Goal: Task Accomplishment & Management: Complete application form

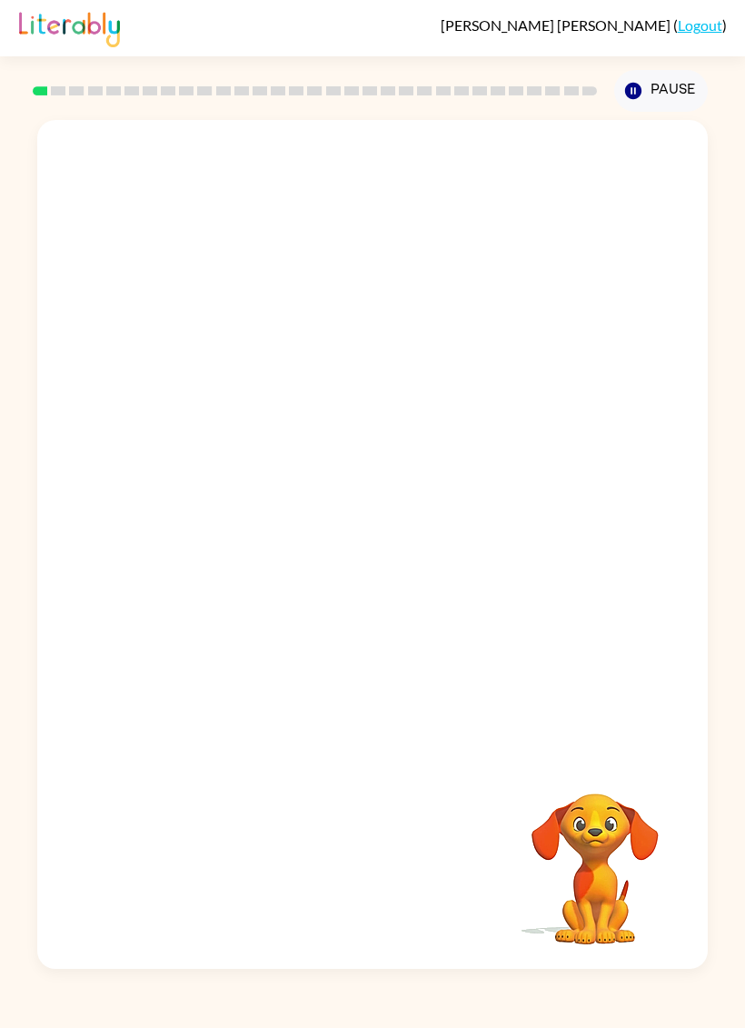
click at [675, 83] on button "Pause Pause" at bounding box center [661, 91] width 94 height 42
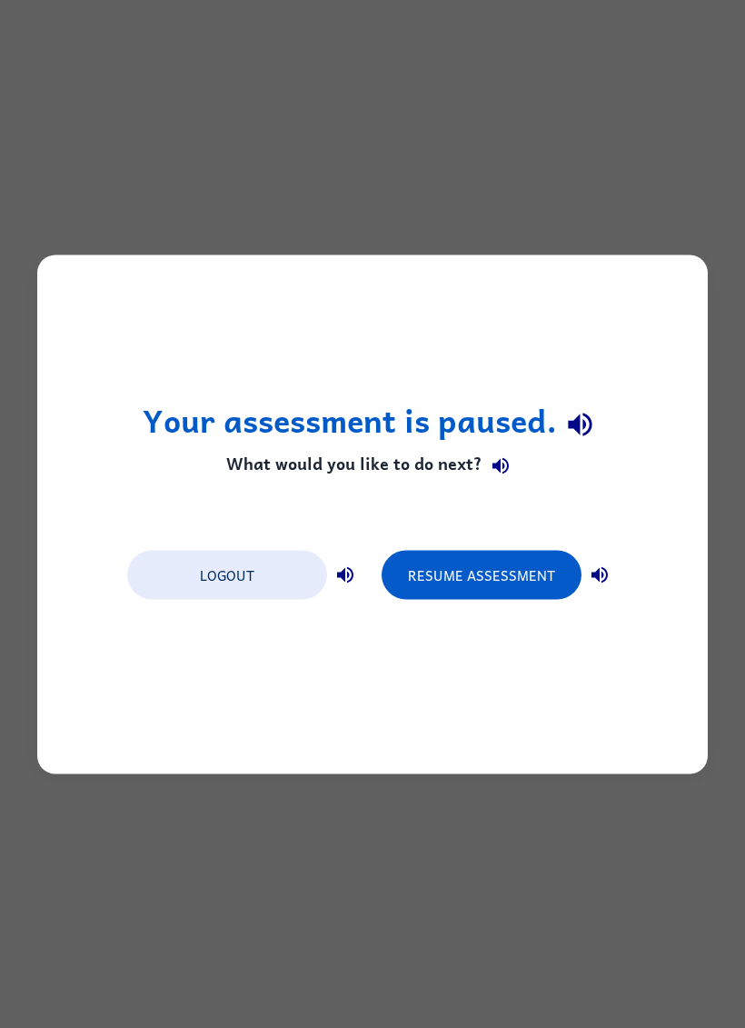
click at [501, 576] on button "Resume Assessment" at bounding box center [482, 574] width 200 height 49
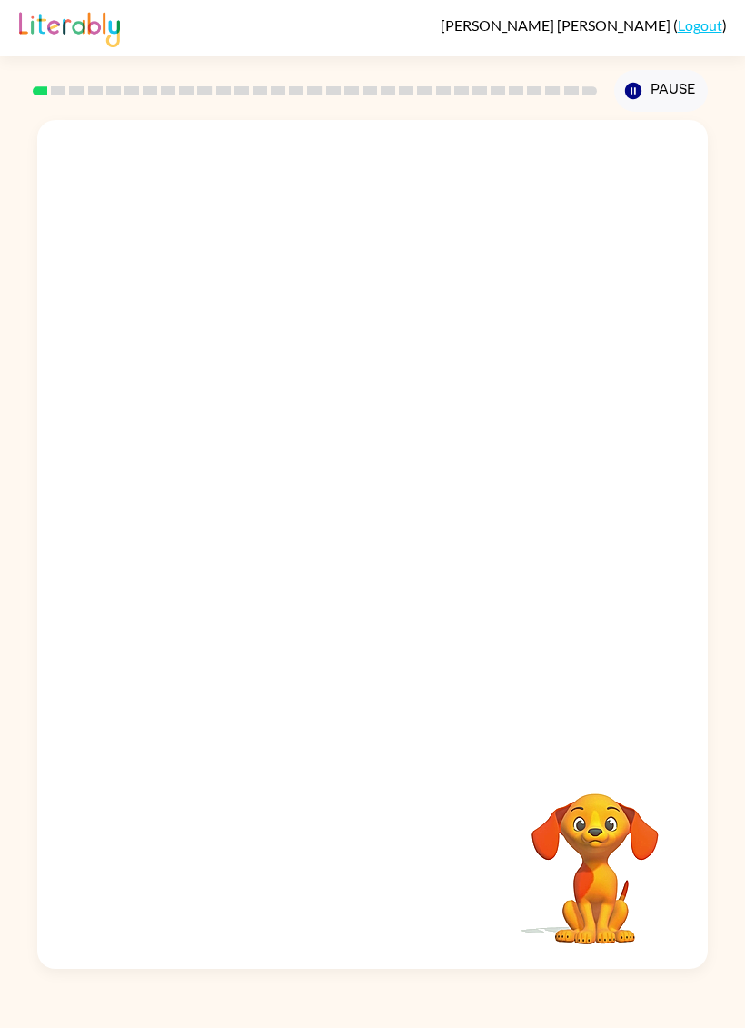
click at [643, 110] on button "Pause Pause" at bounding box center [661, 91] width 94 height 42
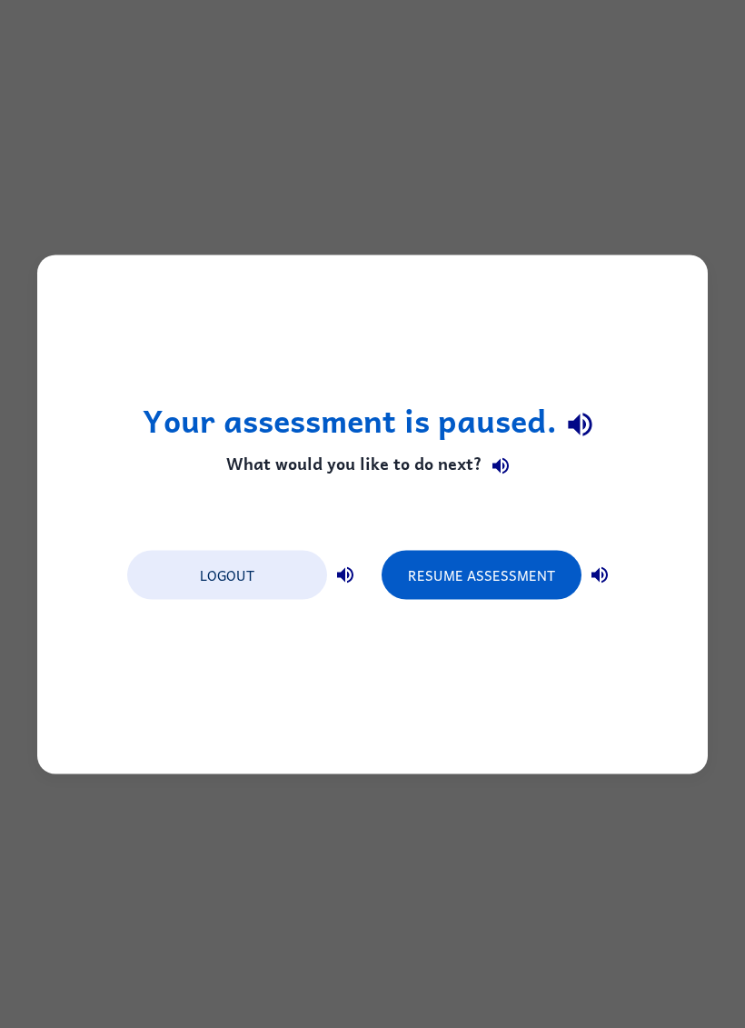
click at [652, 119] on div "Your assessment is paused. What would you like to do next? Logout Resume Assess…" at bounding box center [372, 514] width 745 height 1028
click at [274, 572] on button "Logout" at bounding box center [227, 574] width 200 height 49
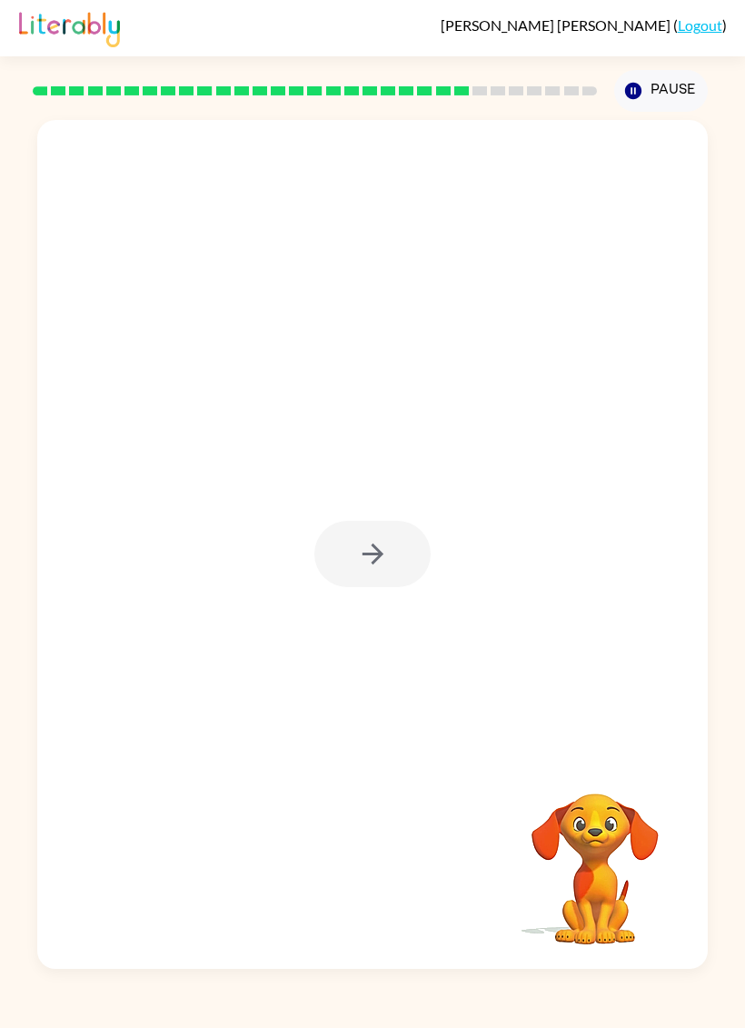
click at [356, 565] on div at bounding box center [372, 554] width 116 height 66
click at [404, 543] on div at bounding box center [372, 554] width 116 height 66
click at [433, 595] on div at bounding box center [372, 544] width 671 height 849
click at [384, 573] on div at bounding box center [372, 554] width 116 height 66
click at [394, 553] on button "button" at bounding box center [372, 554] width 116 height 66
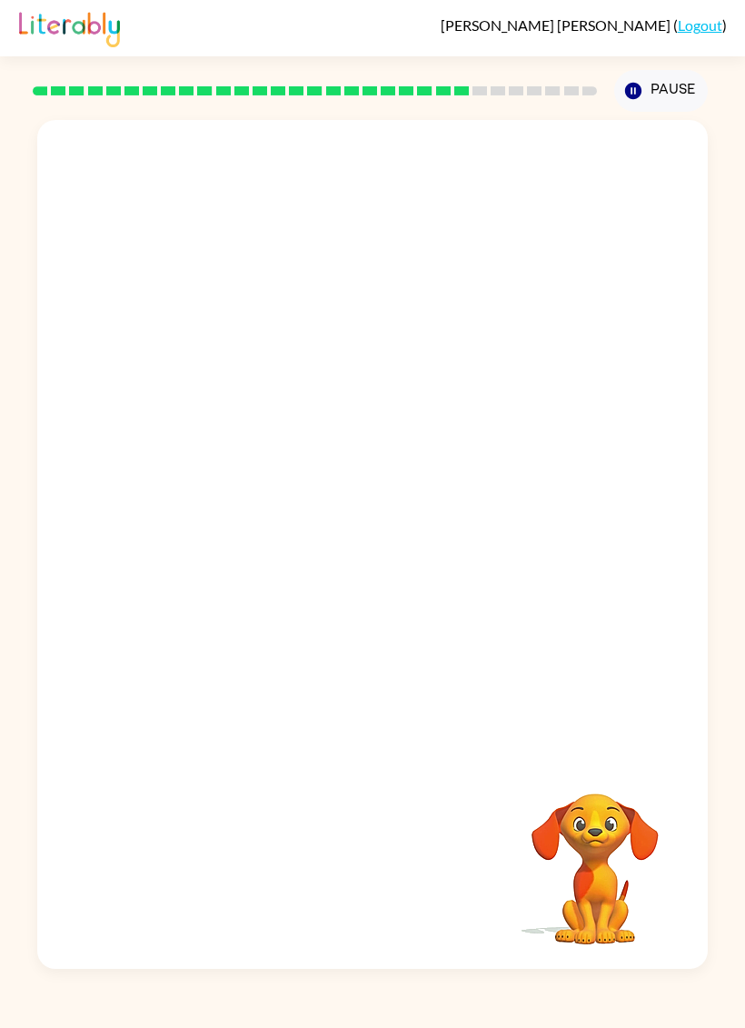
click at [363, 562] on div at bounding box center [372, 437] width 671 height 635
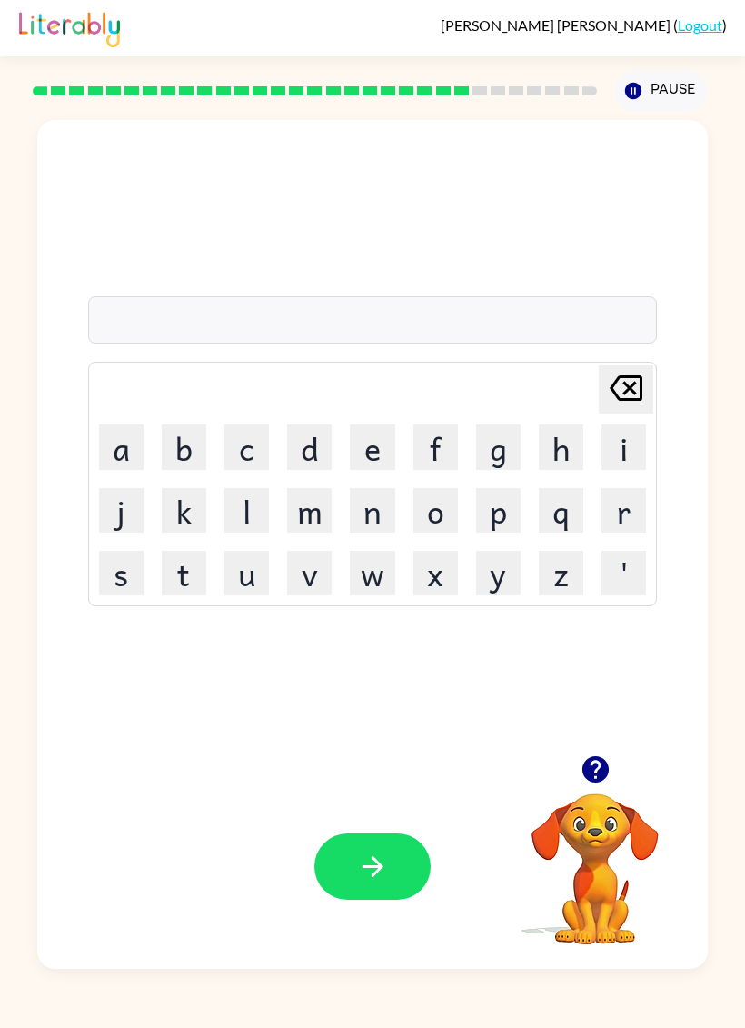
click at [126, 445] on button "a" at bounding box center [121, 446] width 45 height 45
click at [187, 571] on button "t" at bounding box center [184, 573] width 45 height 45
click at [300, 579] on button "v" at bounding box center [309, 573] width 45 height 45
click at [105, 435] on button "a" at bounding box center [121, 446] width 45 height 45
click at [374, 515] on button "n" at bounding box center [372, 510] width 45 height 45
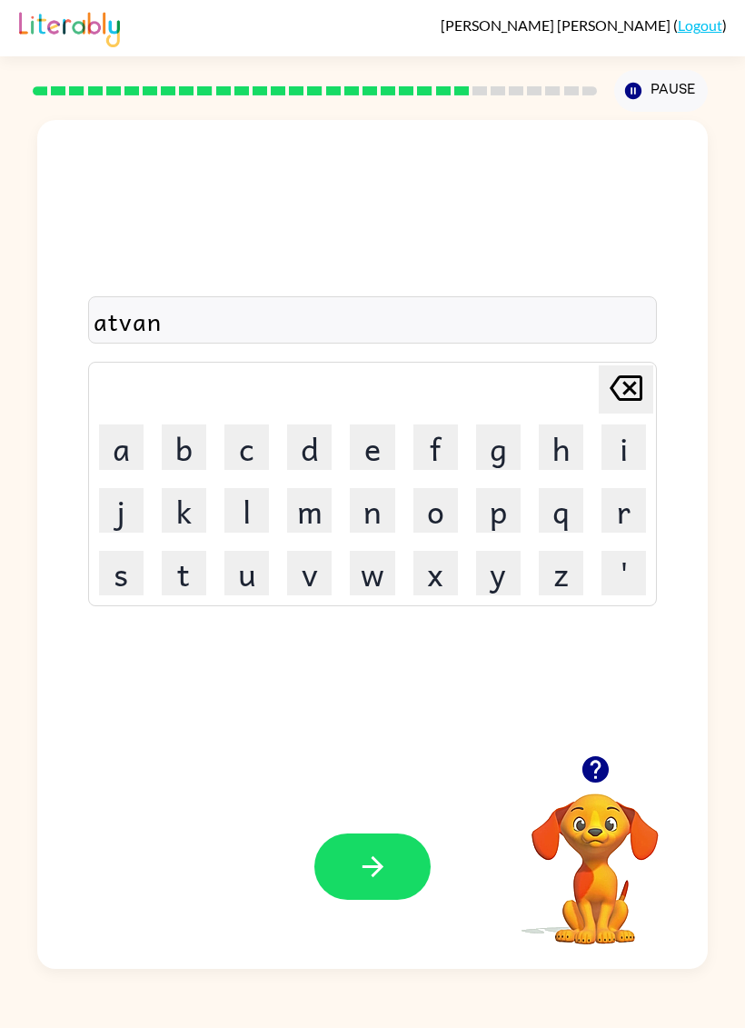
click at [114, 569] on button "s" at bounding box center [121, 573] width 45 height 45
click at [189, 573] on button "t" at bounding box center [184, 573] width 45 height 45
click at [621, 430] on button "i" at bounding box center [624, 446] width 45 height 45
click at [185, 523] on button "k" at bounding box center [184, 510] width 45 height 45
click at [387, 807] on div "Your browser must support playing .mp4 files to use Literably. Please try using…" at bounding box center [372, 866] width 671 height 204
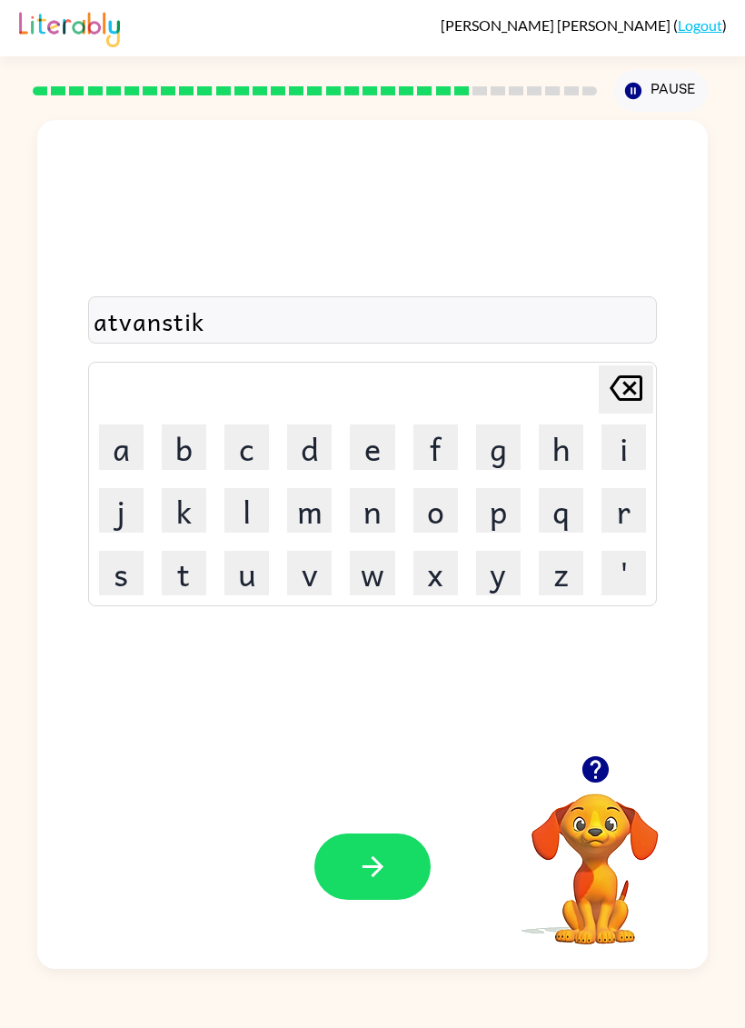
click at [405, 835] on button "button" at bounding box center [372, 866] width 116 height 66
click at [384, 854] on div at bounding box center [372, 866] width 116 height 66
click at [489, 443] on button "g" at bounding box center [498, 446] width 45 height 45
click at [426, 520] on button "o" at bounding box center [436, 510] width 45 height 45
click at [619, 388] on icon "Delete Delete last character input" at bounding box center [626, 388] width 44 height 44
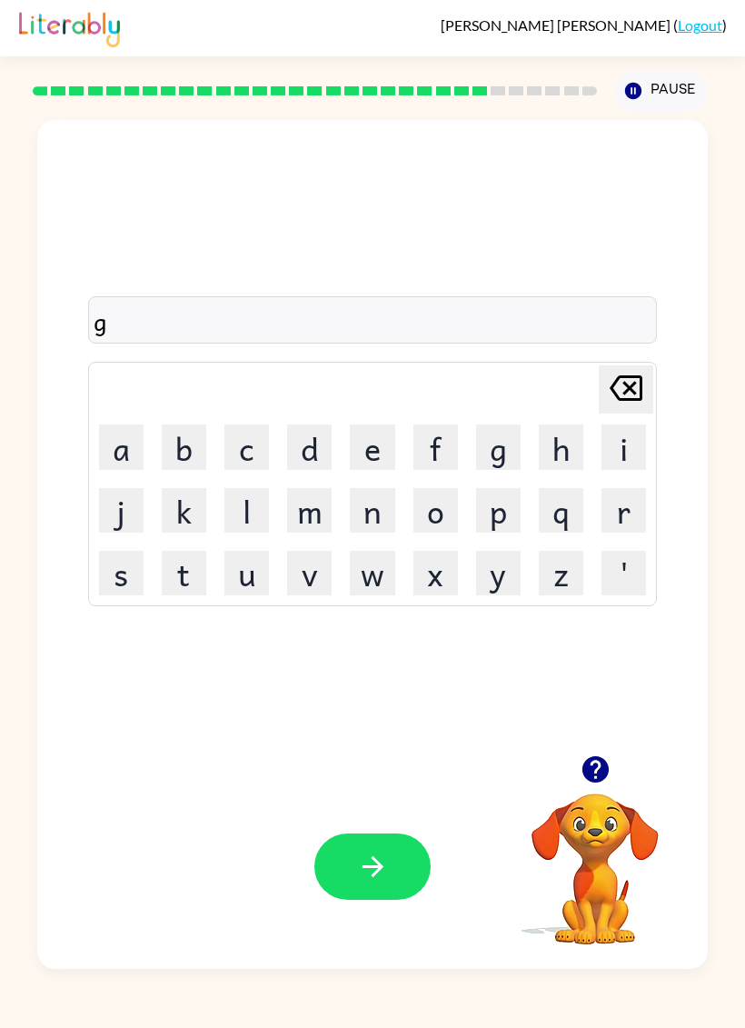
click at [618, 387] on icon "Delete Delete last character input" at bounding box center [626, 388] width 44 height 44
click at [632, 374] on icon "Delete Delete last character input" at bounding box center [626, 388] width 44 height 44
click at [392, 852] on button "button" at bounding box center [372, 866] width 116 height 66
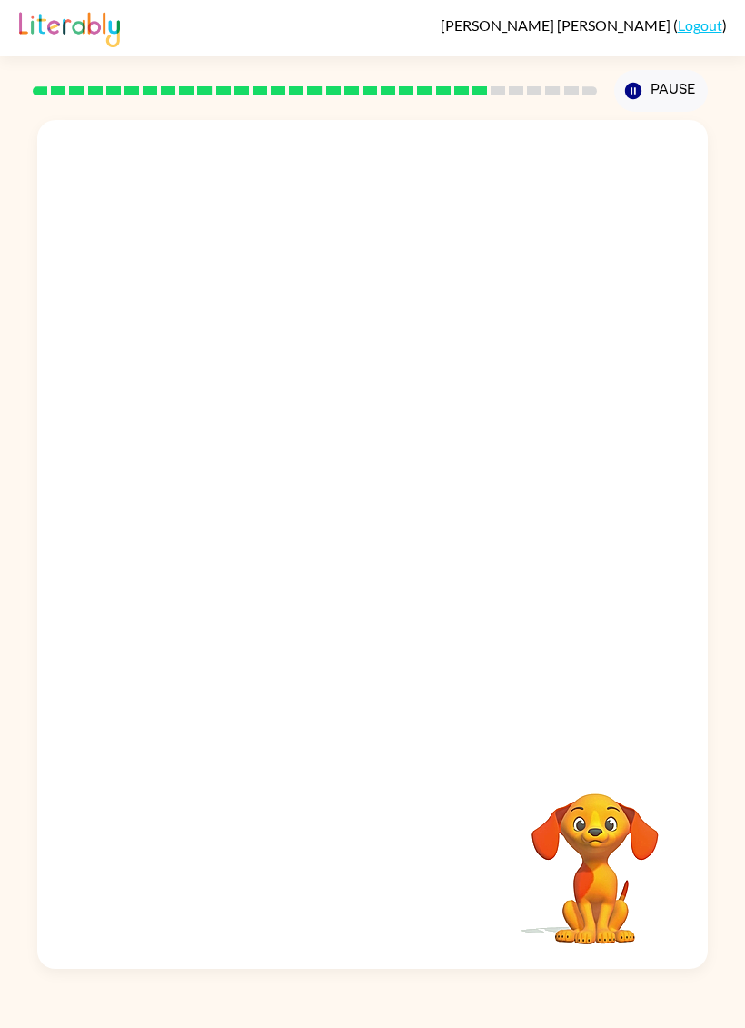
click at [392, 852] on div "Your browser must support playing .mp4 files to use Literably. Please try using…" at bounding box center [372, 544] width 671 height 849
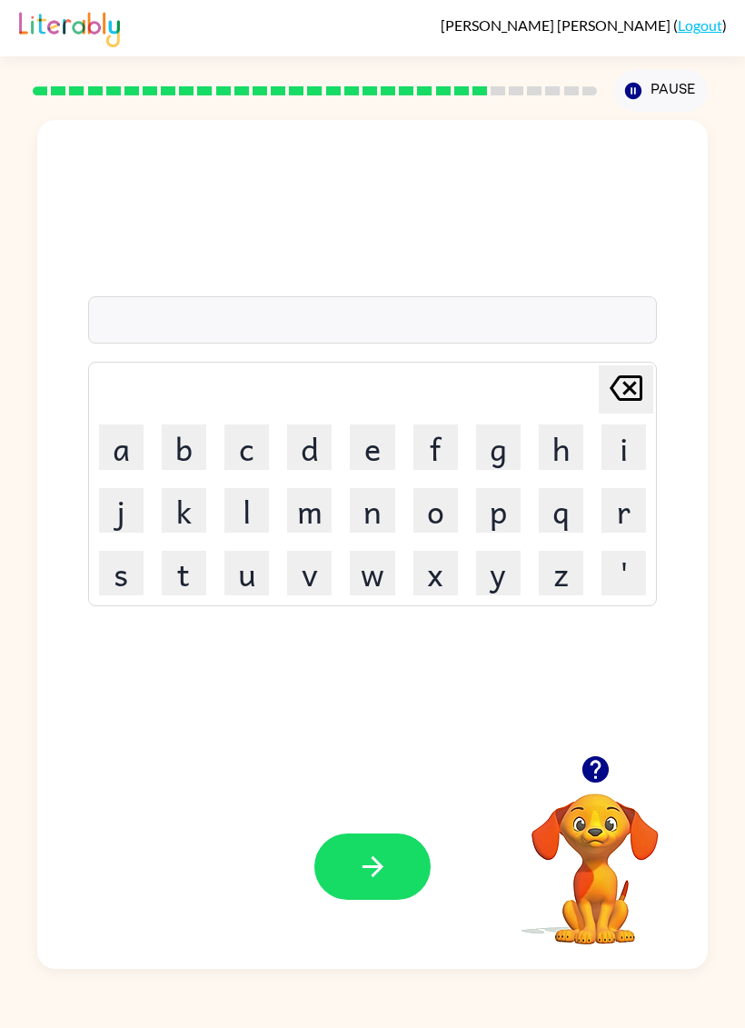
click at [486, 444] on button "g" at bounding box center [498, 446] width 45 height 45
click at [486, 518] on button "p" at bounding box center [498, 510] width 45 height 45
click at [639, 375] on icon "Delete Delete last character input" at bounding box center [626, 388] width 44 height 44
click at [432, 519] on button "o" at bounding box center [436, 510] width 45 height 45
click at [219, 569] on td "u" at bounding box center [246, 573] width 61 height 61
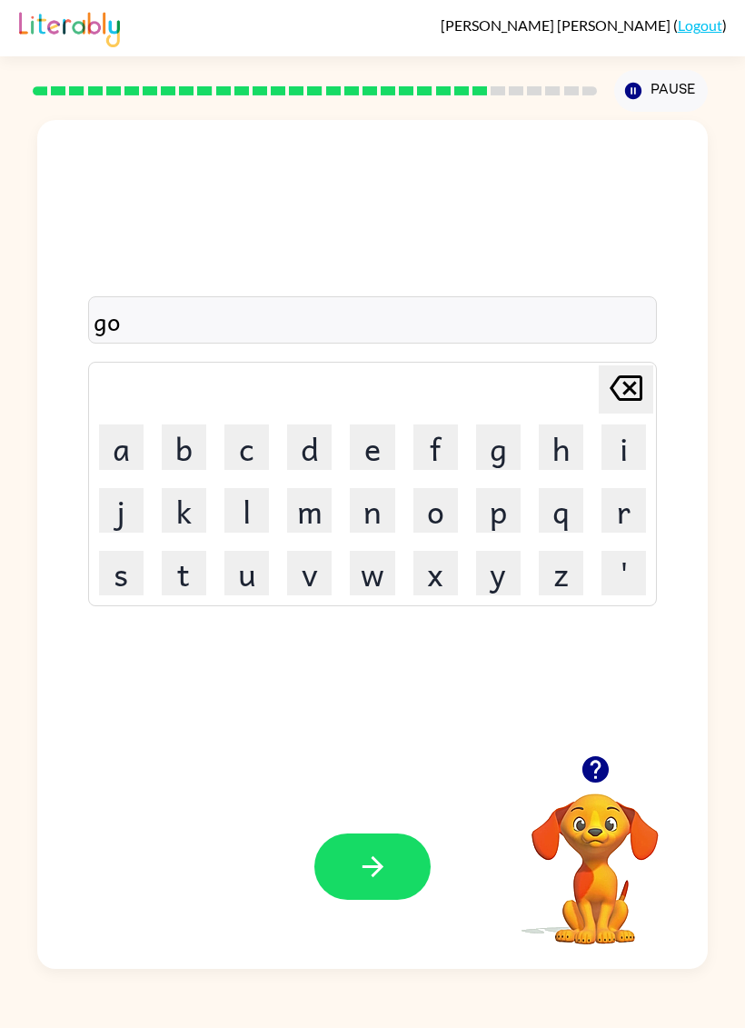
click at [230, 593] on button "u" at bounding box center [246, 573] width 45 height 45
click at [638, 391] on icon "Delete Delete last character input" at bounding box center [626, 388] width 44 height 44
click at [242, 589] on button "u" at bounding box center [246, 573] width 45 height 45
click at [184, 435] on button "b" at bounding box center [184, 446] width 45 height 45
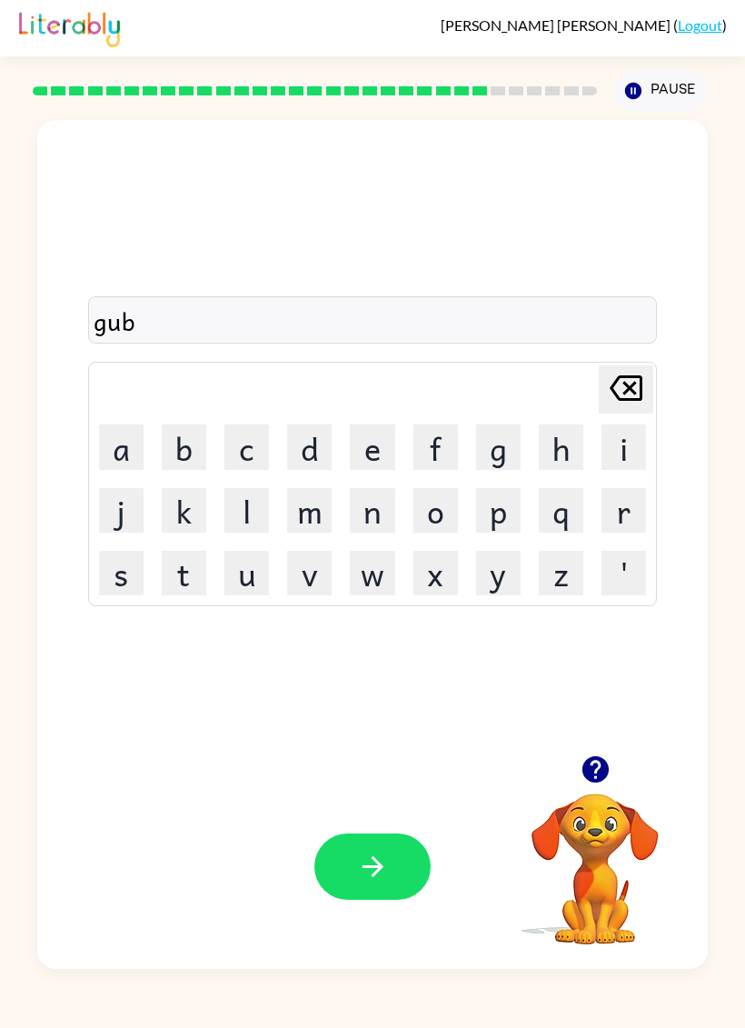
click at [233, 529] on button "l" at bounding box center [246, 510] width 45 height 45
click at [626, 444] on button "i" at bounding box center [624, 446] width 45 height 45
click at [366, 499] on button "n" at bounding box center [372, 510] width 45 height 45
click at [497, 438] on button "g" at bounding box center [498, 446] width 45 height 45
click at [370, 842] on button "button" at bounding box center [372, 866] width 116 height 66
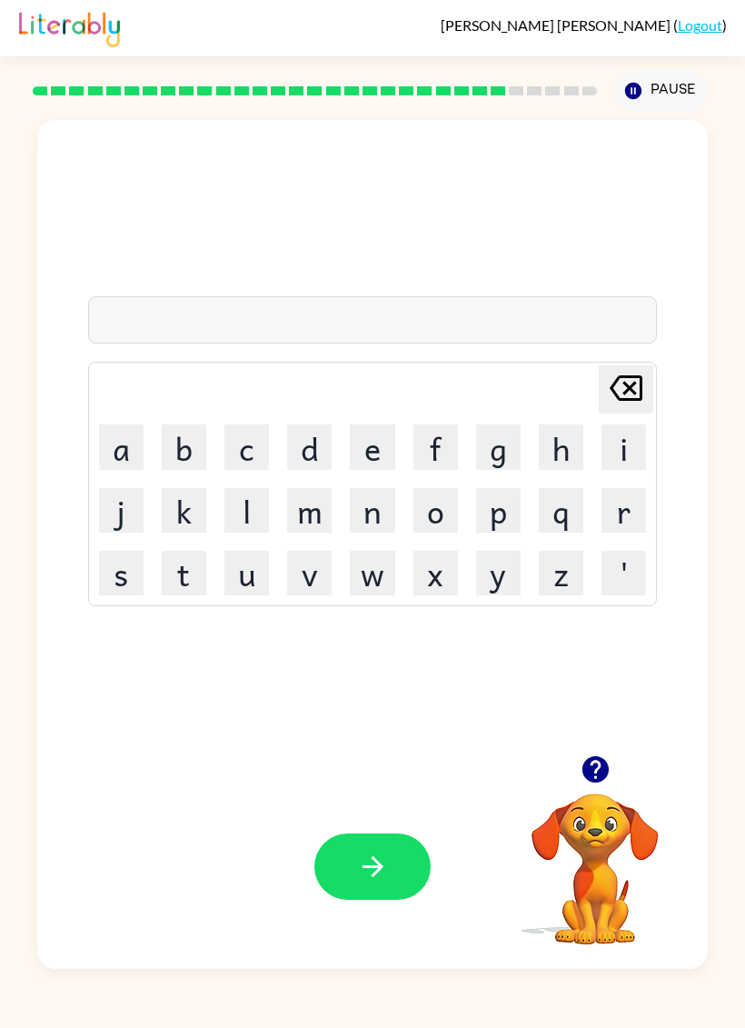
click at [492, 440] on button "g" at bounding box center [498, 446] width 45 height 45
click at [434, 531] on button "o" at bounding box center [436, 510] width 45 height 45
click at [189, 431] on button "b" at bounding box center [184, 446] width 45 height 45
click at [376, 447] on button "e" at bounding box center [372, 446] width 45 height 45
click at [613, 515] on button "r" at bounding box center [624, 510] width 45 height 45
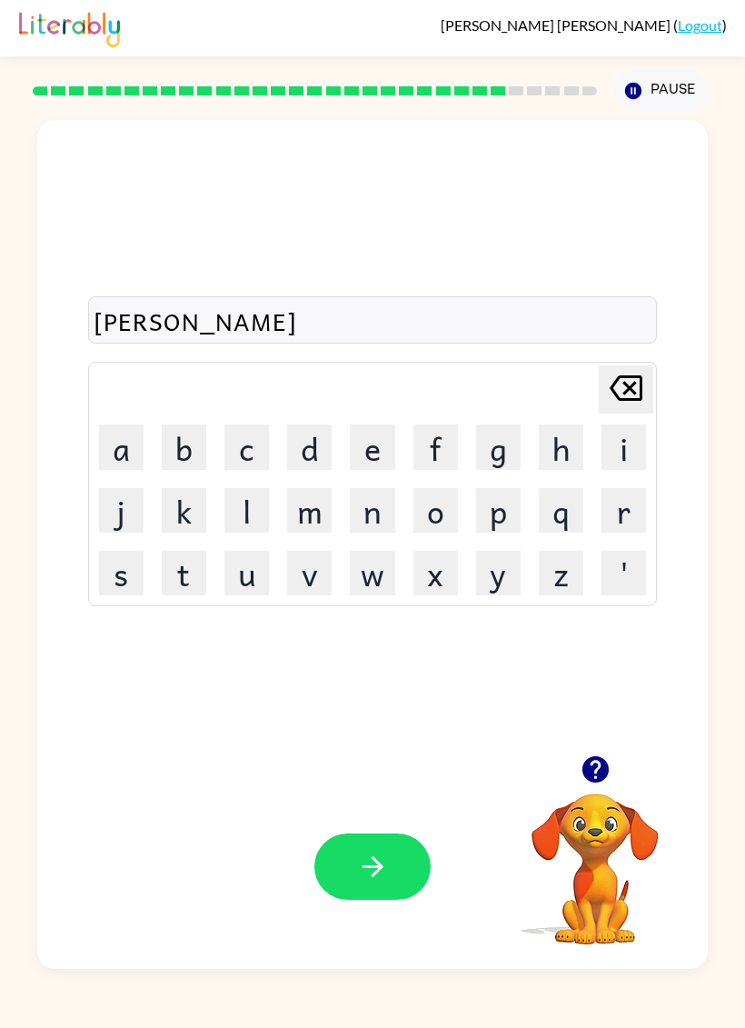
click at [371, 520] on button "n" at bounding box center [372, 510] width 45 height 45
click at [372, 453] on button "e" at bounding box center [372, 446] width 45 height 45
click at [194, 559] on button "t" at bounding box center [184, 573] width 45 height 45
click at [351, 882] on button "button" at bounding box center [372, 866] width 116 height 66
click at [136, 580] on button "s" at bounding box center [121, 573] width 45 height 45
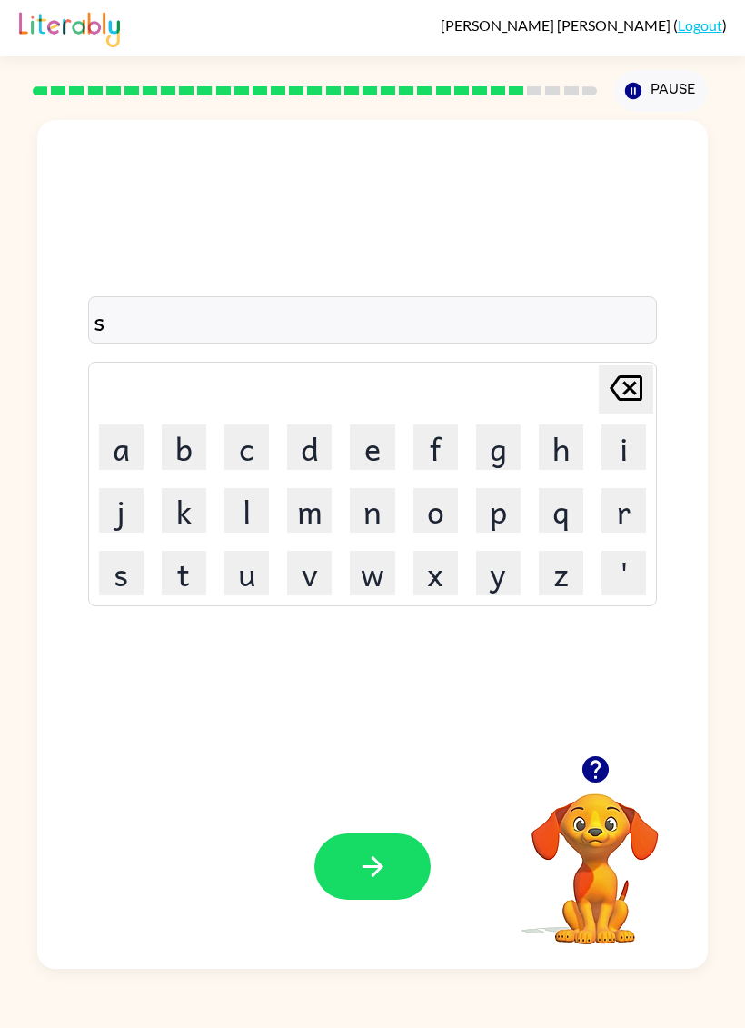
click at [136, 579] on button "s" at bounding box center [121, 573] width 45 height 45
click at [619, 517] on button "r" at bounding box center [624, 510] width 45 height 45
click at [115, 469] on button "a" at bounding box center [121, 446] width 45 height 45
click at [605, 449] on button "i" at bounding box center [624, 446] width 45 height 45
click at [372, 514] on button "n" at bounding box center [372, 510] width 45 height 45
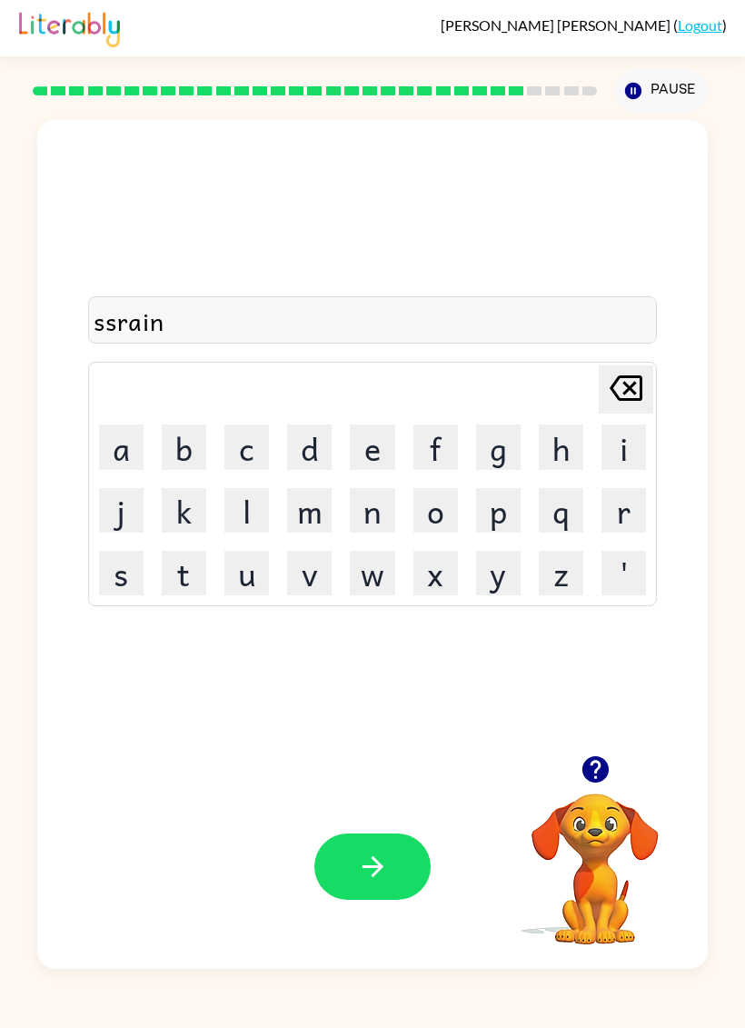
click at [384, 830] on div "Your browser must support playing .mp4 files to use Literably. Please try using…" at bounding box center [372, 866] width 671 height 204
click at [103, 333] on div "ssrain" at bounding box center [373, 321] width 559 height 38
click at [99, 335] on div "ssrain" at bounding box center [373, 321] width 559 height 38
click at [627, 404] on icon "Delete Delete last character input" at bounding box center [626, 388] width 44 height 44
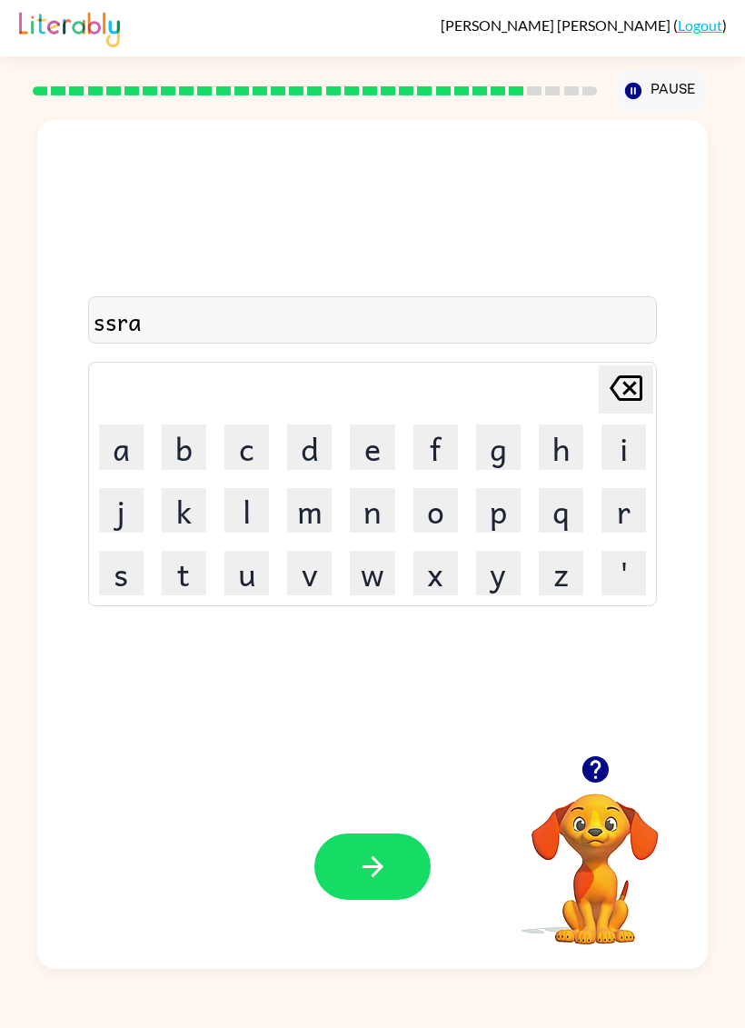
click at [618, 407] on icon "Delete Delete last character input" at bounding box center [626, 388] width 44 height 44
click at [617, 407] on icon "Delete Delete last character input" at bounding box center [626, 388] width 44 height 44
click at [608, 407] on icon "Delete Delete last character input" at bounding box center [626, 388] width 44 height 44
click at [407, 860] on button "button" at bounding box center [372, 866] width 116 height 66
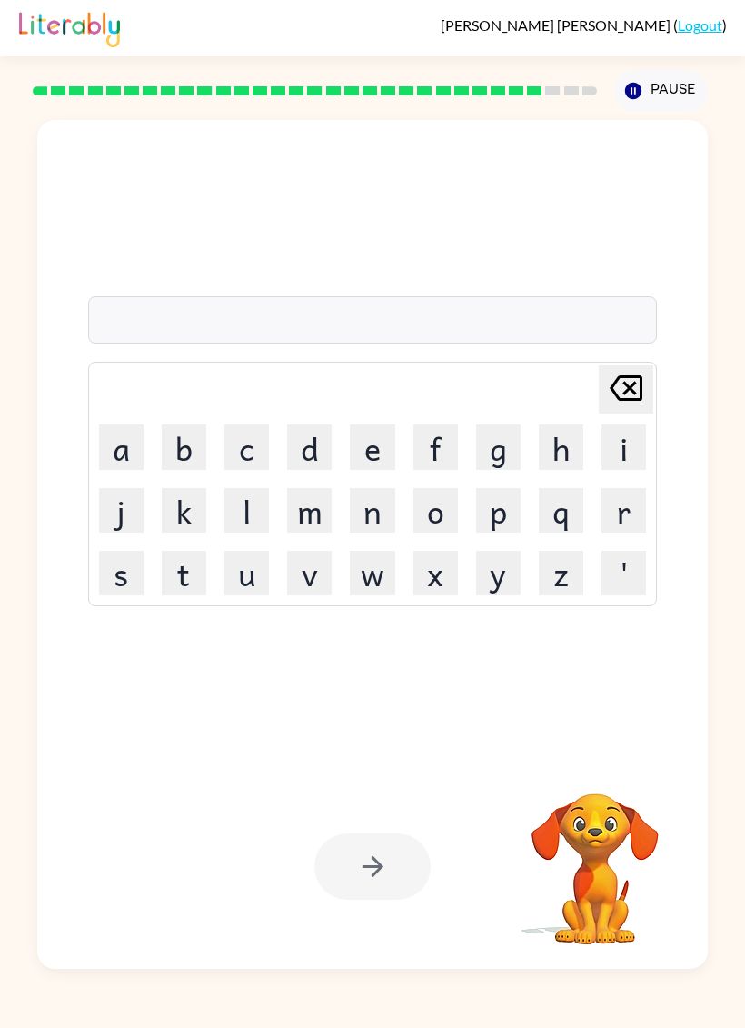
click at [132, 553] on button "s" at bounding box center [121, 573] width 45 height 45
click at [544, 449] on button "h" at bounding box center [561, 446] width 45 height 45
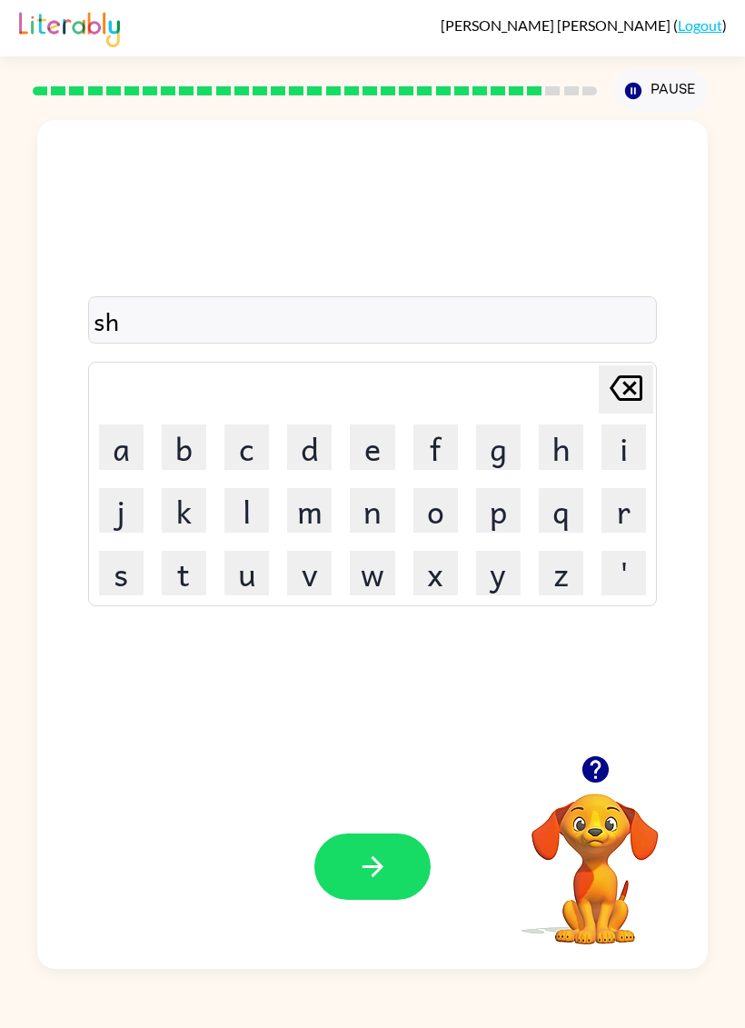
click at [107, 437] on button "a" at bounding box center [121, 446] width 45 height 45
click at [514, 517] on button "p" at bounding box center [498, 510] width 45 height 45
click at [374, 443] on button "e" at bounding box center [372, 446] width 45 height 45
click at [336, 838] on button "button" at bounding box center [372, 866] width 116 height 66
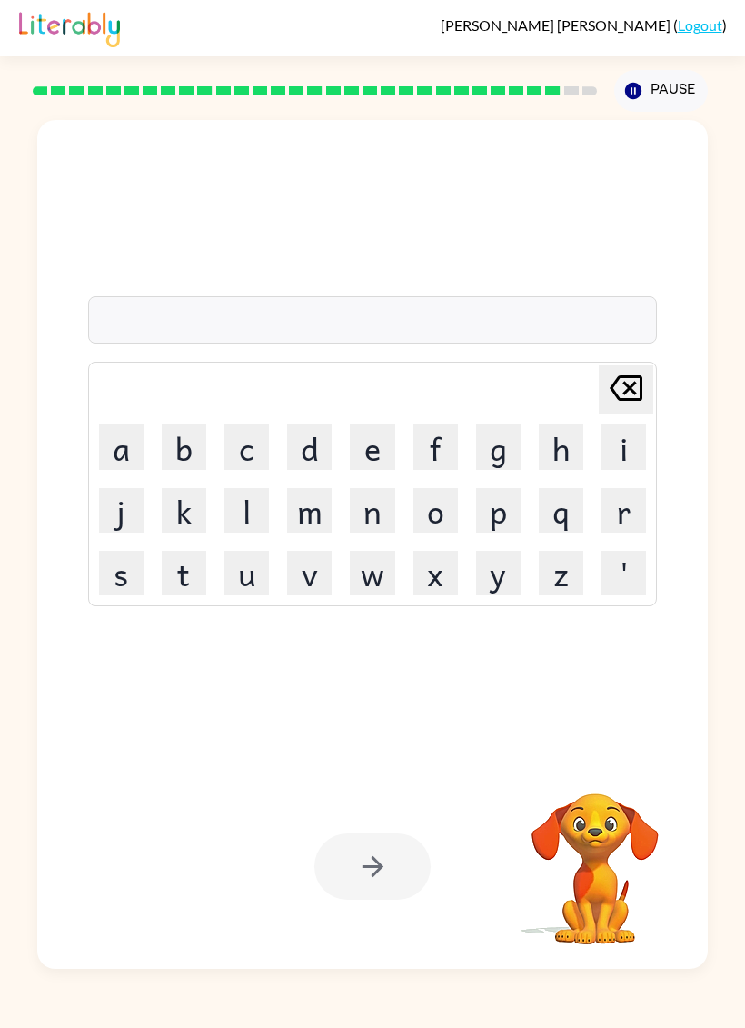
click at [367, 452] on button "e" at bounding box center [372, 446] width 45 height 45
click at [440, 563] on button "x" at bounding box center [436, 573] width 45 height 45
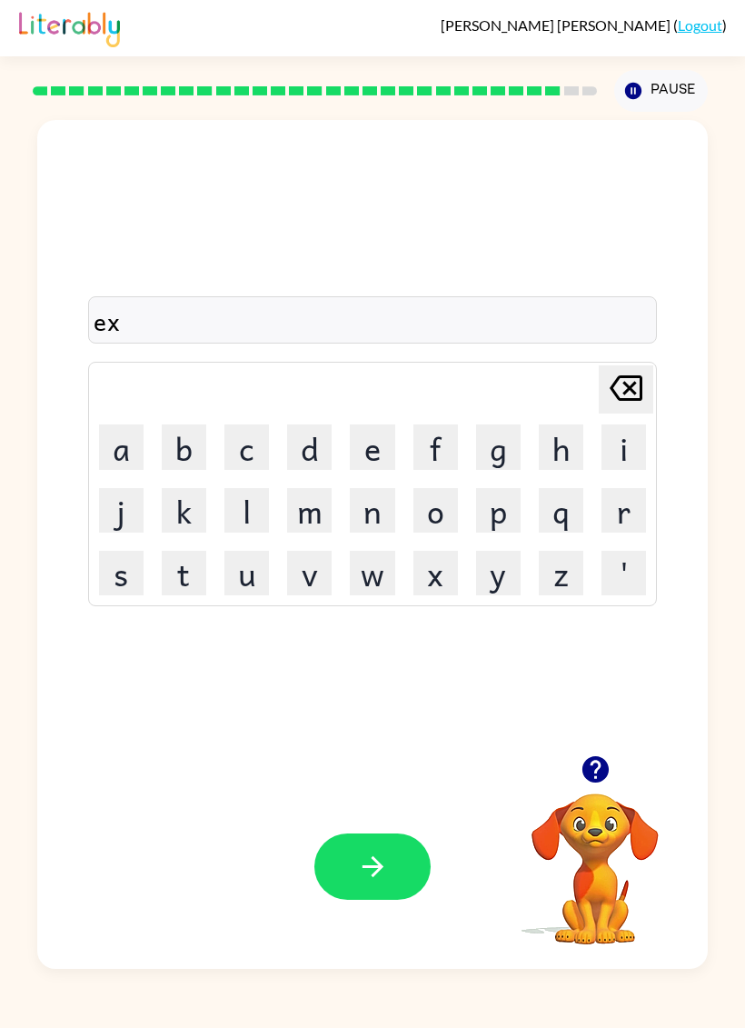
click at [351, 446] on button "e" at bounding box center [372, 446] width 45 height 45
click at [619, 577] on button "'" at bounding box center [624, 573] width 45 height 45
click at [621, 390] on icon "Delete Delete last character input" at bounding box center [626, 388] width 44 height 44
click at [238, 509] on button "l" at bounding box center [246, 510] width 45 height 45
click at [365, 447] on button "e" at bounding box center [372, 446] width 45 height 45
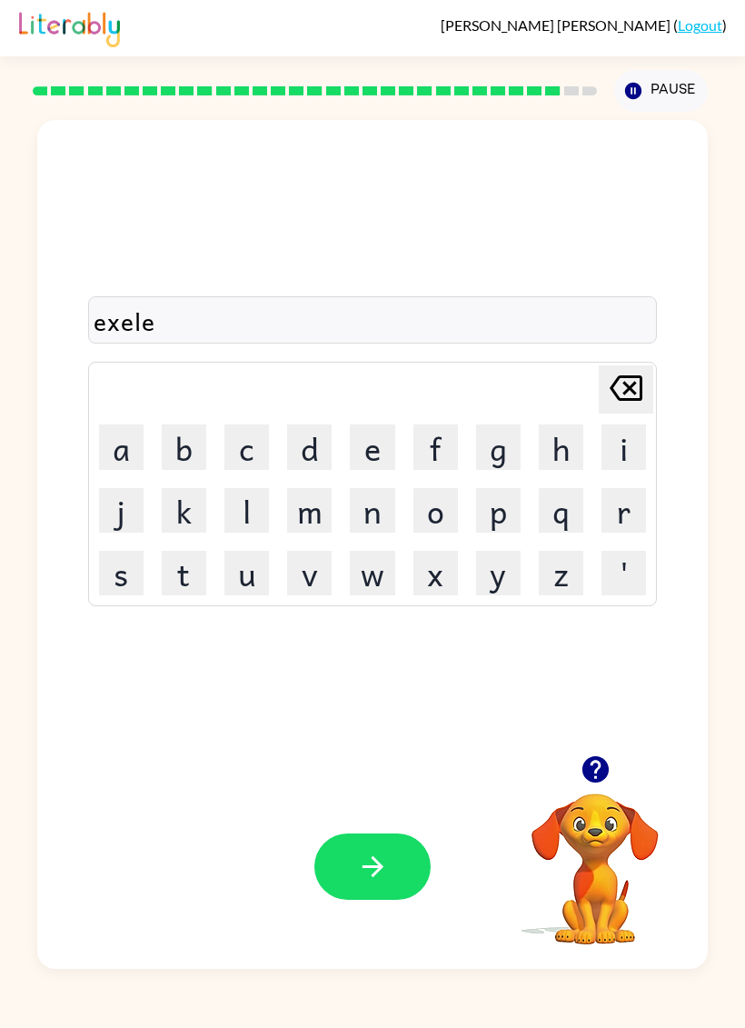
click at [374, 502] on button "n" at bounding box center [372, 510] width 45 height 45
click at [179, 582] on button "t" at bounding box center [184, 573] width 45 height 45
click at [354, 823] on div "Your browser must support playing .mp4 files to use Literably. Please try using…" at bounding box center [372, 866] width 671 height 204
click at [380, 838] on button "button" at bounding box center [372, 866] width 116 height 66
click at [135, 504] on button "j" at bounding box center [121, 510] width 45 height 45
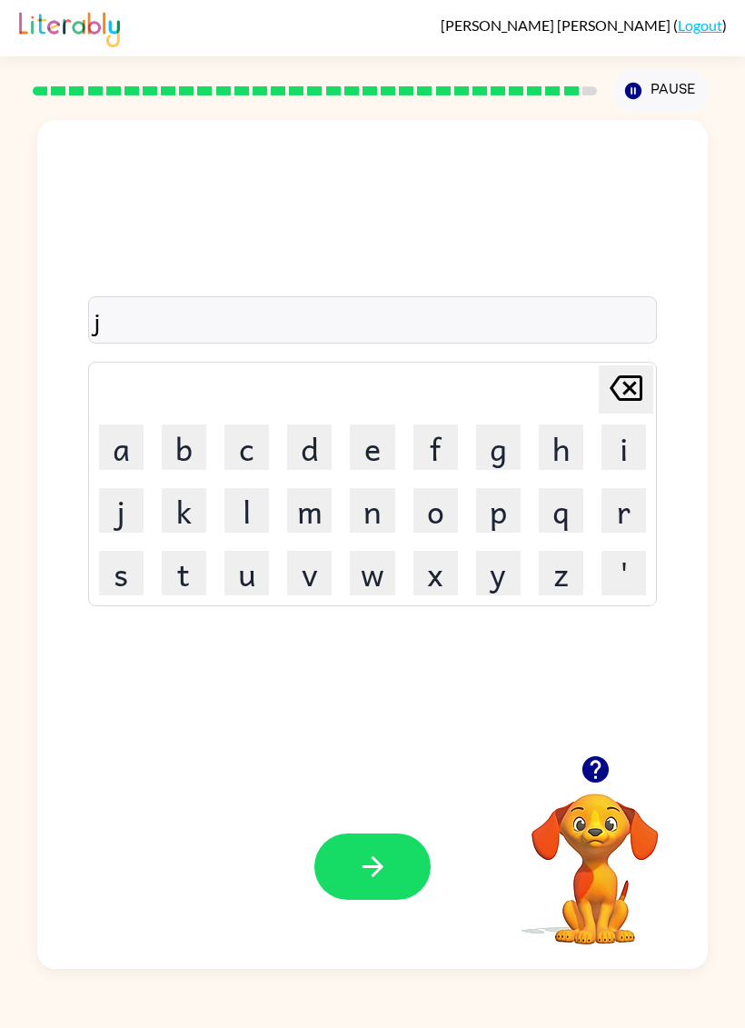
click at [451, 505] on button "o" at bounding box center [436, 510] width 45 height 45
click at [184, 443] on button "b" at bounding box center [184, 446] width 45 height 45
click at [598, 518] on td "r" at bounding box center [623, 510] width 61 height 61
click at [622, 518] on button "r" at bounding box center [624, 510] width 45 height 45
click at [621, 449] on button "i" at bounding box center [624, 446] width 45 height 45
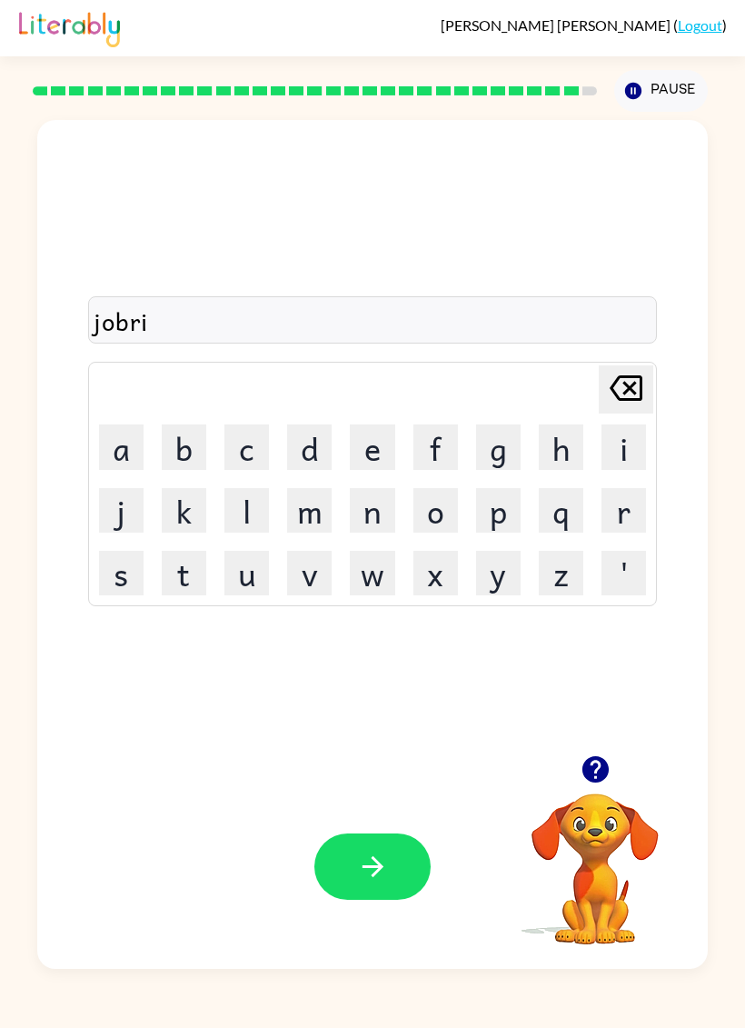
click at [258, 452] on button "c" at bounding box center [246, 446] width 45 height 45
click at [372, 454] on button "e" at bounding box center [372, 446] width 45 height 45
click at [622, 517] on button "r" at bounding box center [624, 510] width 45 height 45
click at [385, 862] on icon "button" at bounding box center [373, 867] width 32 height 32
click at [742, 1011] on div "Luis-Emilio Arteaga-Marroquin ( Logout ) Pause Pause jobricer Delete Delete las…" at bounding box center [372, 514] width 745 height 1028
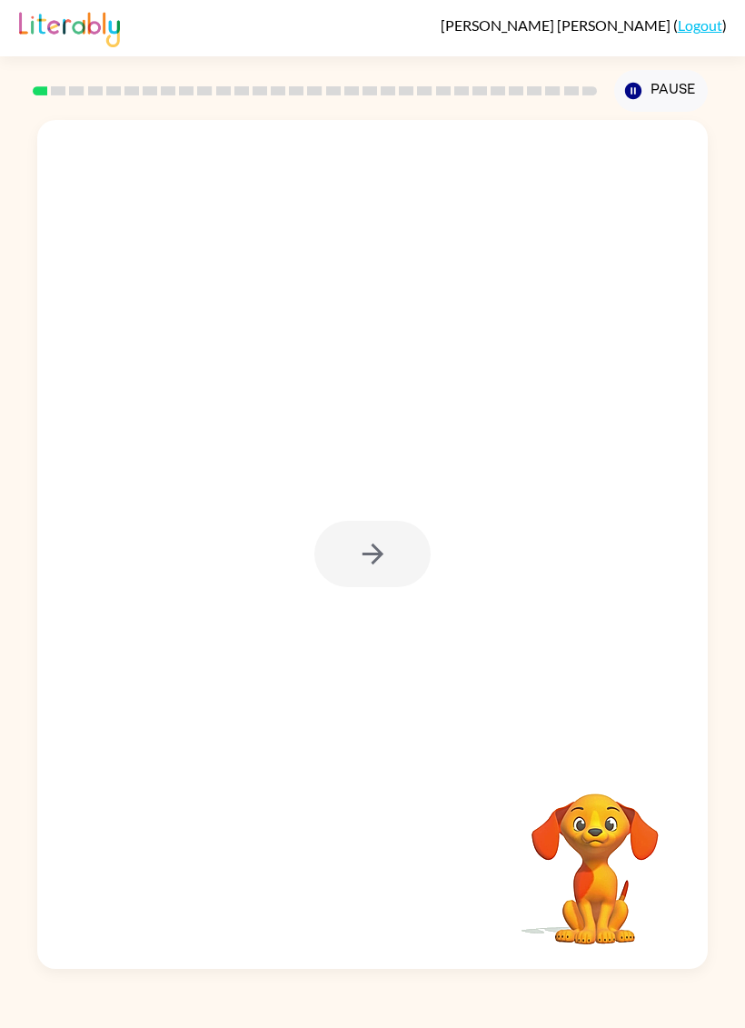
click at [361, 546] on div at bounding box center [372, 554] width 116 height 66
click at [360, 546] on div at bounding box center [372, 554] width 116 height 66
click at [367, 546] on icon "button" at bounding box center [373, 554] width 32 height 32
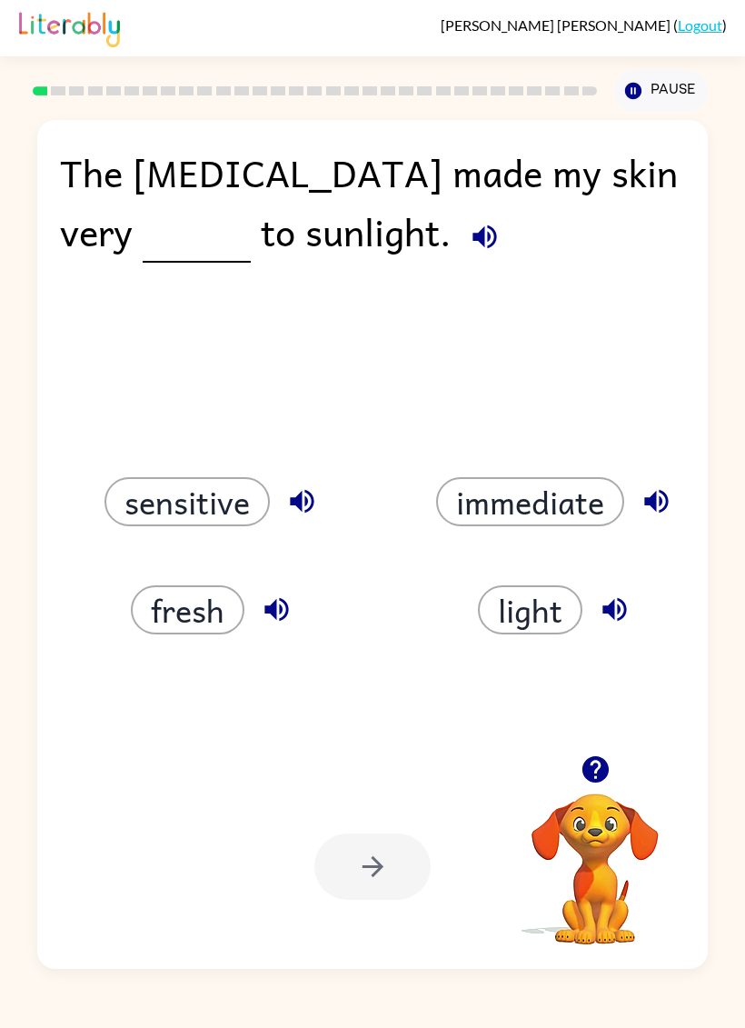
click at [194, 634] on button "fresh" at bounding box center [188, 609] width 114 height 49
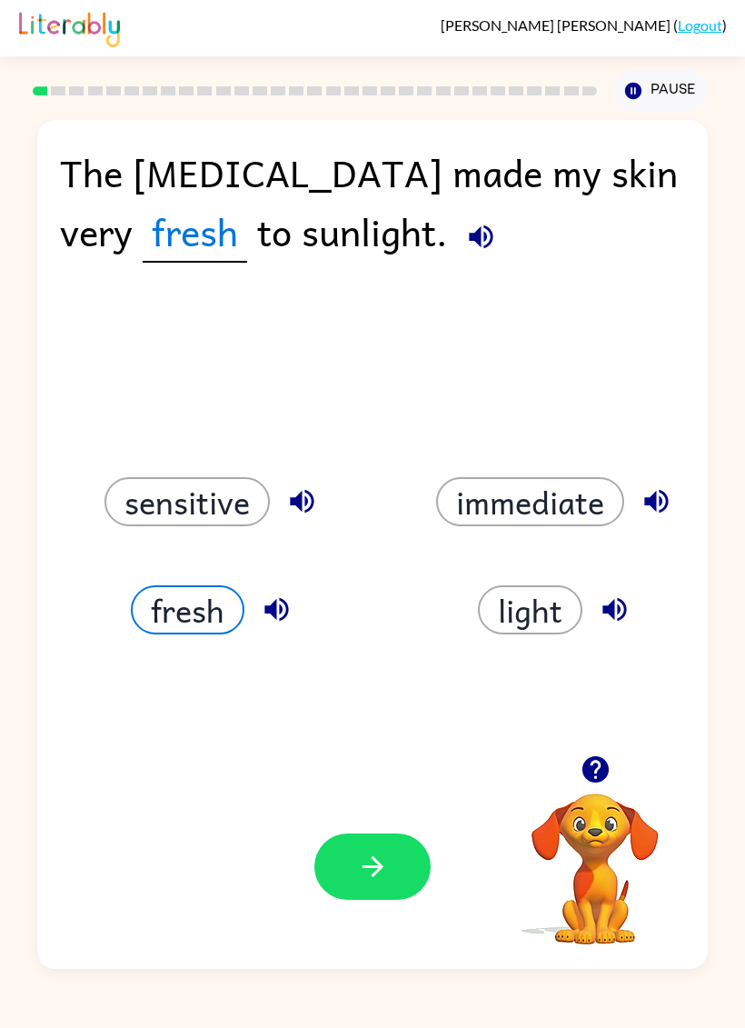
click at [361, 879] on icon "button" at bounding box center [373, 867] width 32 height 32
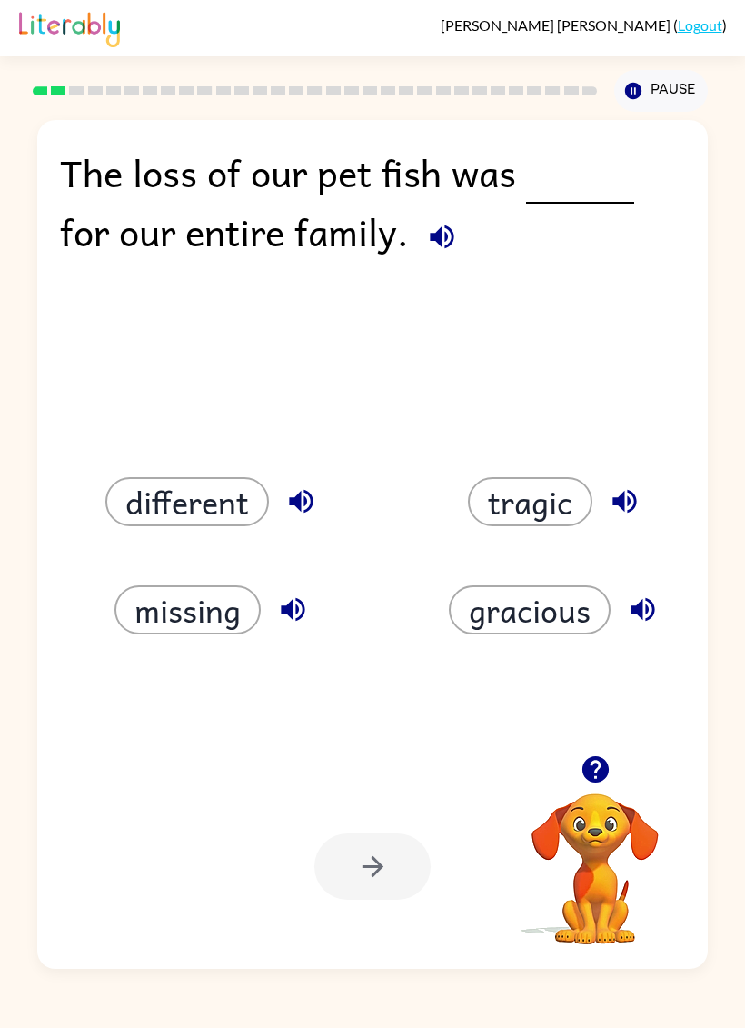
click at [196, 511] on button "different" at bounding box center [187, 501] width 164 height 49
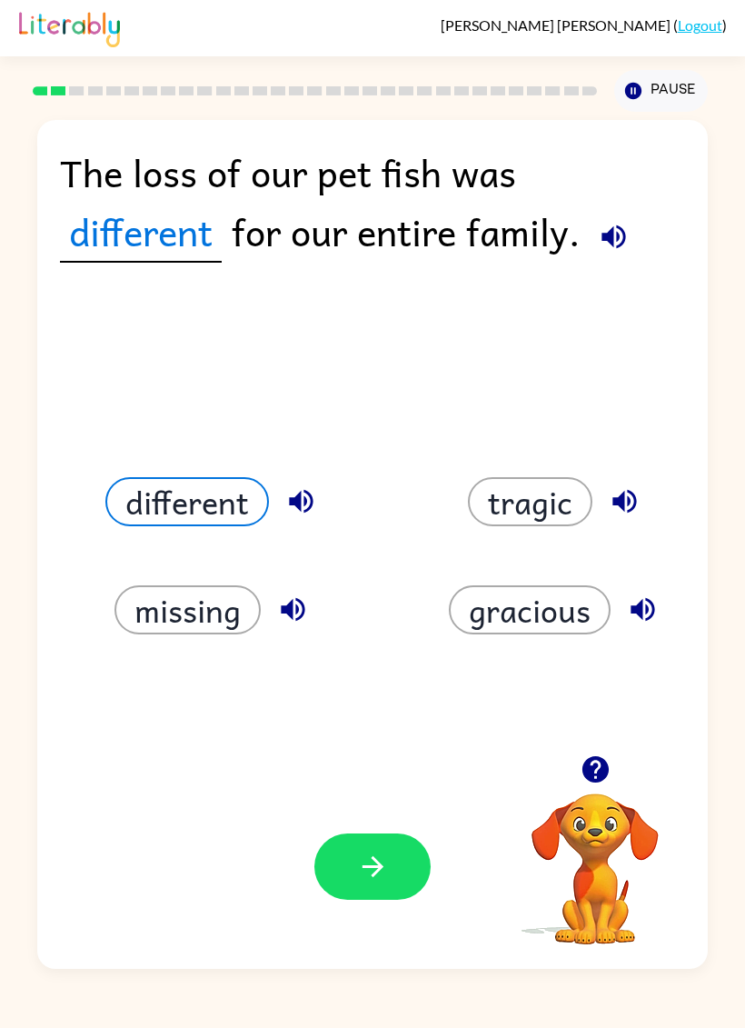
click at [361, 972] on div "Luis-Emilio Arteaga-Marroquin ( Logout ) Pause Pause The loss of our pet fish w…" at bounding box center [372, 514] width 745 height 1028
click at [436, 826] on div "Your browser must support playing .mp4 files to use Literably. Please try using…" at bounding box center [372, 866] width 671 height 204
click at [613, 780] on button "button" at bounding box center [596, 769] width 46 height 46
click at [368, 815] on div "Your browser must support playing .mp4 files to use Literably. Please try using…" at bounding box center [372, 866] width 671 height 204
click at [376, 876] on icon "button" at bounding box center [373, 867] width 32 height 32
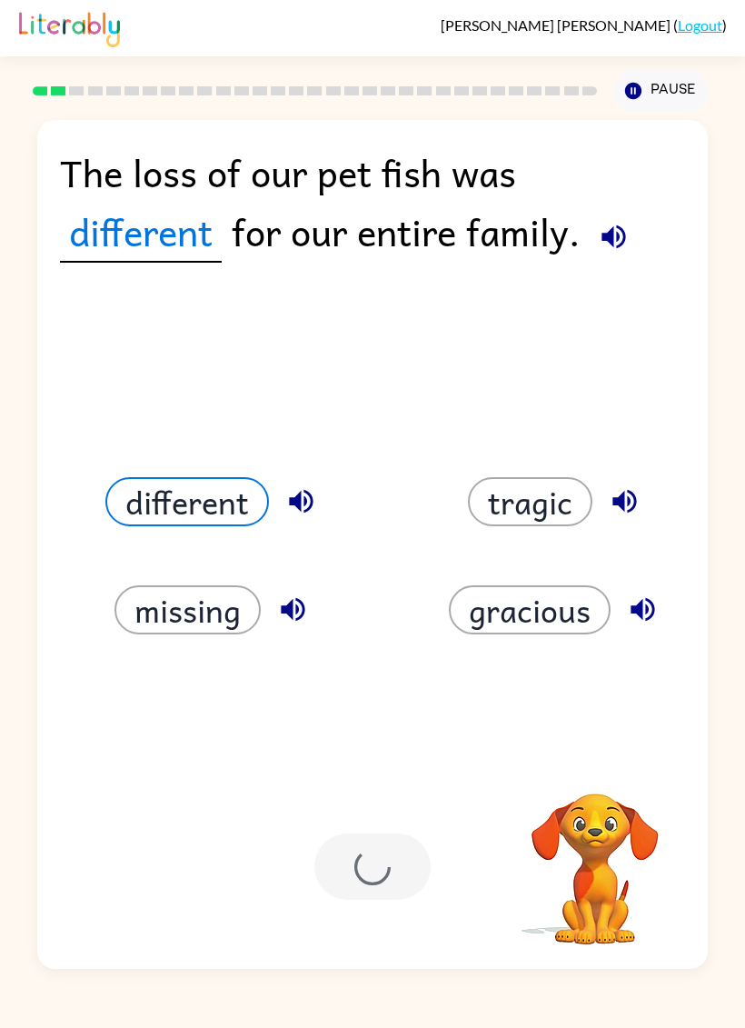
click at [367, 859] on div at bounding box center [372, 866] width 116 height 66
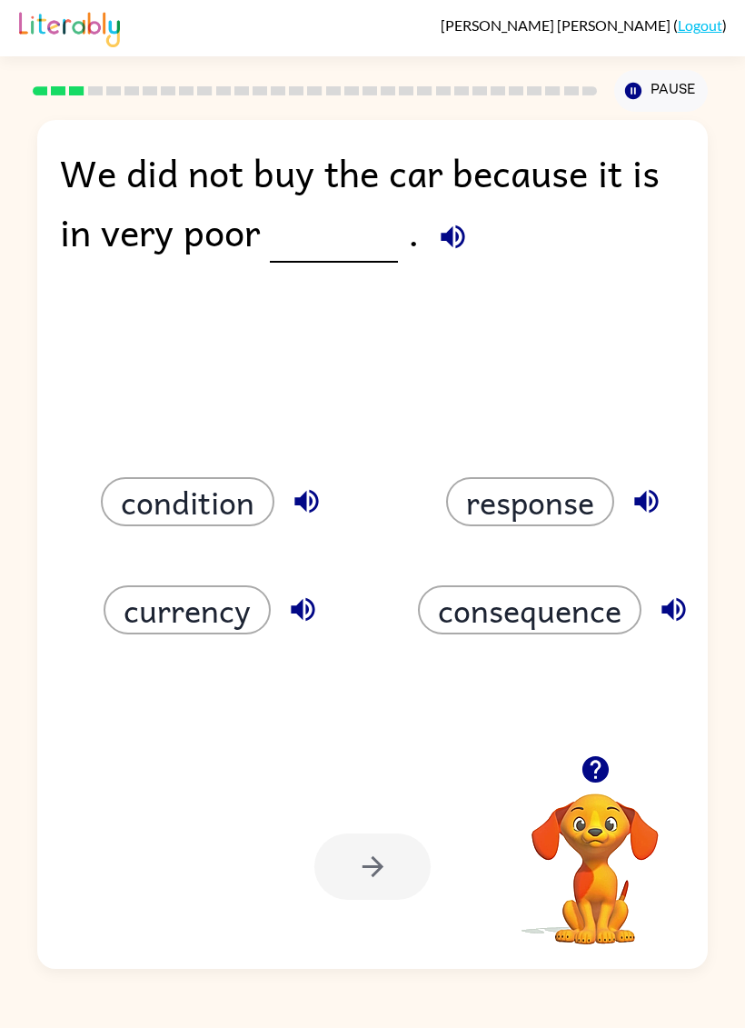
click at [536, 483] on button "response" at bounding box center [530, 501] width 168 height 49
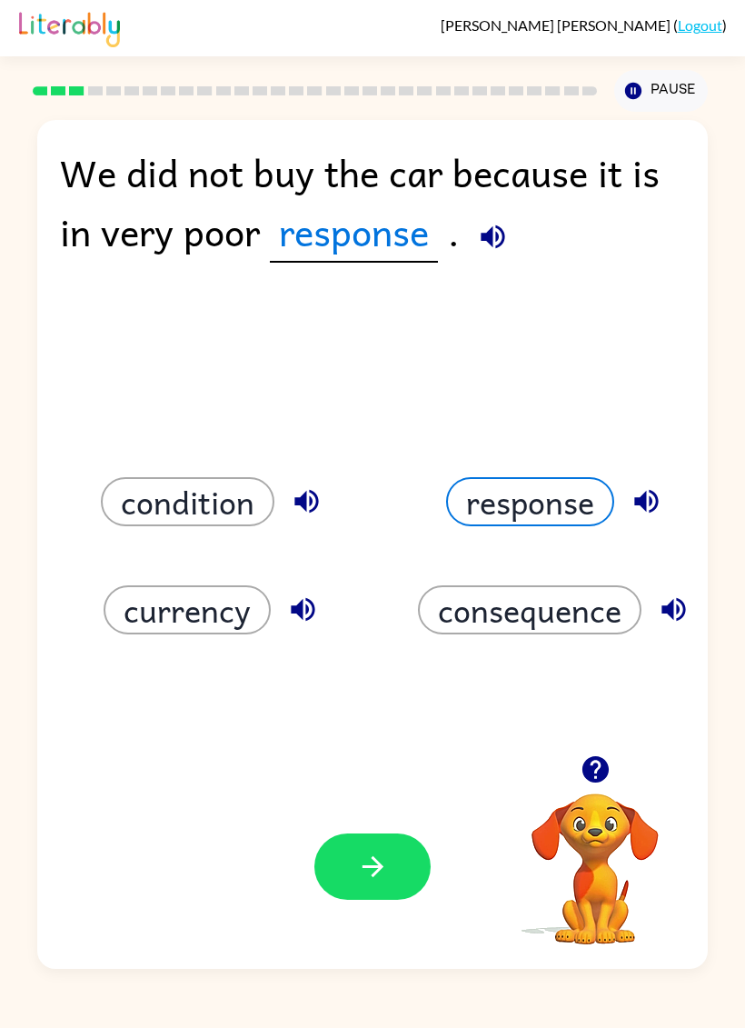
click at [358, 852] on icon "button" at bounding box center [373, 867] width 32 height 32
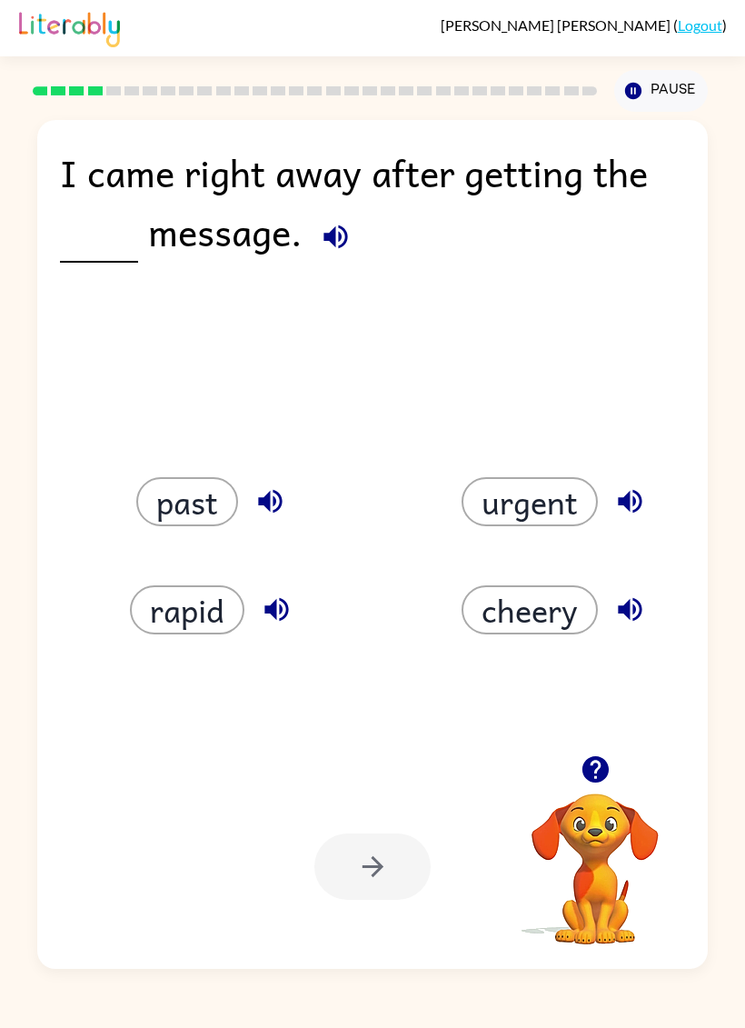
click at [554, 452] on div "urgent" at bounding box center [544, 479] width 343 height 108
click at [551, 521] on button "urgent" at bounding box center [530, 501] width 136 height 49
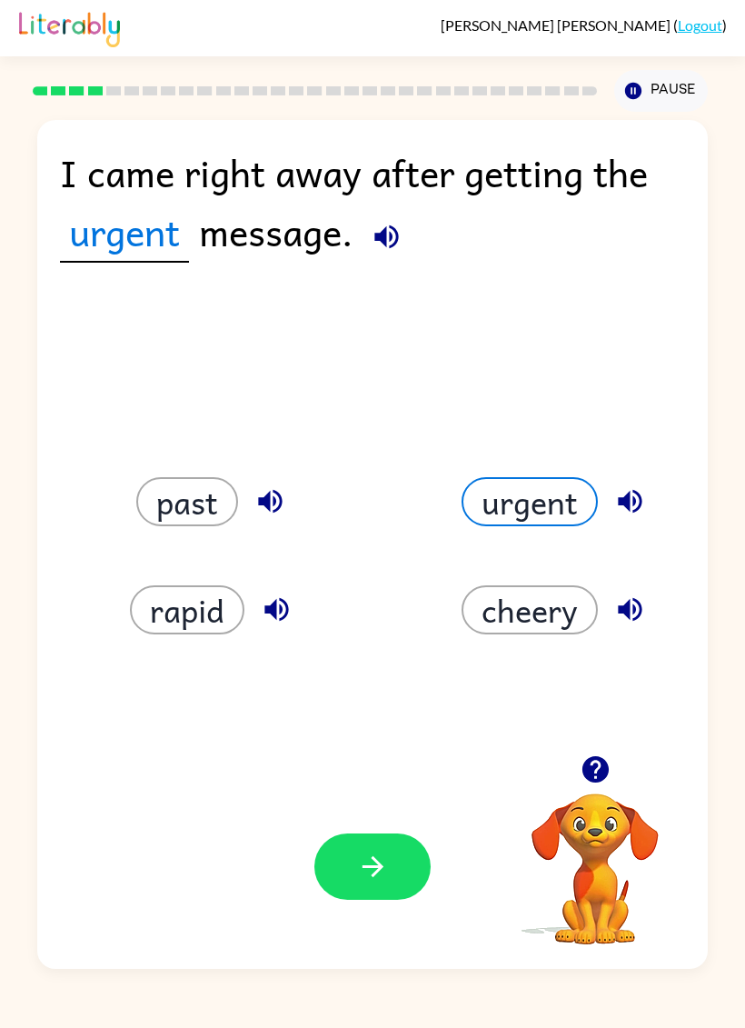
click at [334, 863] on button "button" at bounding box center [372, 866] width 116 height 66
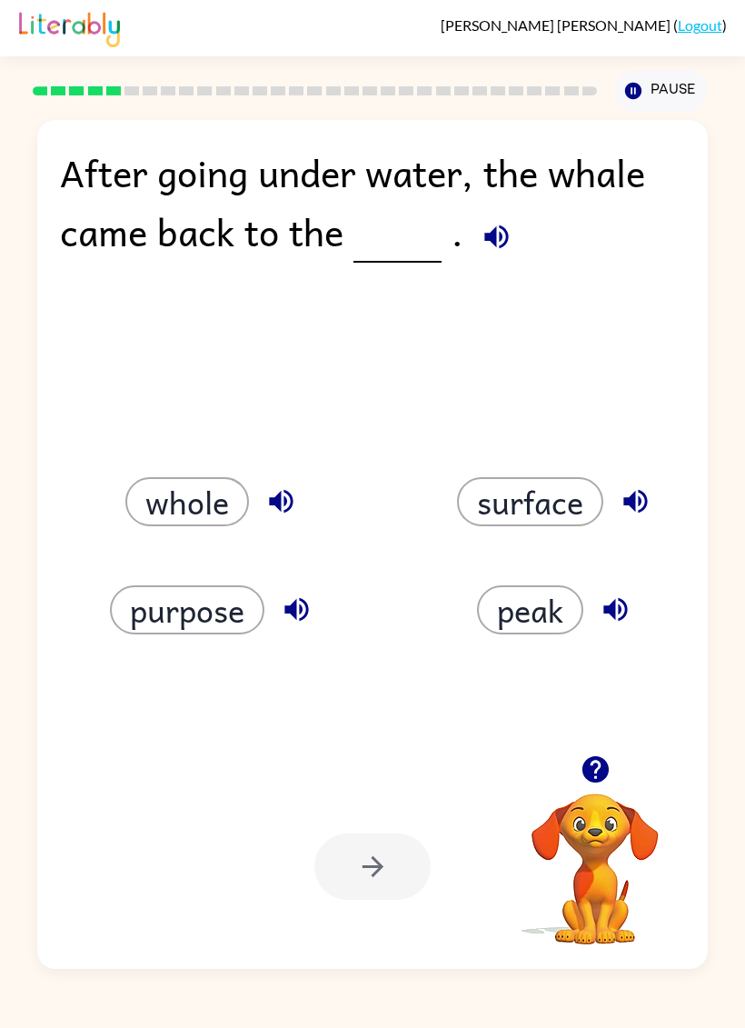
click at [490, 548] on div "peak" at bounding box center [544, 587] width 343 height 108
click at [506, 496] on button "surface" at bounding box center [530, 501] width 146 height 49
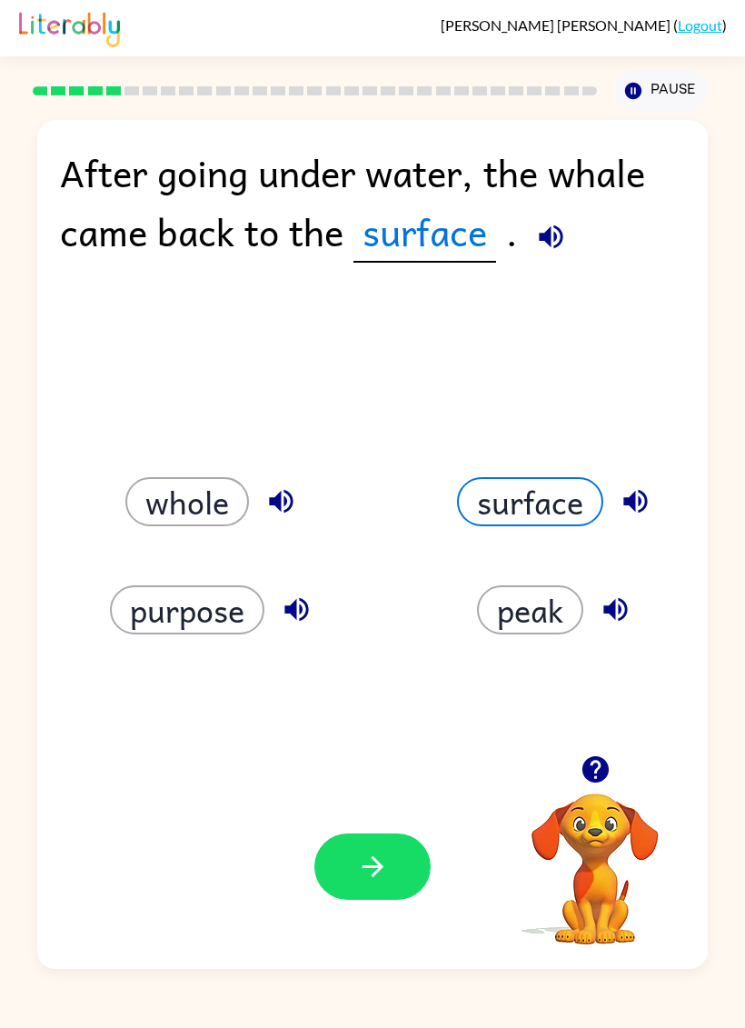
click at [350, 843] on button "button" at bounding box center [372, 866] width 116 height 66
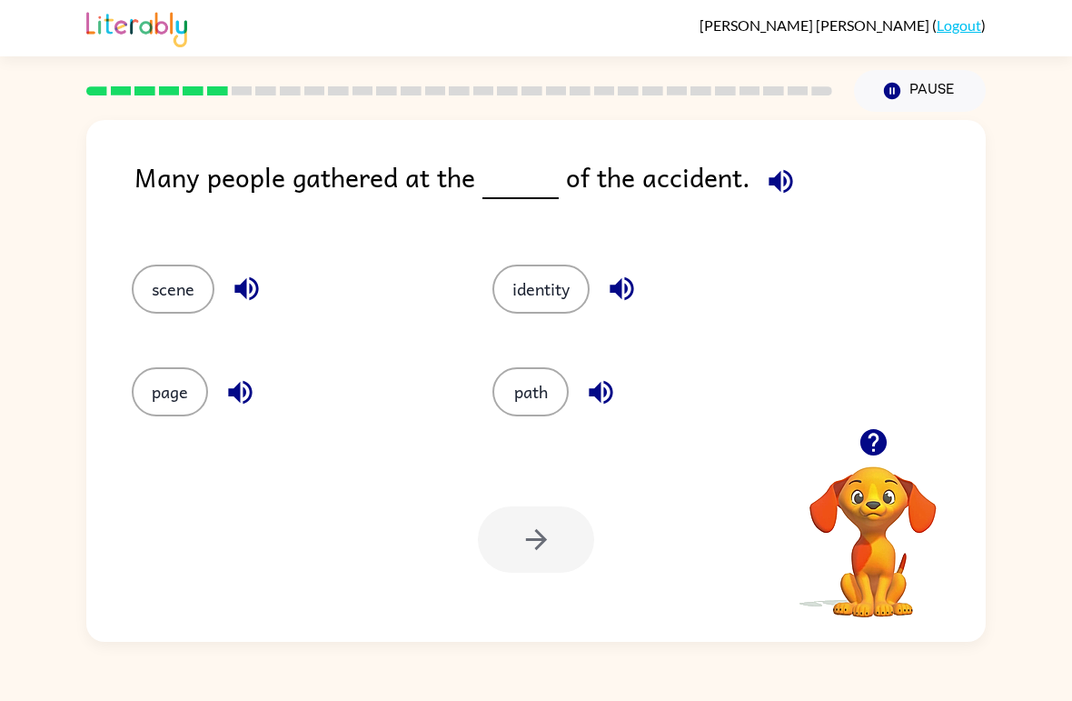
click at [744, 16] on link "Logout" at bounding box center [959, 24] width 45 height 17
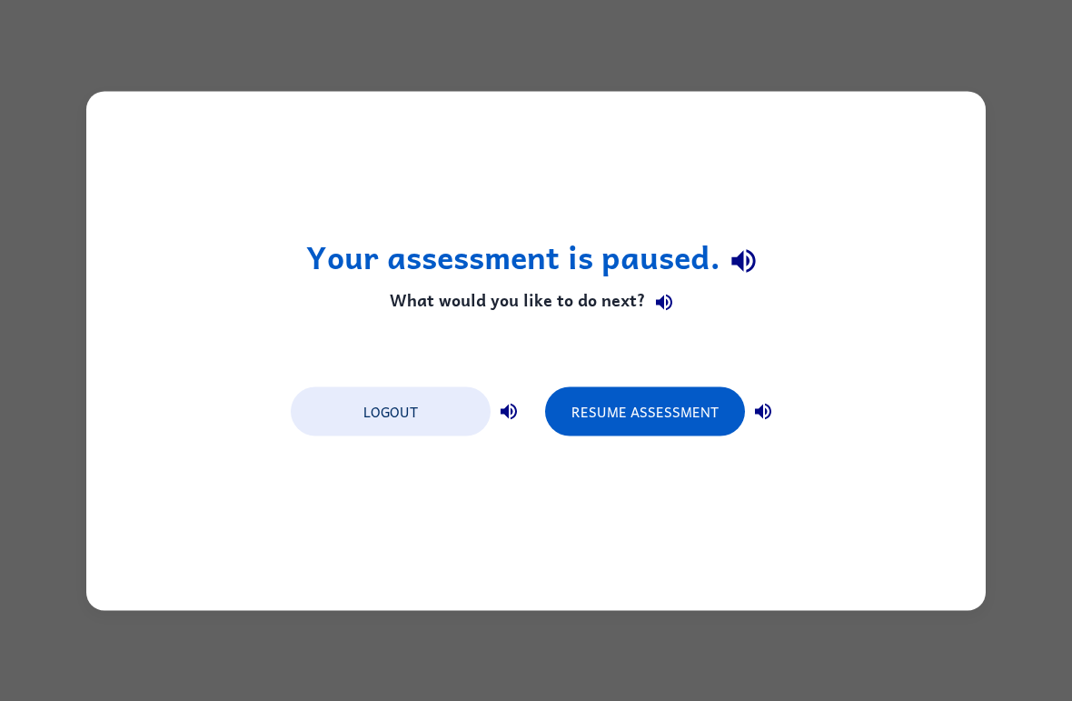
click at [667, 414] on button "Resume Assessment" at bounding box center [645, 410] width 200 height 49
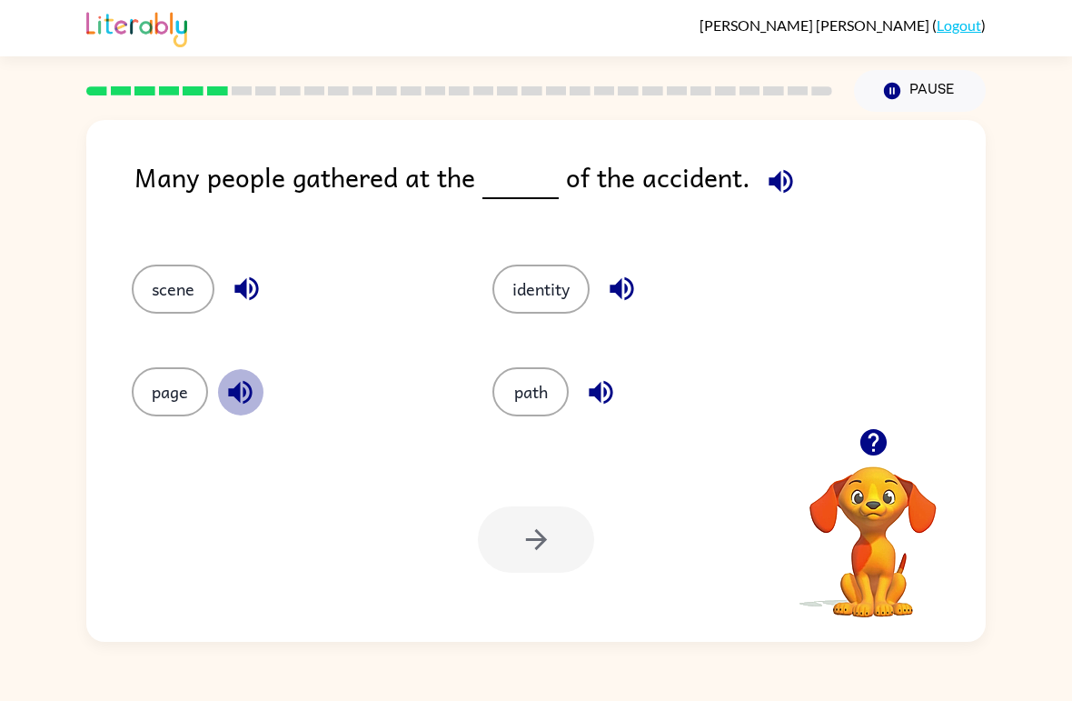
click at [228, 392] on icon "button" at bounding box center [240, 392] width 32 height 32
click at [154, 425] on div "page" at bounding box center [277, 384] width 361 height 103
click at [165, 399] on button "page" at bounding box center [170, 391] width 76 height 49
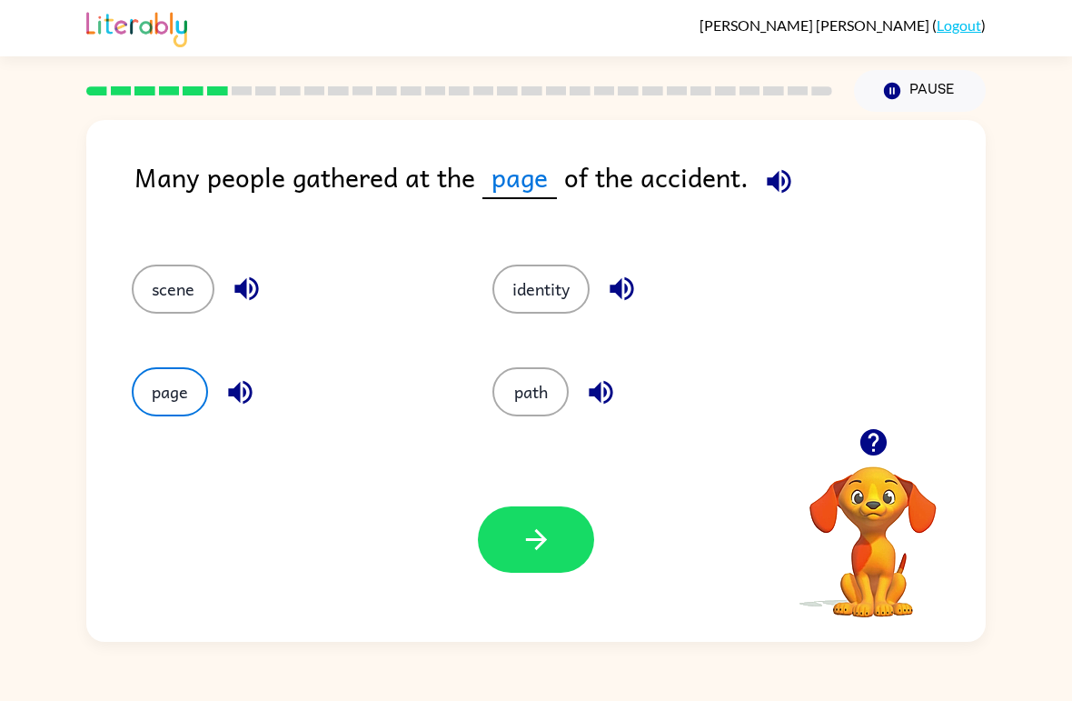
click at [567, 541] on button "button" at bounding box center [536, 539] width 116 height 66
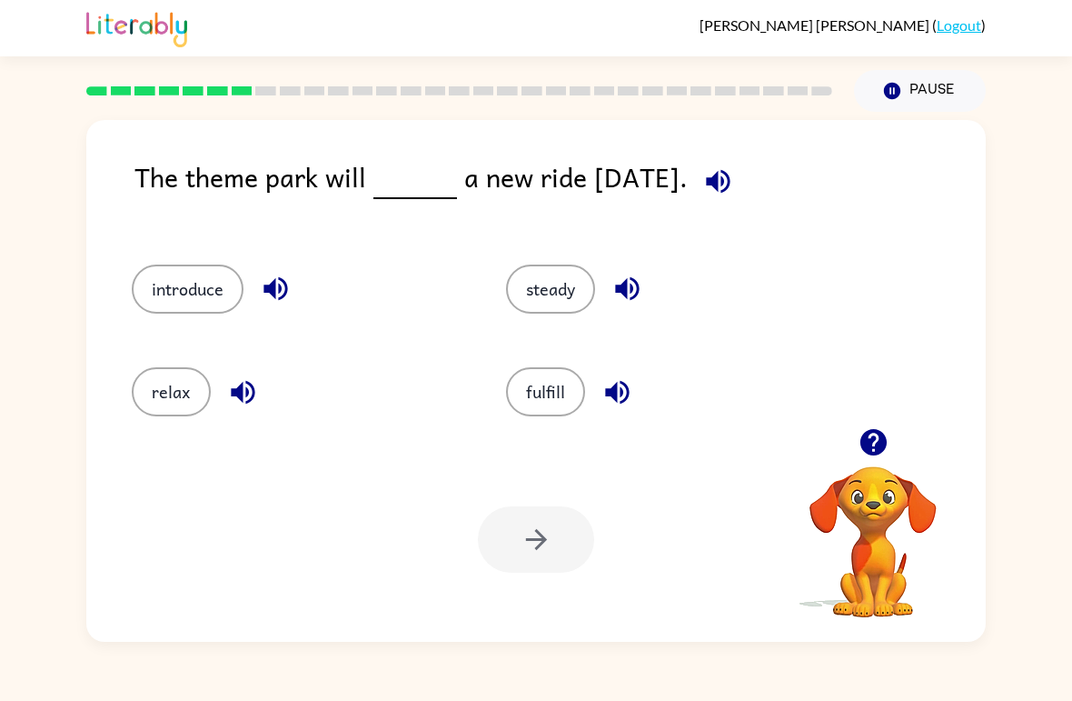
click at [461, 297] on div "introduce" at bounding box center [298, 288] width 333 height 49
click at [518, 307] on button "steady" at bounding box center [550, 288] width 89 height 49
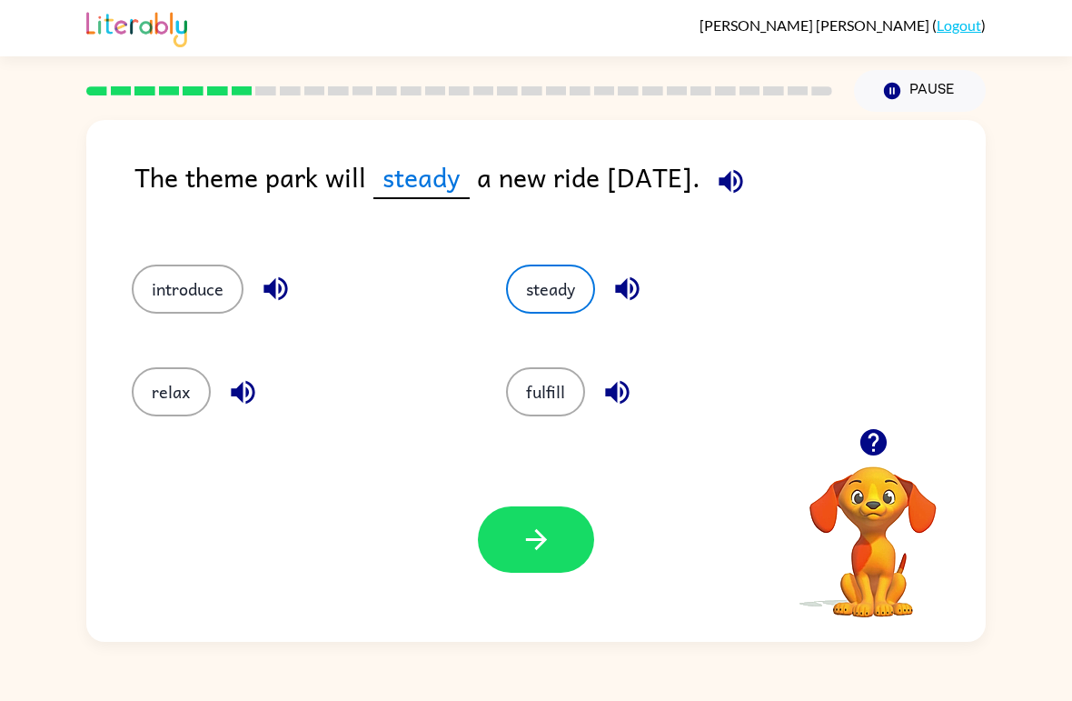
click at [602, 534] on div "Your browser must support playing .mp4 files to use Literably. Please try using…" at bounding box center [536, 539] width 900 height 204
click at [573, 553] on button "button" at bounding box center [536, 539] width 116 height 66
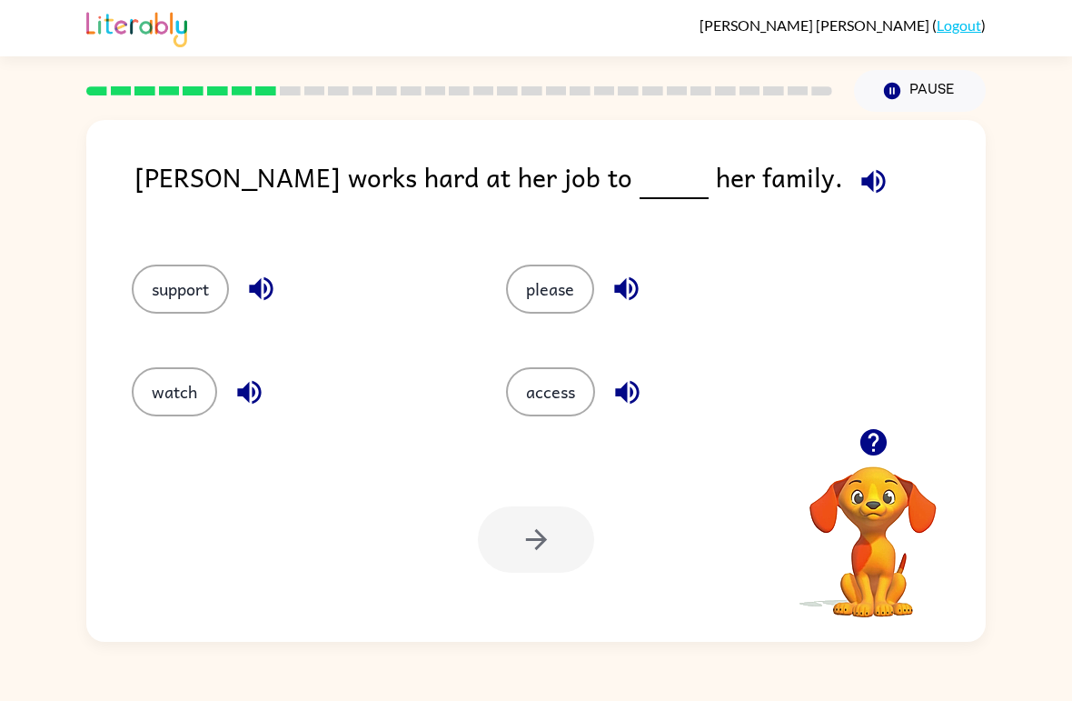
click at [206, 311] on button "support" at bounding box center [180, 288] width 97 height 49
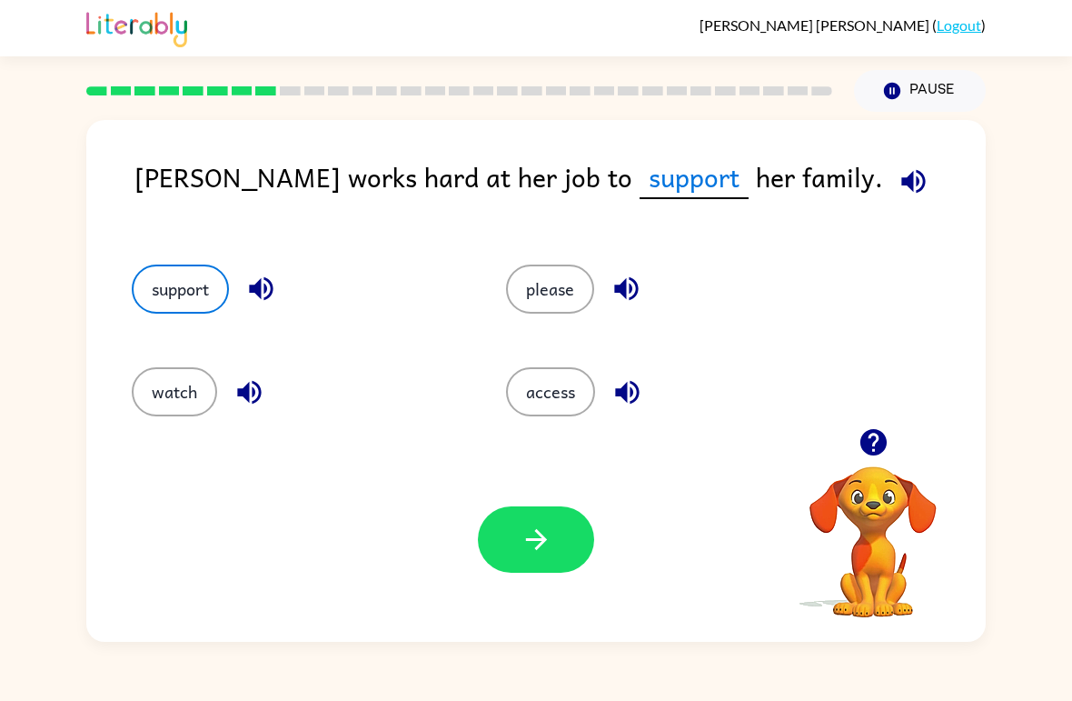
click at [503, 515] on button "button" at bounding box center [536, 539] width 116 height 66
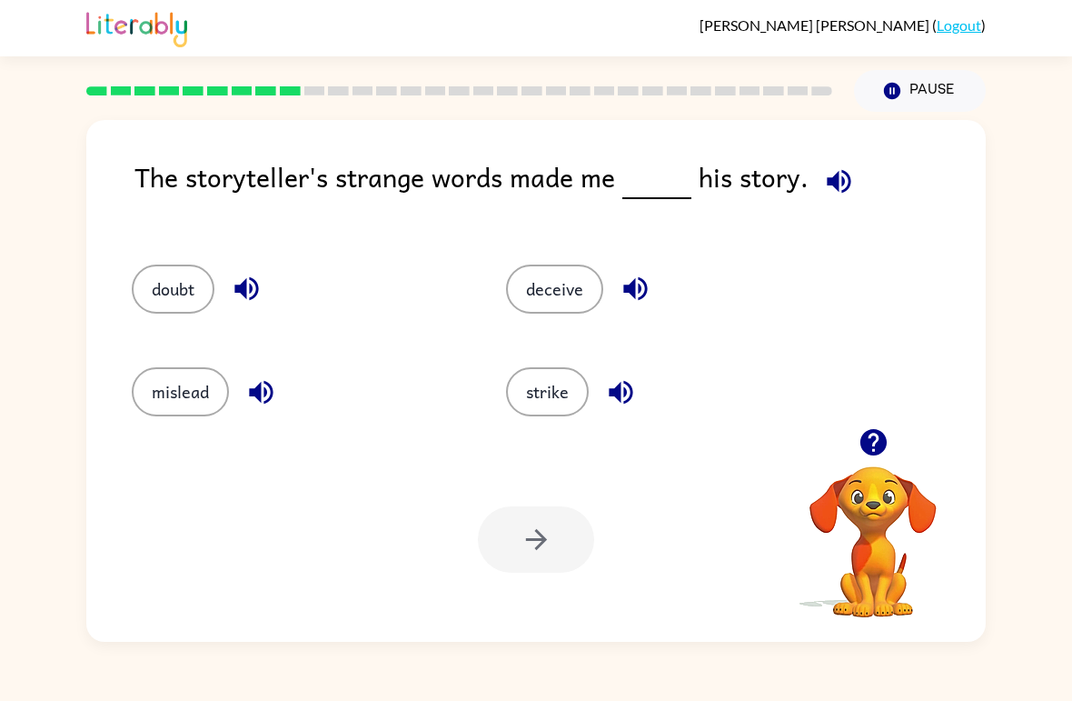
click at [195, 370] on button "mislead" at bounding box center [180, 391] width 97 height 49
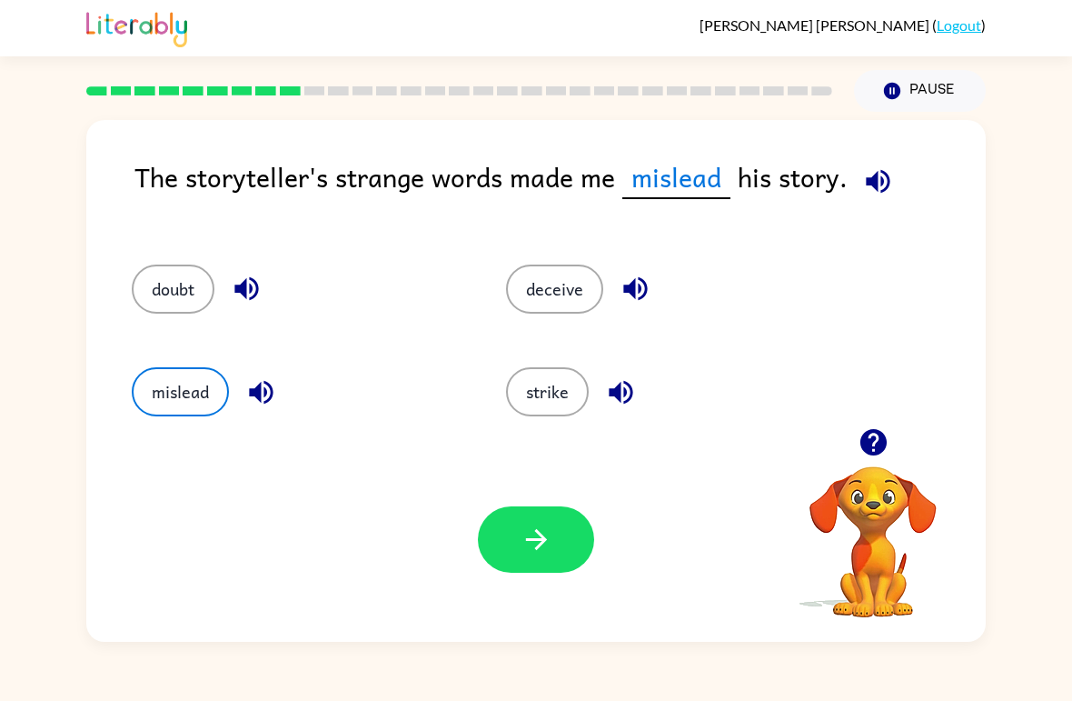
click at [538, 542] on icon "button" at bounding box center [537, 539] width 32 height 32
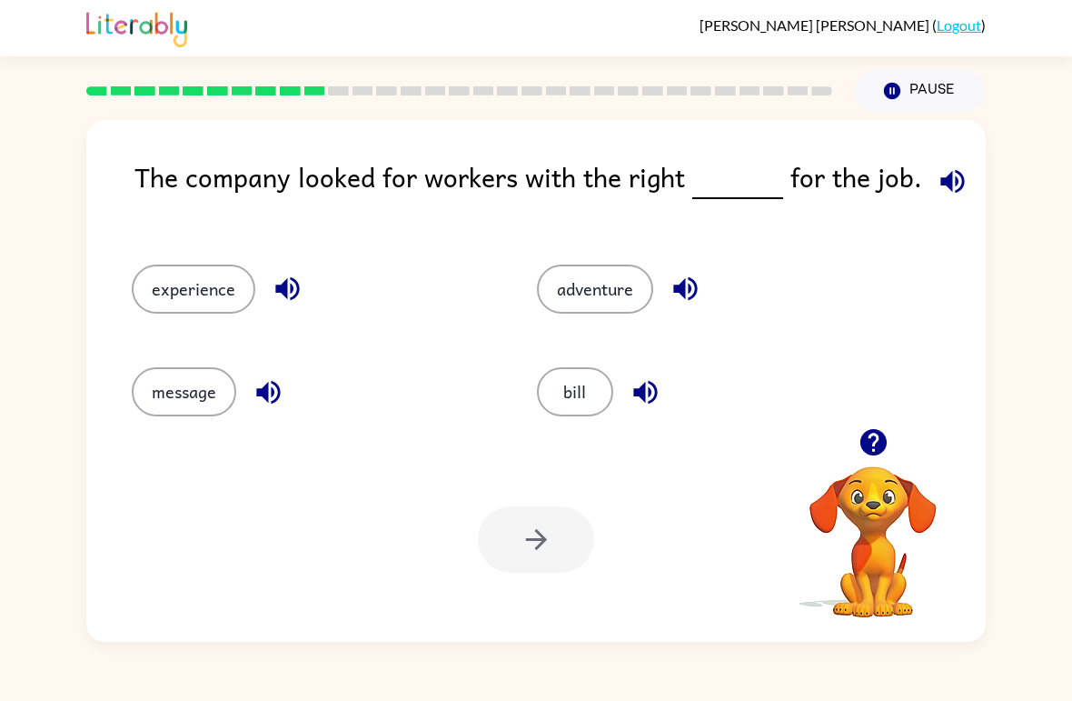
click at [185, 368] on button "message" at bounding box center [184, 391] width 105 height 49
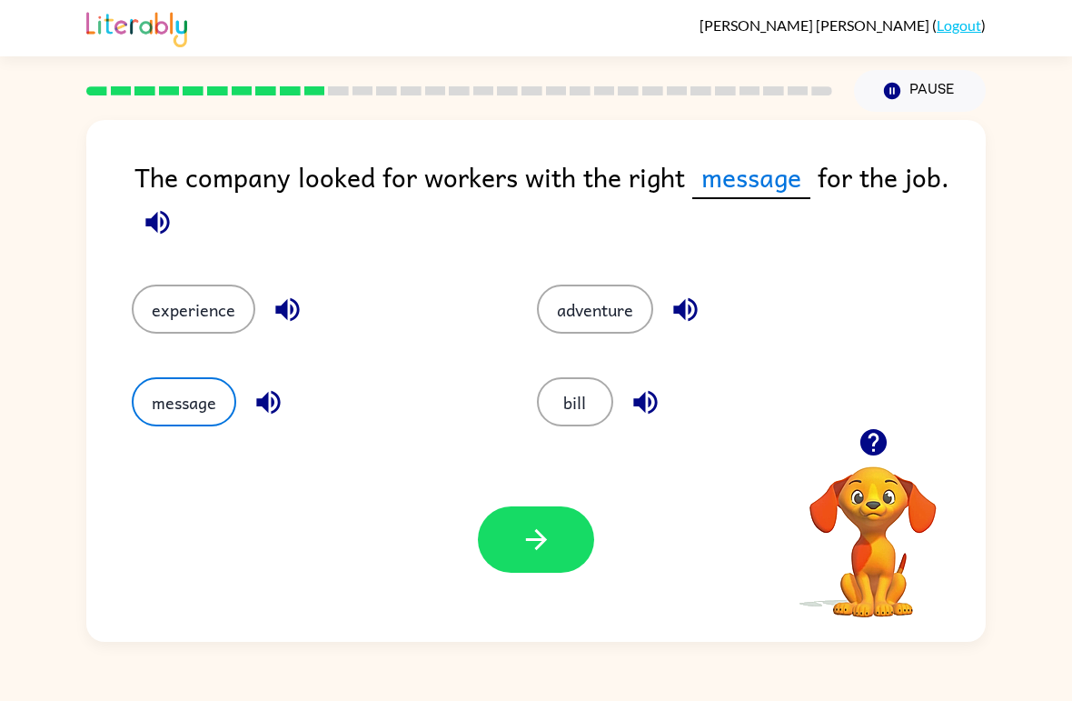
click at [547, 520] on button "button" at bounding box center [536, 539] width 116 height 66
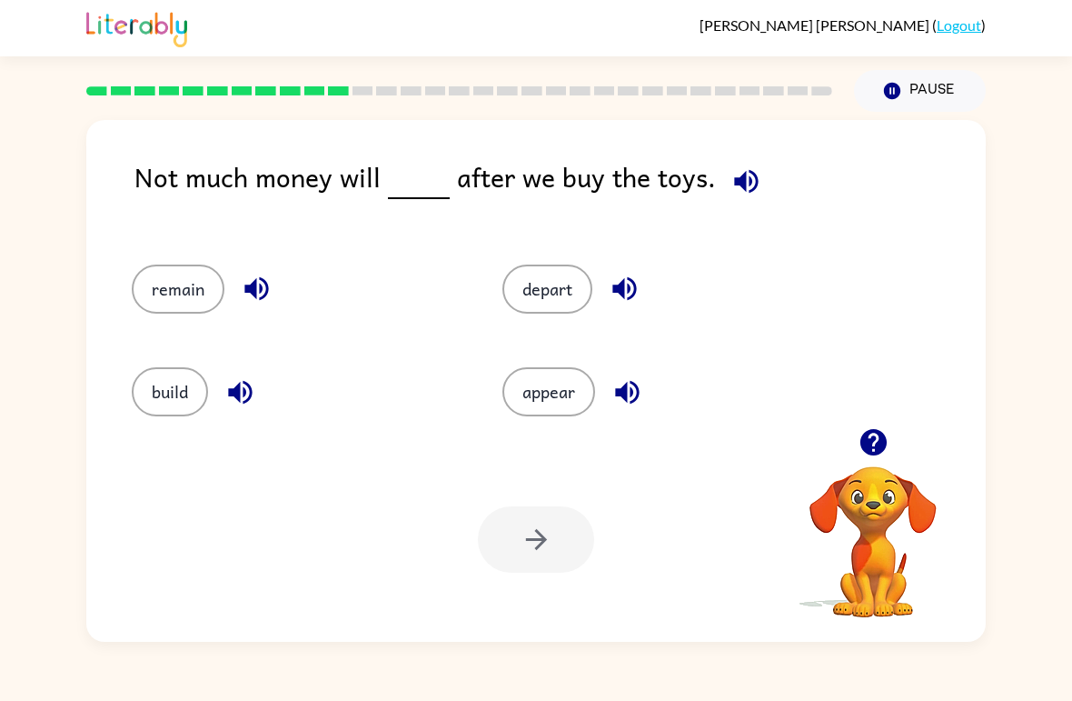
click at [132, 426] on div "build" at bounding box center [282, 384] width 371 height 103
click at [178, 400] on button "build" at bounding box center [170, 391] width 76 height 49
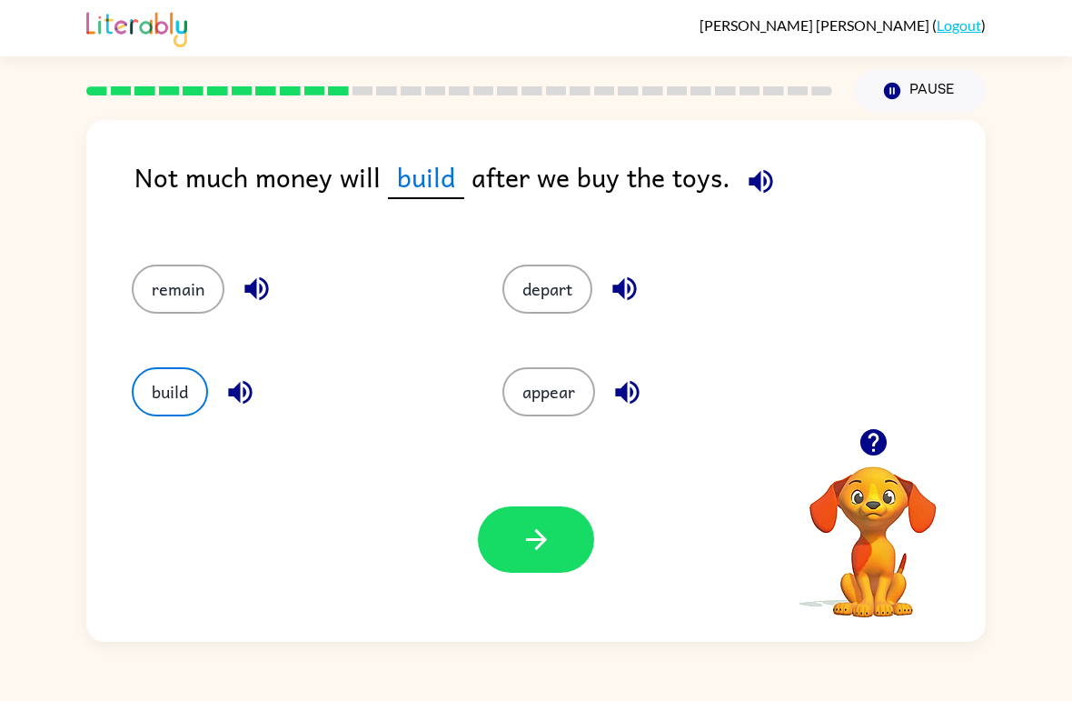
click at [511, 550] on button "button" at bounding box center [536, 539] width 116 height 66
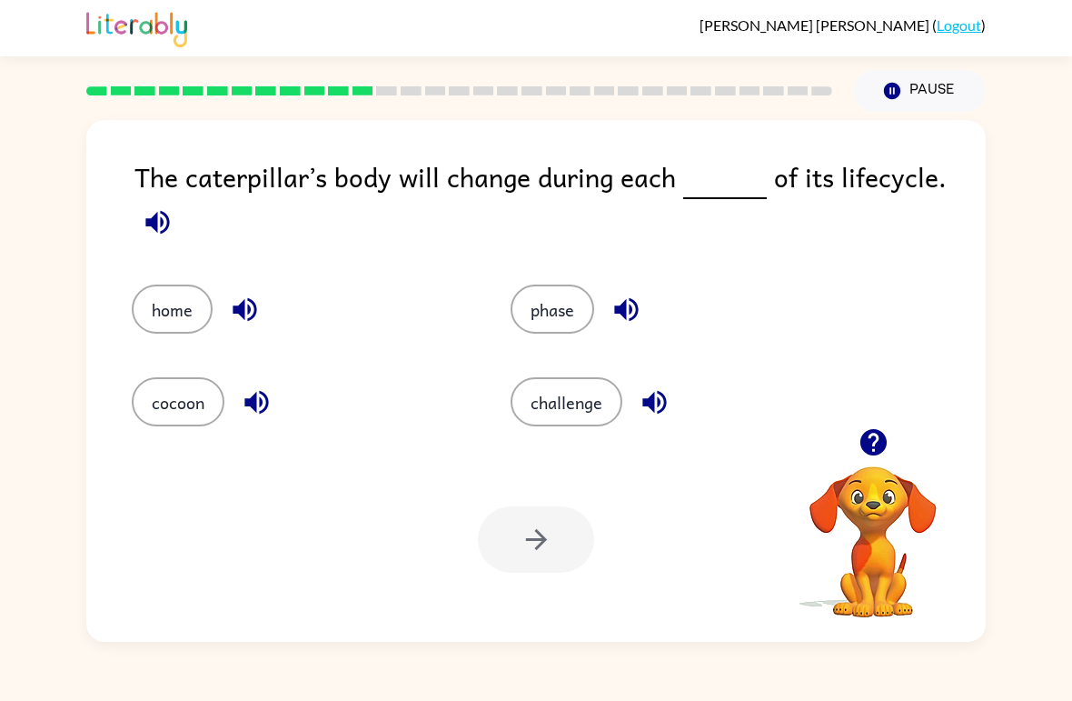
click at [571, 413] on button "challenge" at bounding box center [567, 401] width 112 height 49
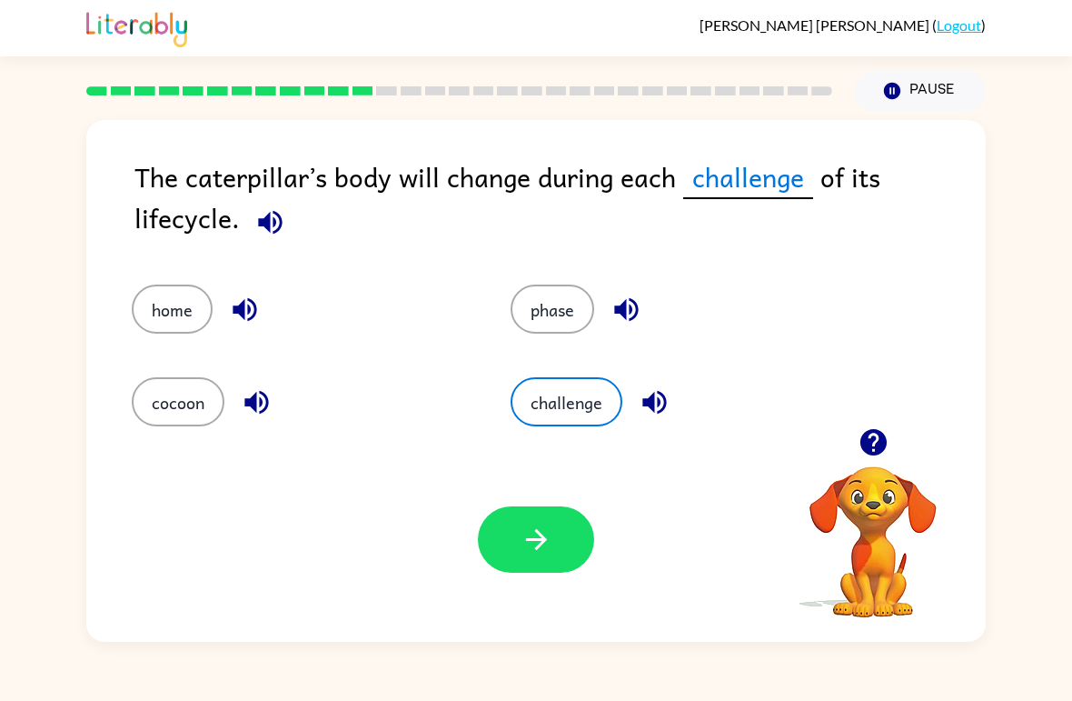
click at [532, 561] on button "button" at bounding box center [536, 539] width 116 height 66
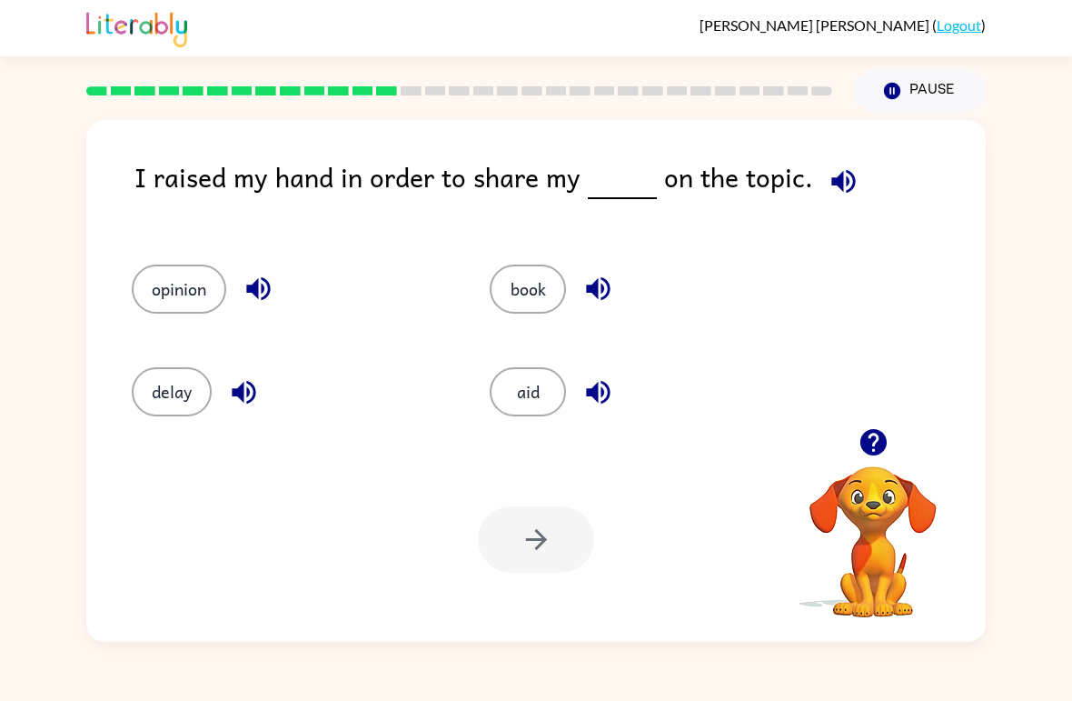
click at [183, 298] on button "opinion" at bounding box center [179, 288] width 95 height 49
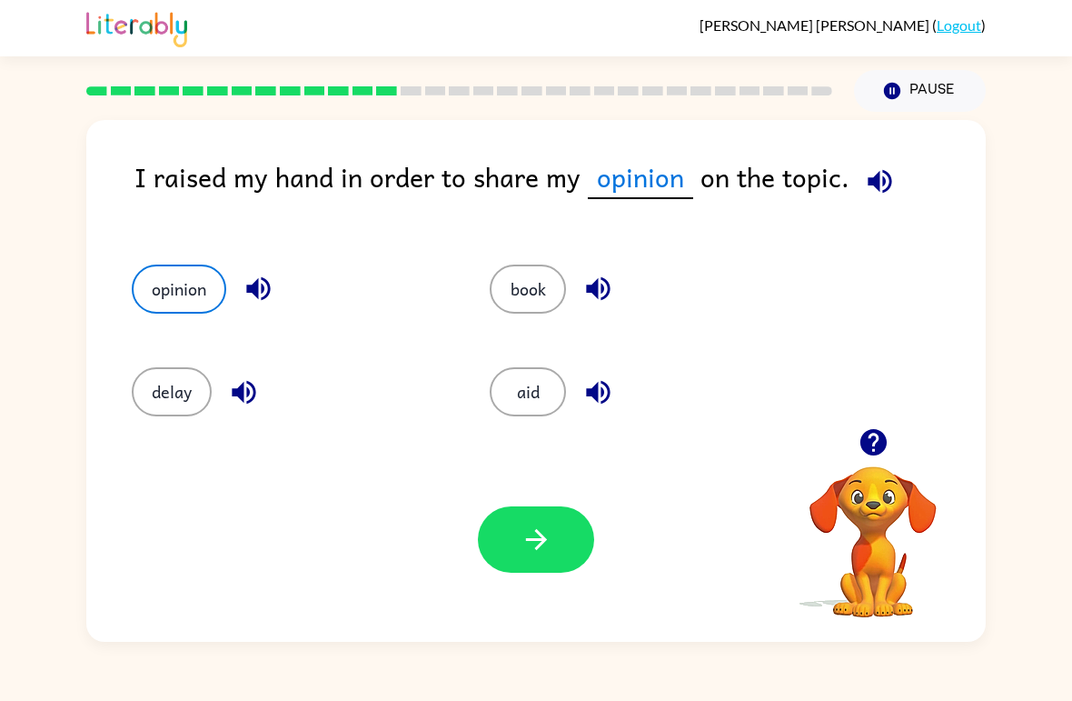
click at [182, 298] on button "opinion" at bounding box center [179, 288] width 95 height 49
click at [506, 563] on button "button" at bounding box center [536, 539] width 116 height 66
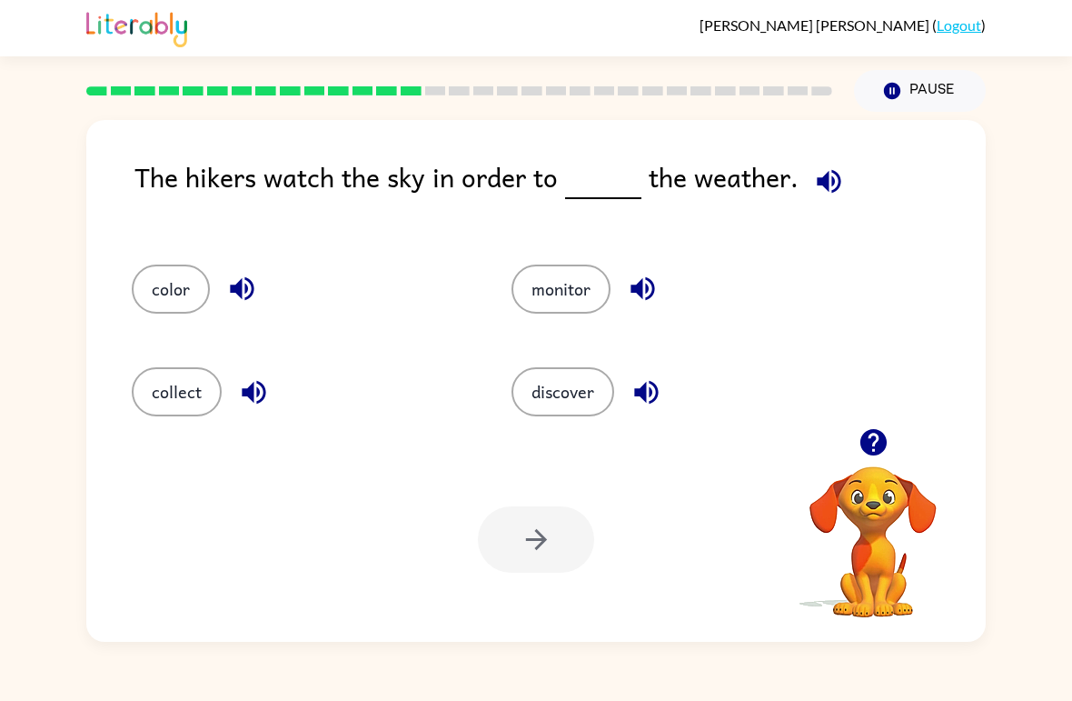
click at [154, 384] on button "collect" at bounding box center [177, 391] width 90 height 49
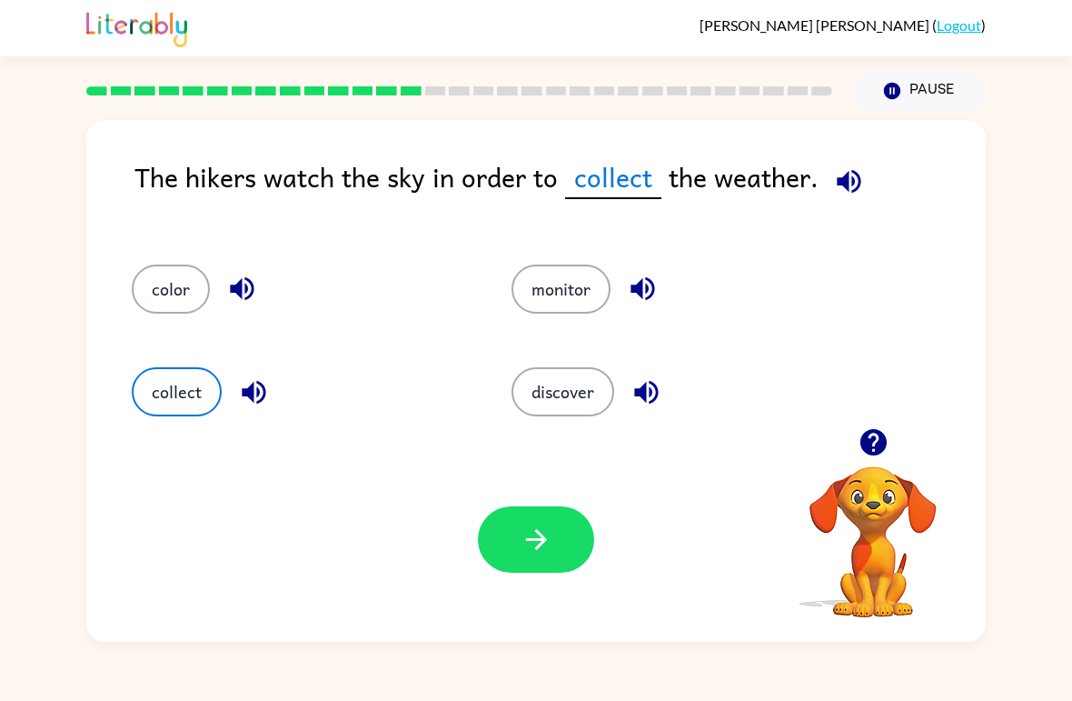
click at [567, 558] on button "button" at bounding box center [536, 539] width 116 height 66
click at [567, 558] on div at bounding box center [536, 539] width 116 height 66
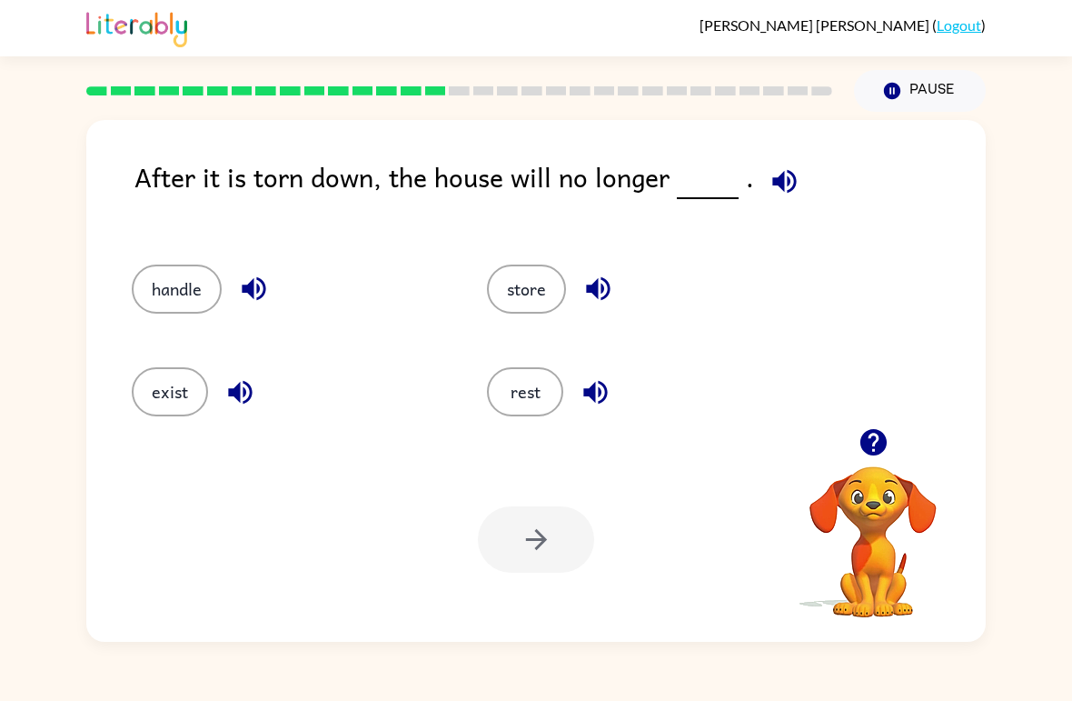
click at [534, 296] on button "store" at bounding box center [526, 288] width 79 height 49
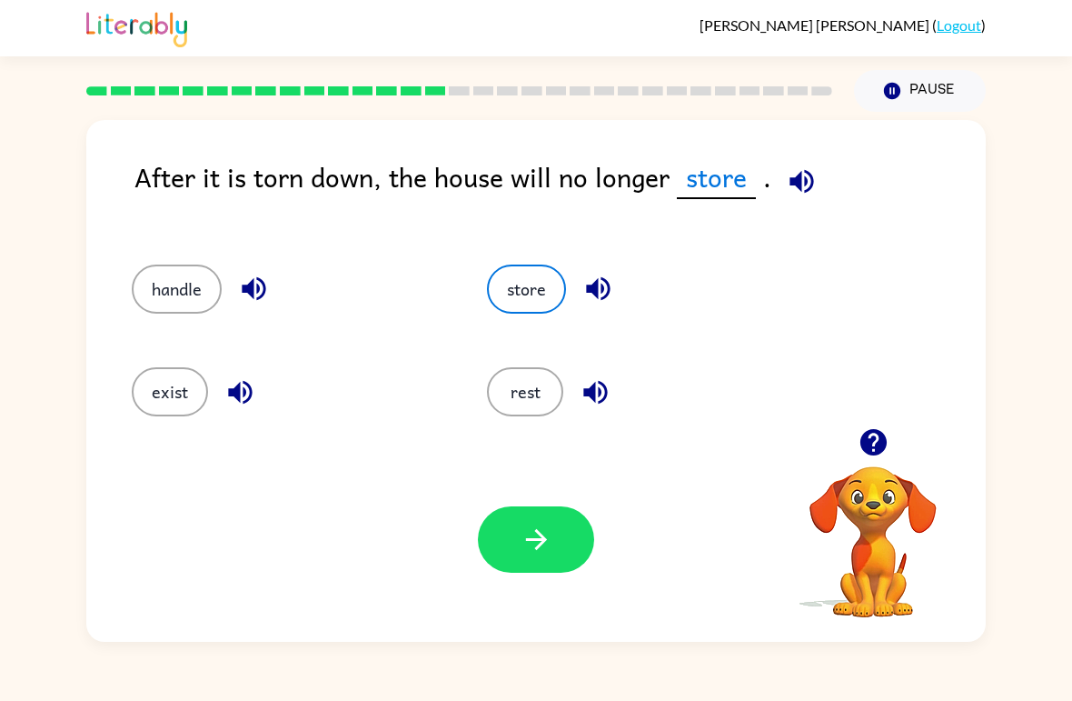
click at [523, 543] on icon "button" at bounding box center [537, 539] width 32 height 32
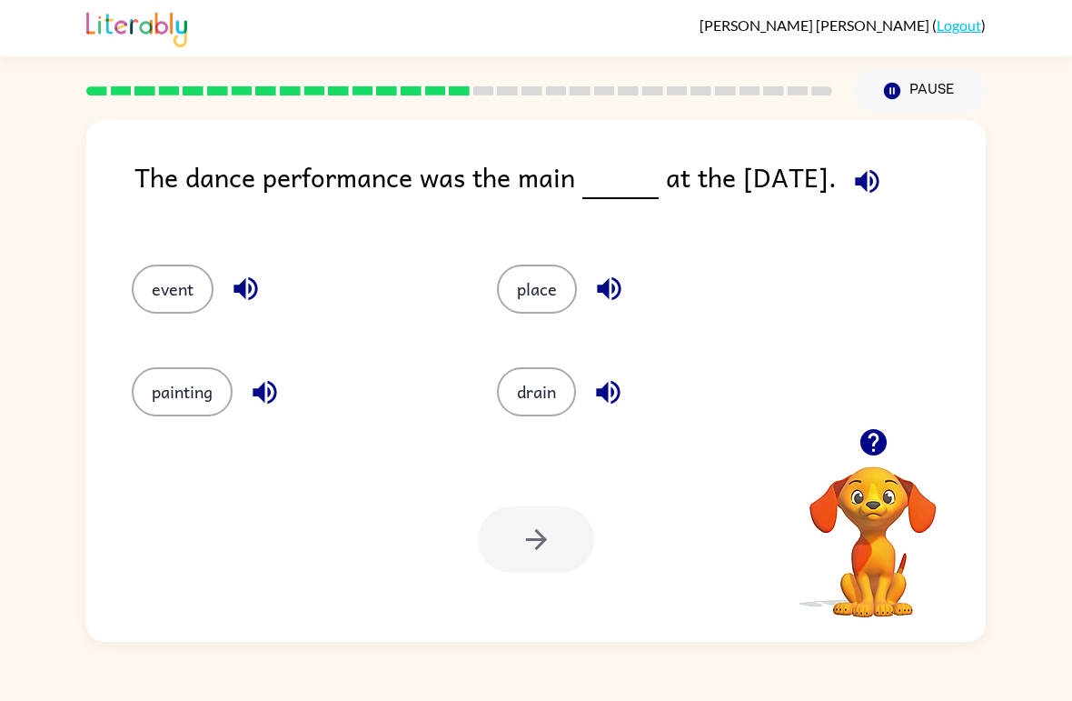
click at [163, 280] on button "event" at bounding box center [173, 288] width 82 height 49
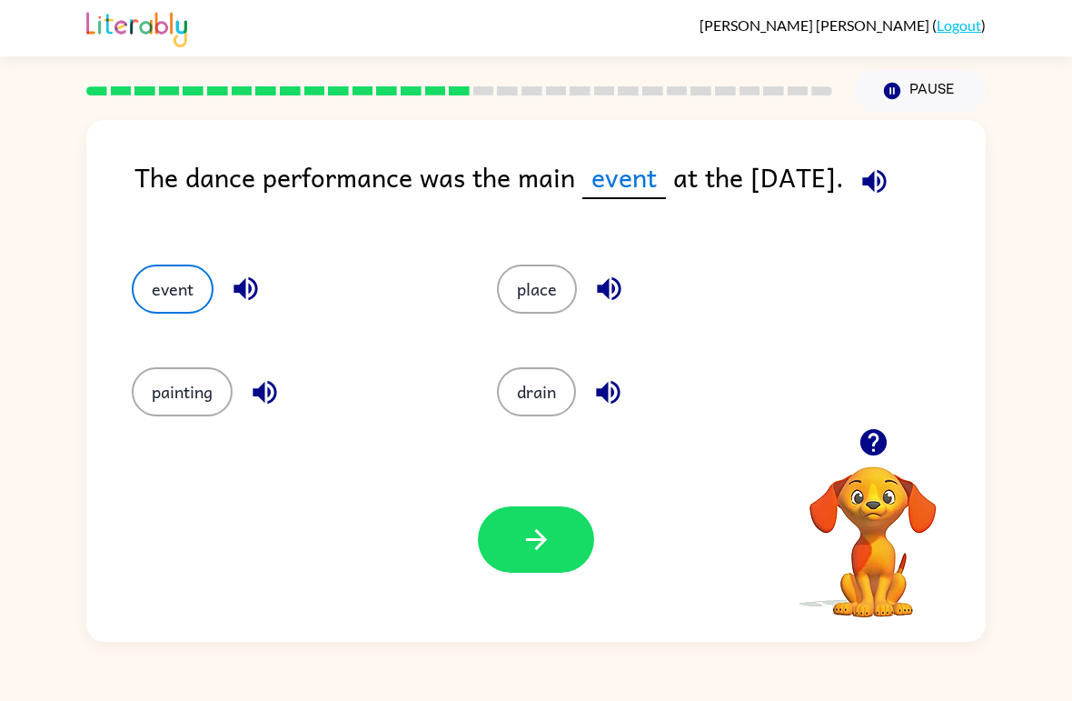
click at [521, 568] on button "button" at bounding box center [536, 539] width 116 height 66
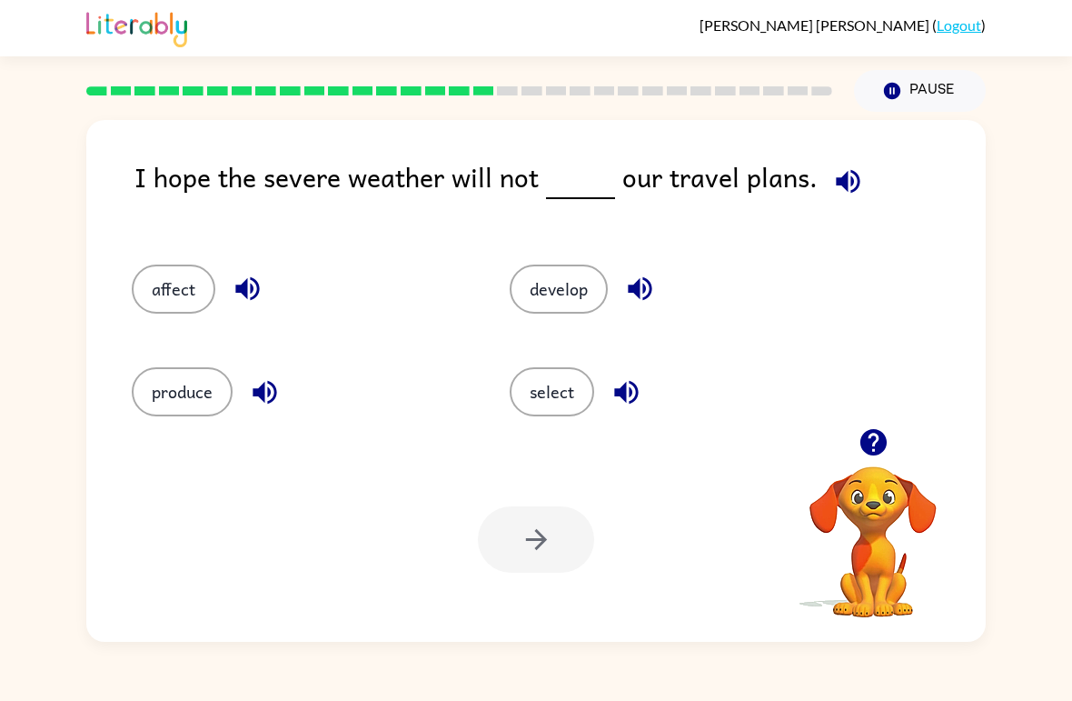
click at [576, 386] on button "select" at bounding box center [552, 391] width 85 height 49
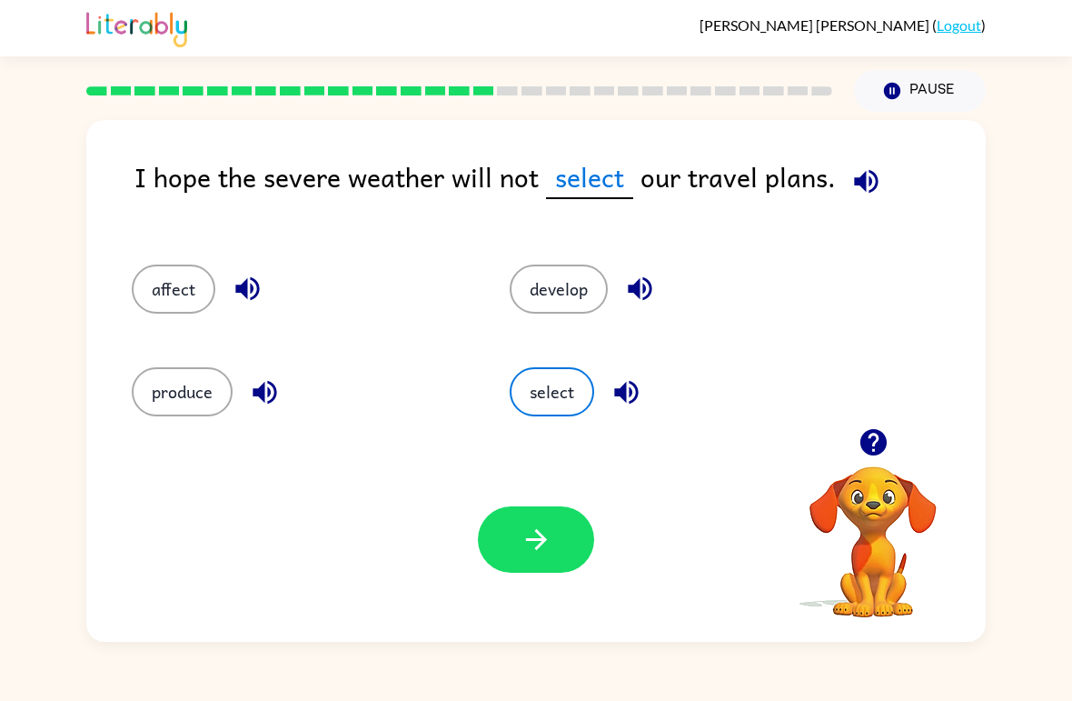
click at [537, 525] on icon "button" at bounding box center [537, 539] width 32 height 32
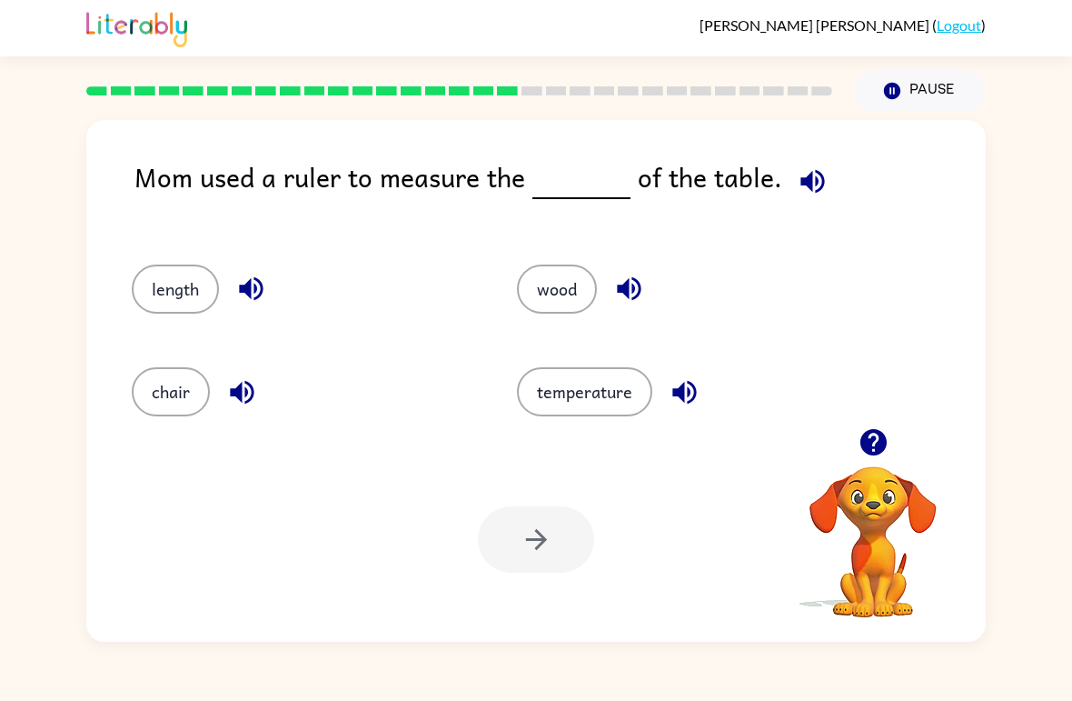
click at [563, 299] on button "wood" at bounding box center [557, 288] width 80 height 49
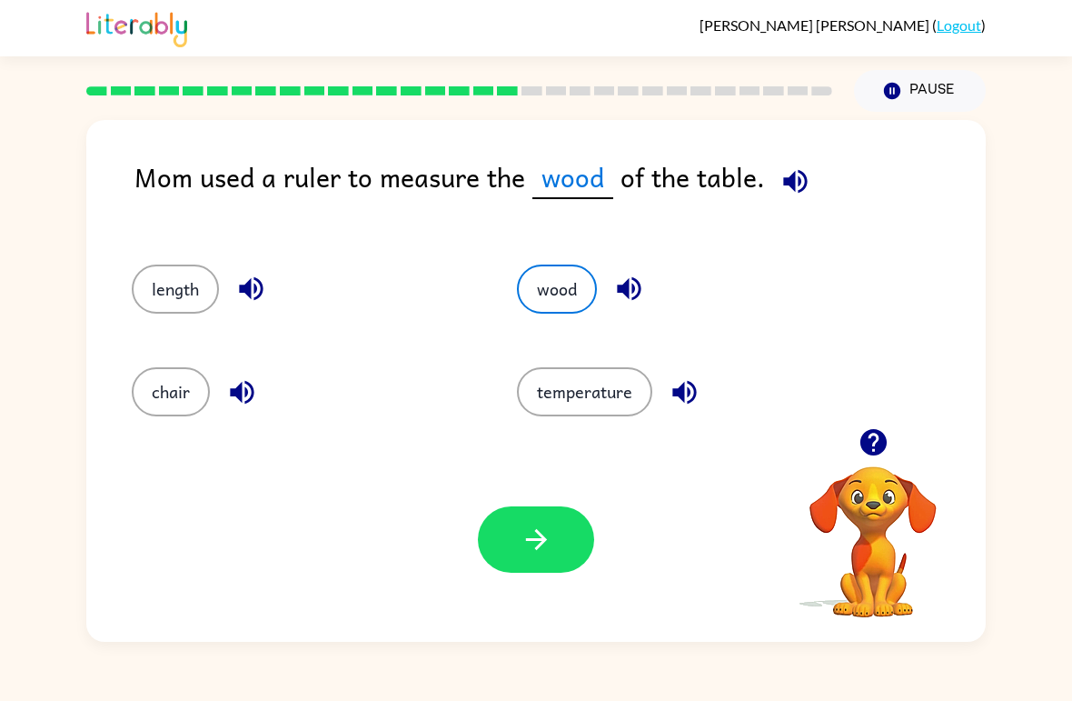
click at [547, 534] on icon "button" at bounding box center [537, 539] width 32 height 32
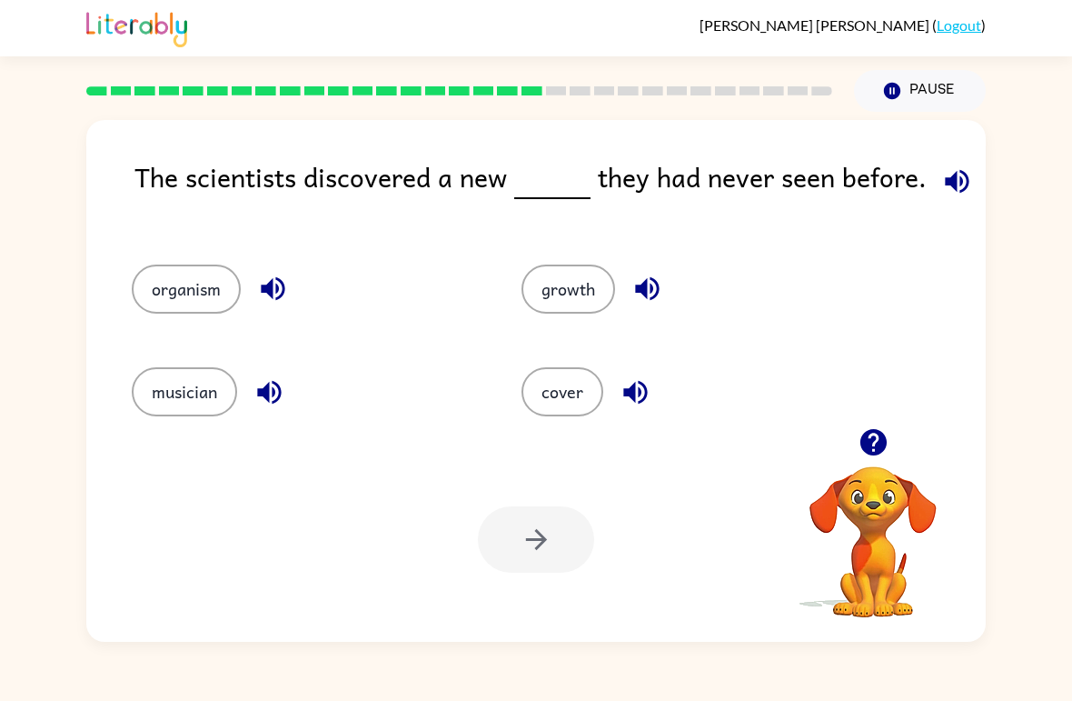
click at [196, 392] on button "musician" at bounding box center [184, 391] width 105 height 49
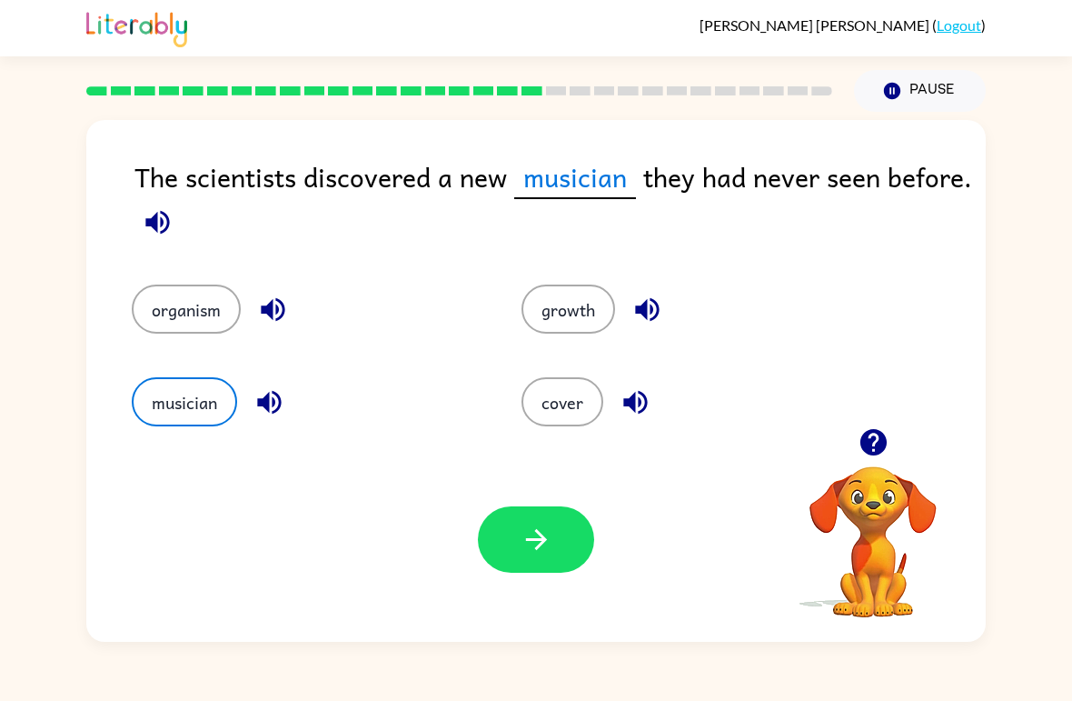
click at [558, 550] on button "button" at bounding box center [536, 539] width 116 height 66
click at [508, 530] on div at bounding box center [536, 539] width 116 height 66
click at [524, 525] on div at bounding box center [536, 539] width 116 height 66
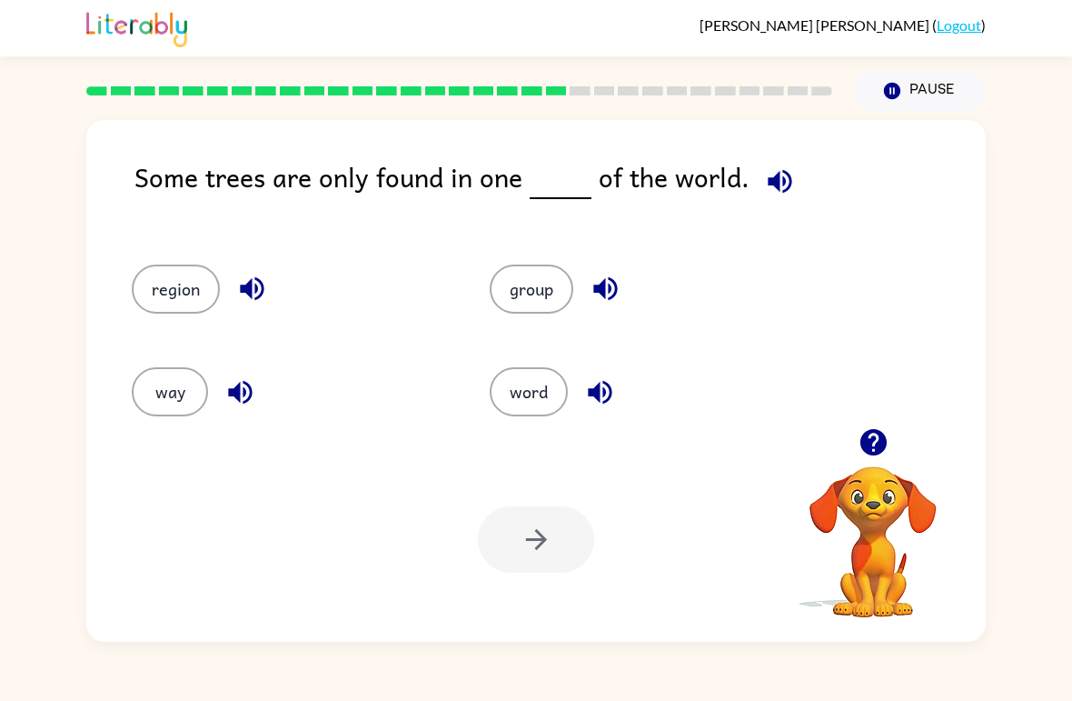
click at [507, 271] on button "group" at bounding box center [532, 288] width 84 height 49
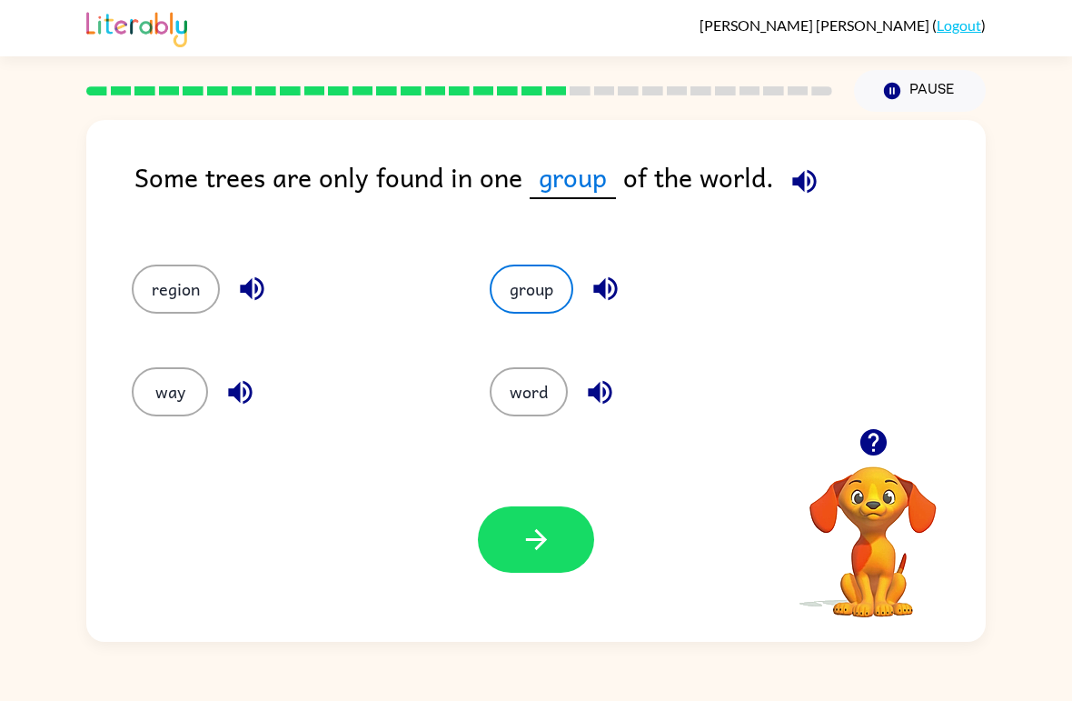
click at [544, 553] on icon "button" at bounding box center [537, 539] width 32 height 32
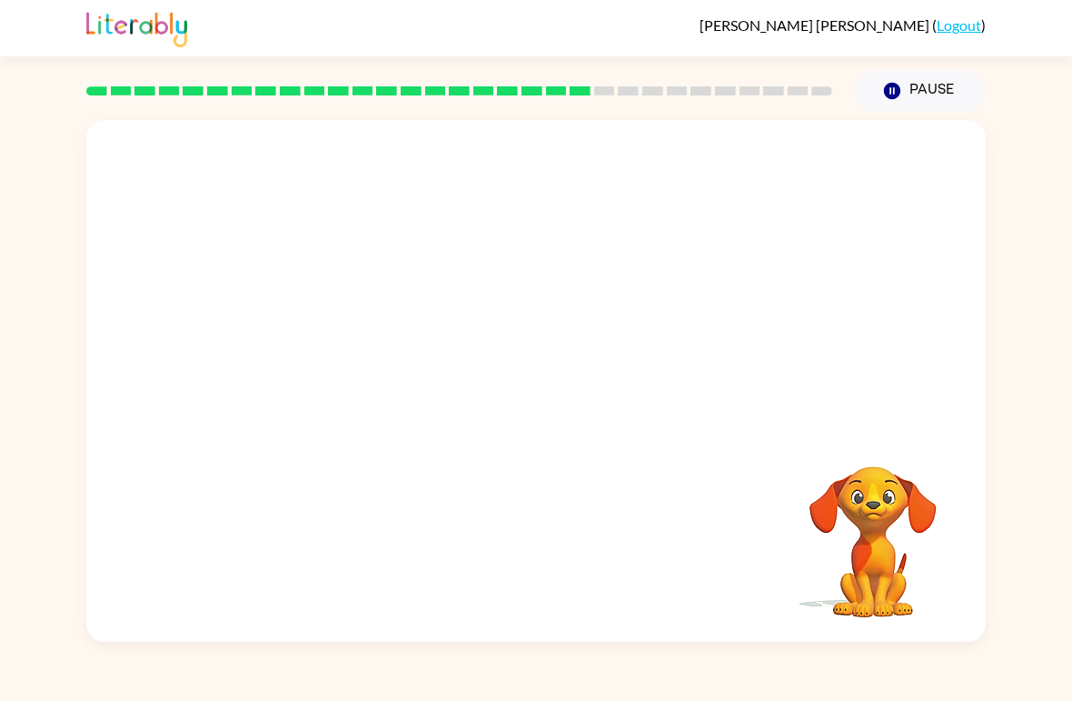
click at [342, 388] on video "Your browser must support playing .mp4 files to use Literably. Please try using…" at bounding box center [536, 274] width 900 height 308
click at [341, 388] on video "Your browser must support playing .mp4 files to use Literably. Please try using…" at bounding box center [536, 274] width 900 height 308
click at [346, 406] on video "Your browser must support playing .mp4 files to use Literably. Please try using…" at bounding box center [536, 274] width 900 height 308
click at [383, 360] on video "Your browser must support playing .mp4 files to use Literably. Please try using…" at bounding box center [536, 274] width 900 height 308
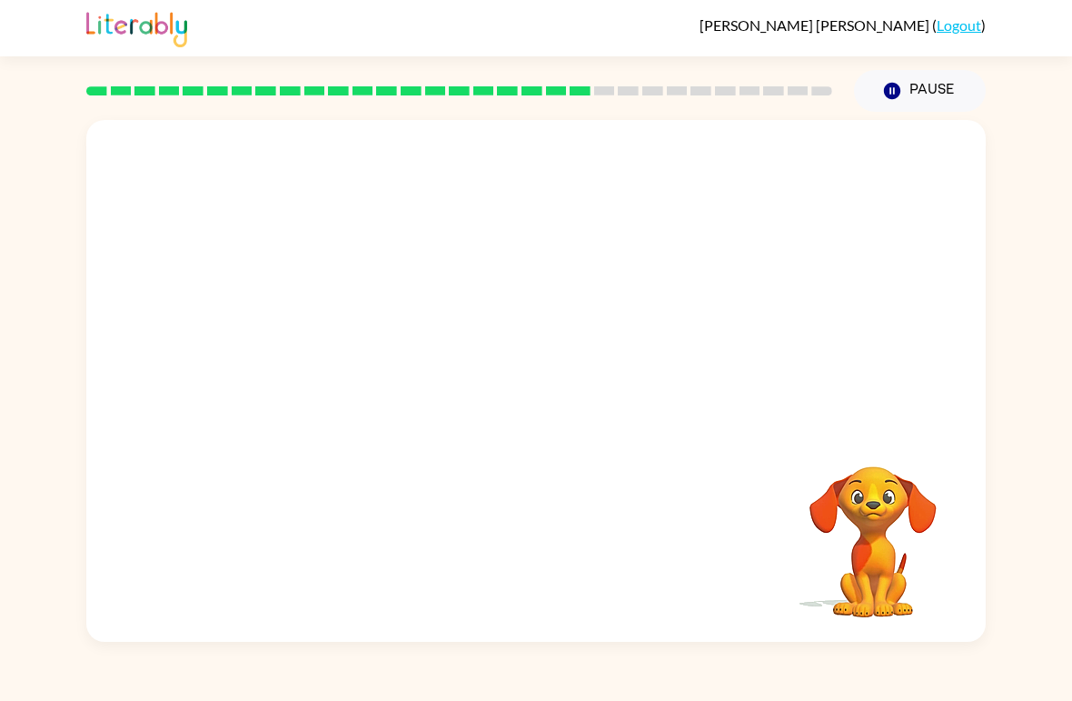
click at [381, 368] on video "Your browser must support playing .mp4 files to use Literably. Please try using…" at bounding box center [536, 274] width 900 height 308
click at [384, 360] on video "Your browser must support playing .mp4 files to use Literably. Please try using…" at bounding box center [536, 274] width 900 height 308
click at [365, 355] on video "Your browser must support playing .mp4 files to use Literably. Please try using…" at bounding box center [536, 274] width 900 height 308
click at [375, 358] on video "Your browser must support playing .mp4 files to use Literably. Please try using…" at bounding box center [536, 274] width 900 height 308
click at [586, 354] on div at bounding box center [536, 381] width 900 height 522
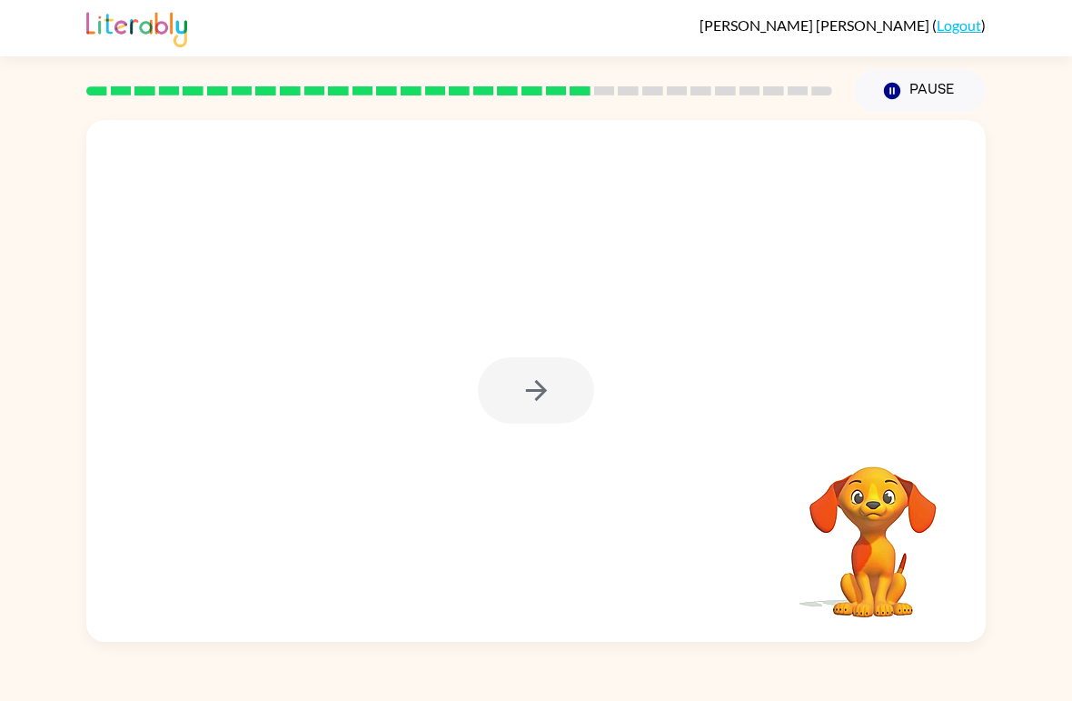
click at [561, 386] on div at bounding box center [536, 390] width 116 height 66
click at [561, 385] on div at bounding box center [536, 390] width 116 height 66
click at [571, 420] on button "button" at bounding box center [536, 390] width 116 height 66
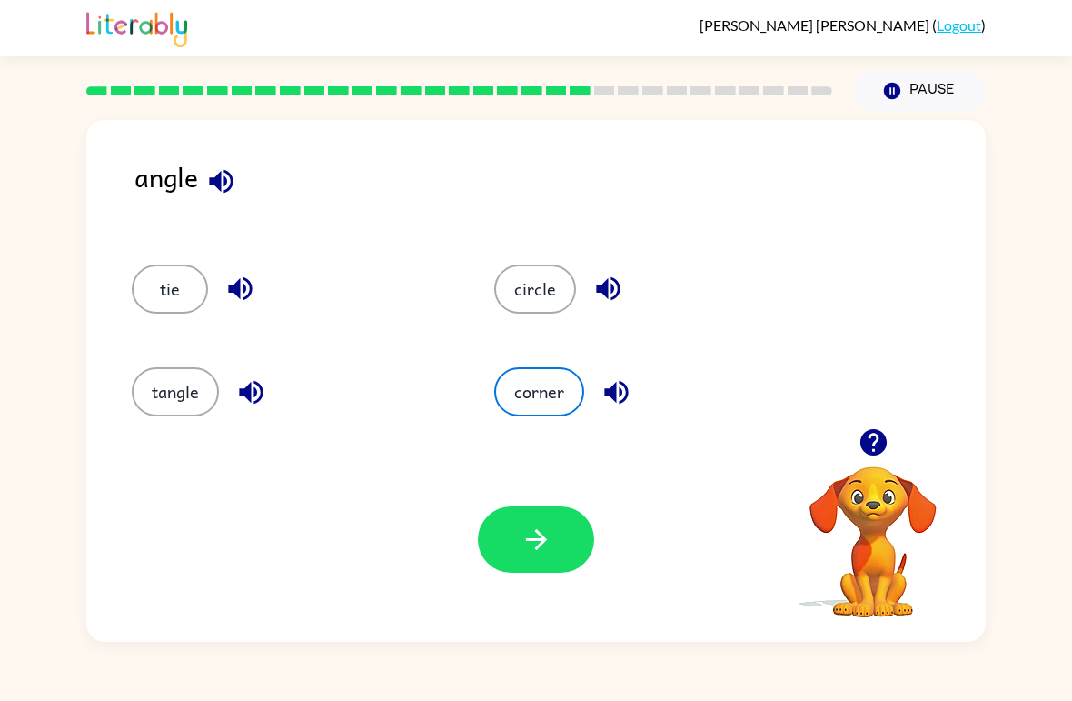
click at [147, 296] on button "tie" at bounding box center [170, 288] width 76 height 49
click at [549, 294] on button "circle" at bounding box center [535, 288] width 82 height 49
click at [513, 525] on button "button" at bounding box center [536, 539] width 116 height 66
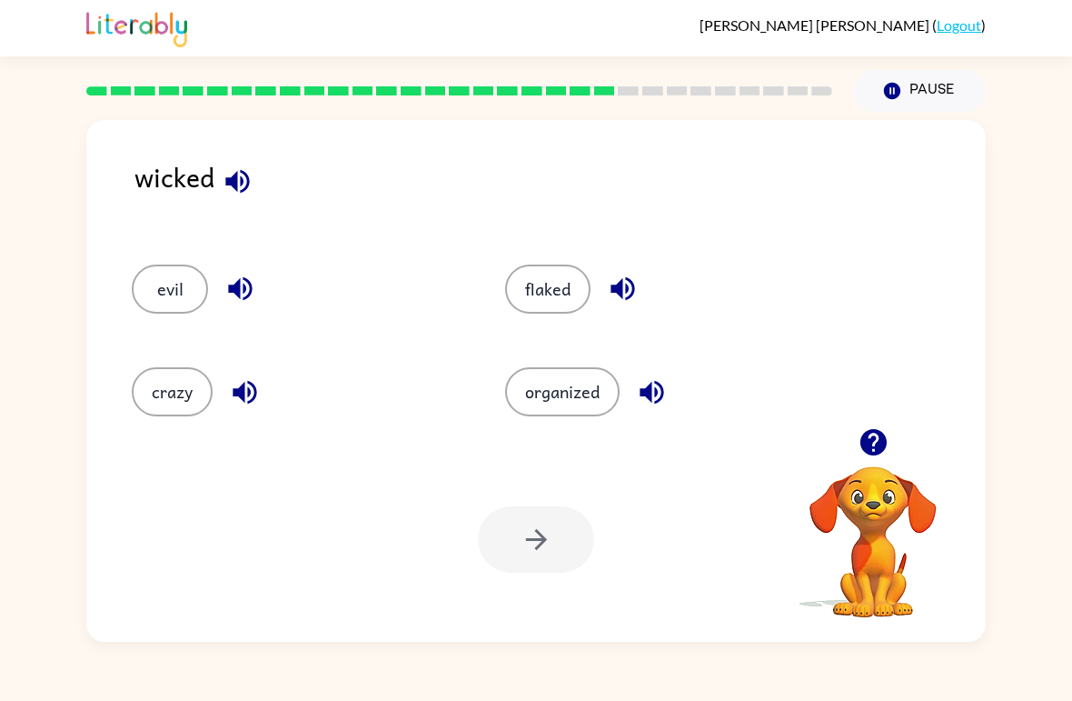
click at [578, 383] on button "organized" at bounding box center [562, 391] width 115 height 49
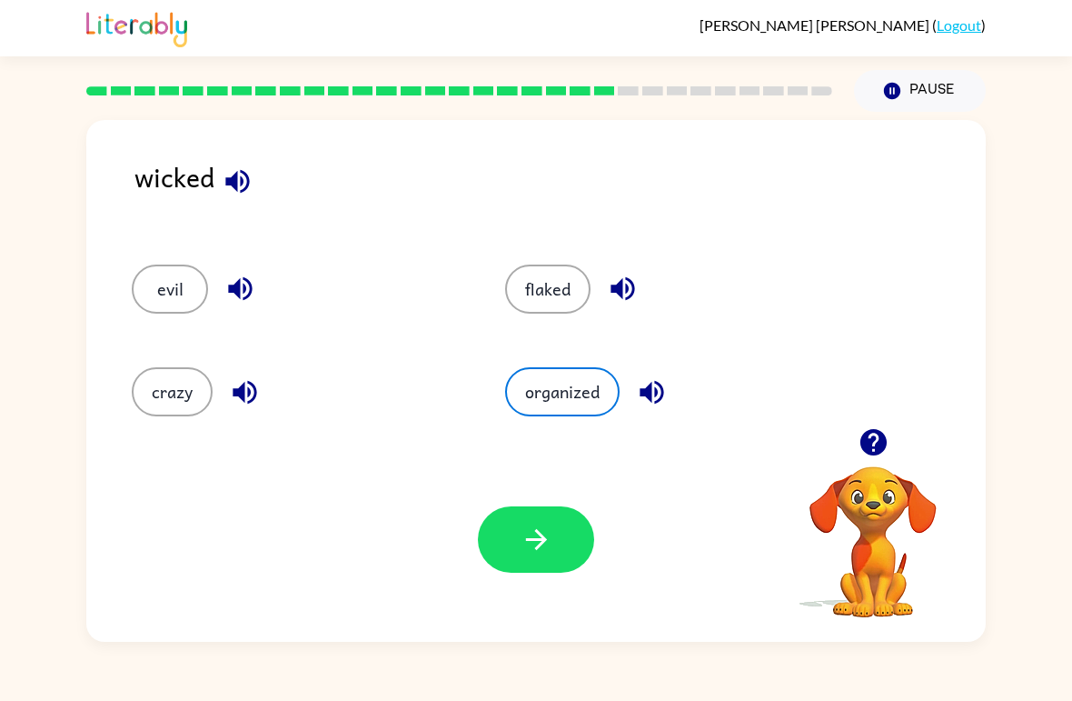
click at [537, 514] on button "button" at bounding box center [536, 539] width 116 height 66
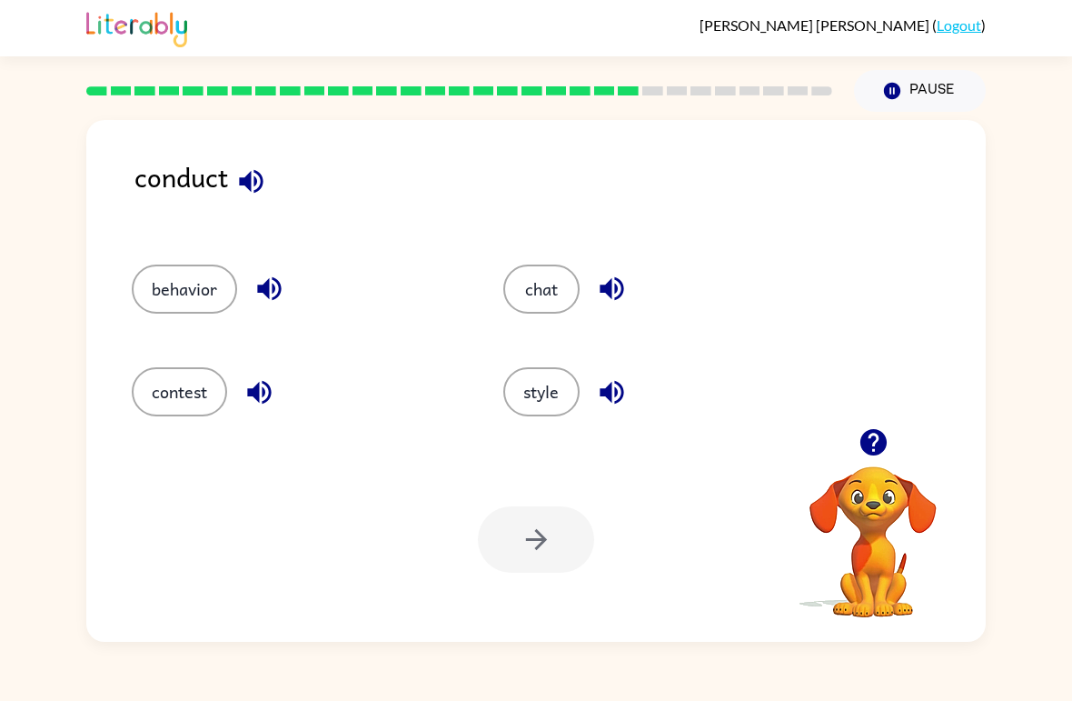
click at [189, 314] on button "behavior" at bounding box center [184, 288] width 105 height 49
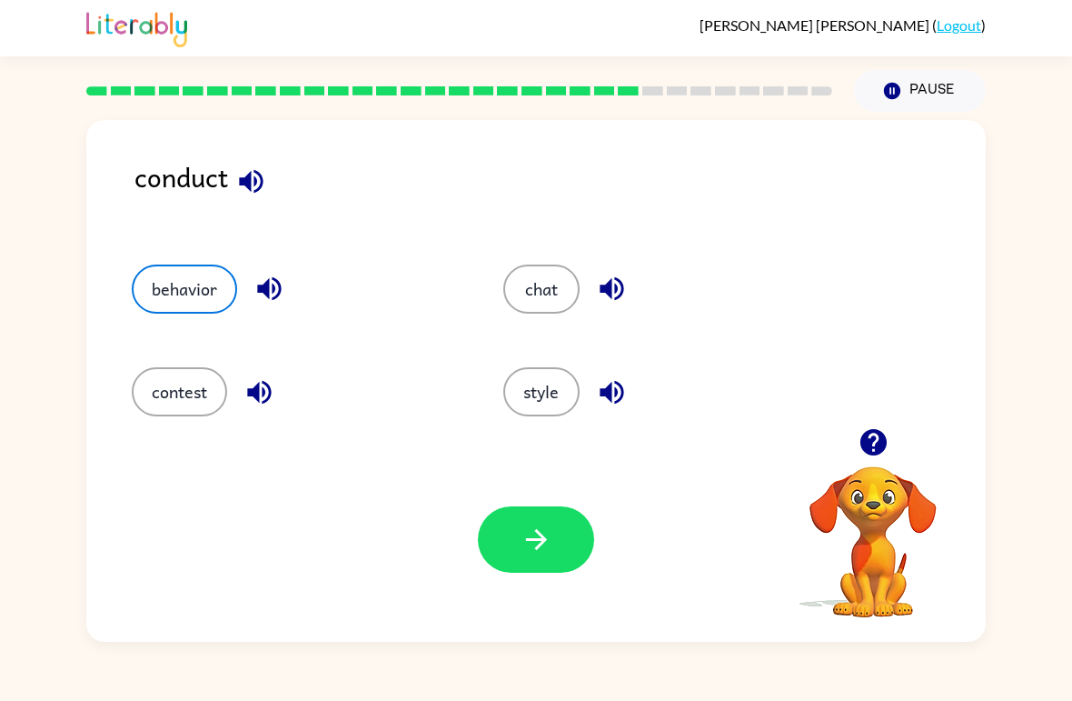
click at [548, 552] on icon "button" at bounding box center [537, 539] width 32 height 32
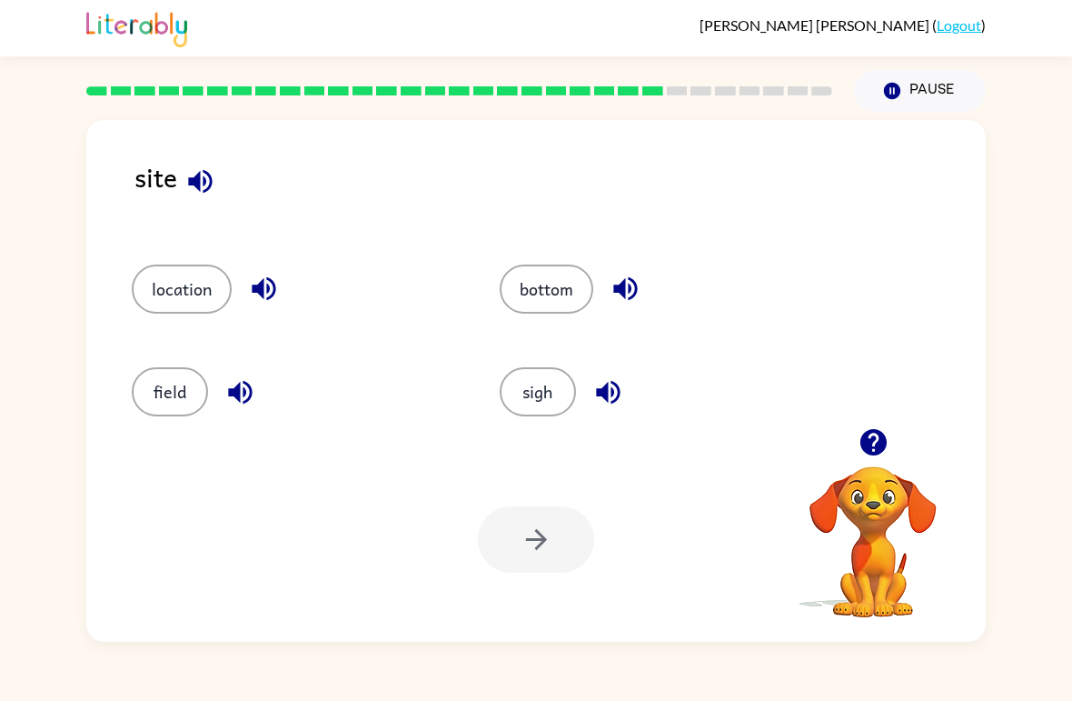
click at [562, 391] on button "sigh" at bounding box center [538, 391] width 76 height 49
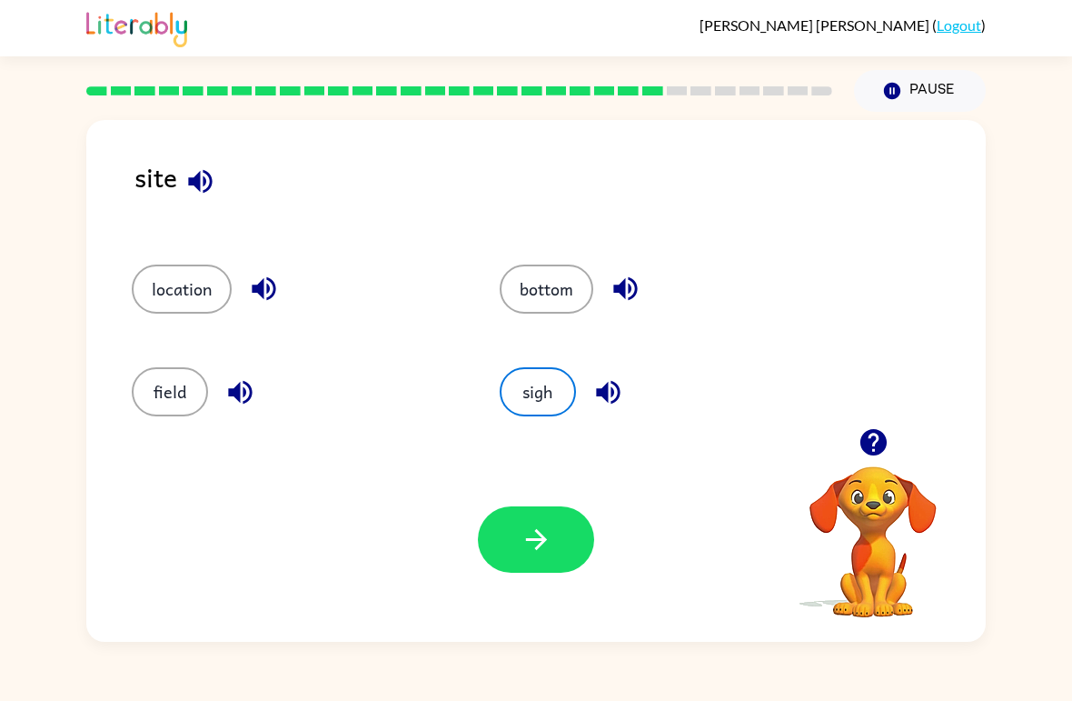
click at [554, 547] on button "button" at bounding box center [536, 539] width 116 height 66
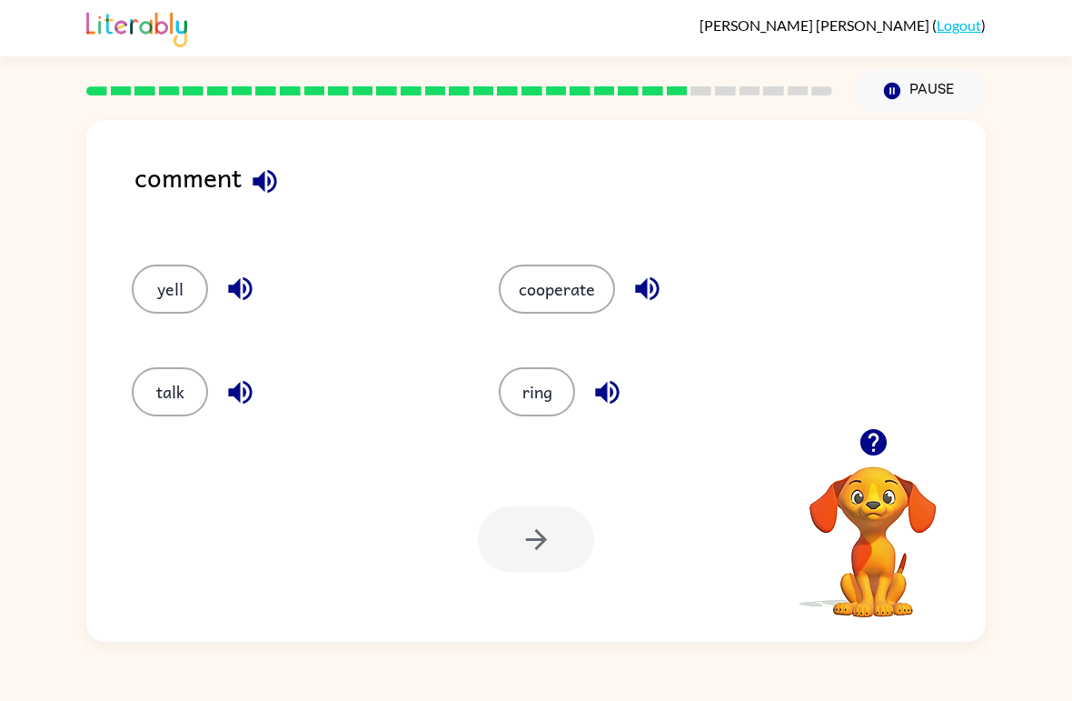
click at [152, 395] on button "talk" at bounding box center [170, 391] width 76 height 49
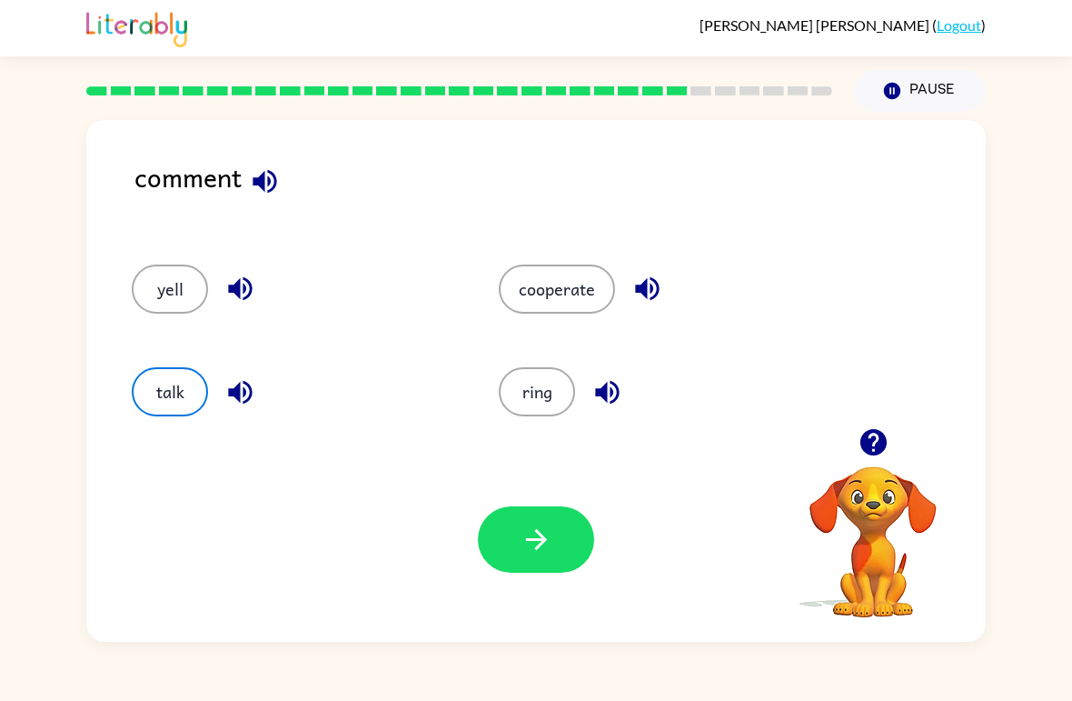
click at [530, 526] on icon "button" at bounding box center [537, 539] width 32 height 32
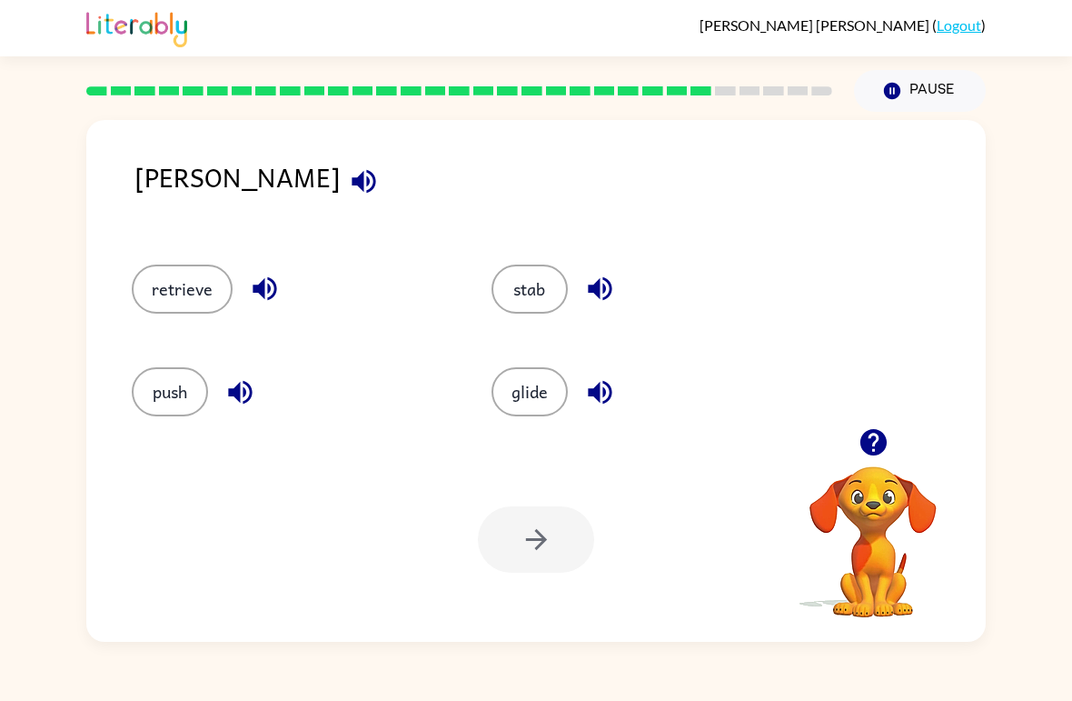
click at [195, 398] on button "push" at bounding box center [170, 391] width 76 height 49
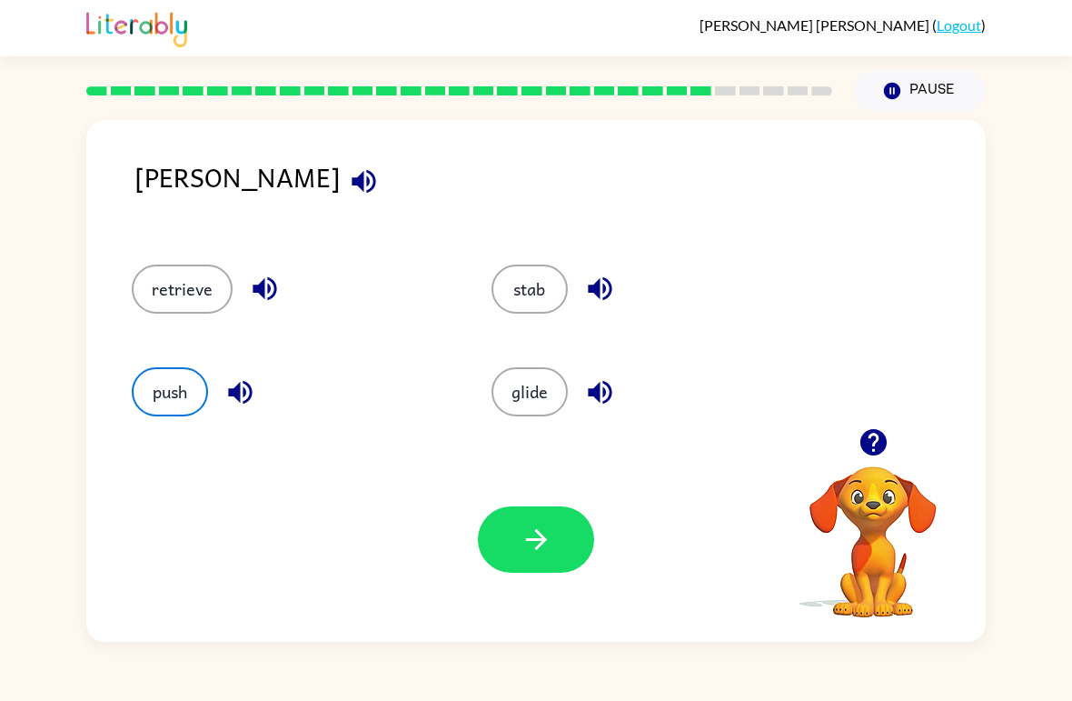
click at [443, 512] on div "Your browser must support playing .mp4 files to use Literably. Please try using…" at bounding box center [536, 539] width 900 height 204
click at [538, 526] on icon "button" at bounding box center [537, 539] width 32 height 32
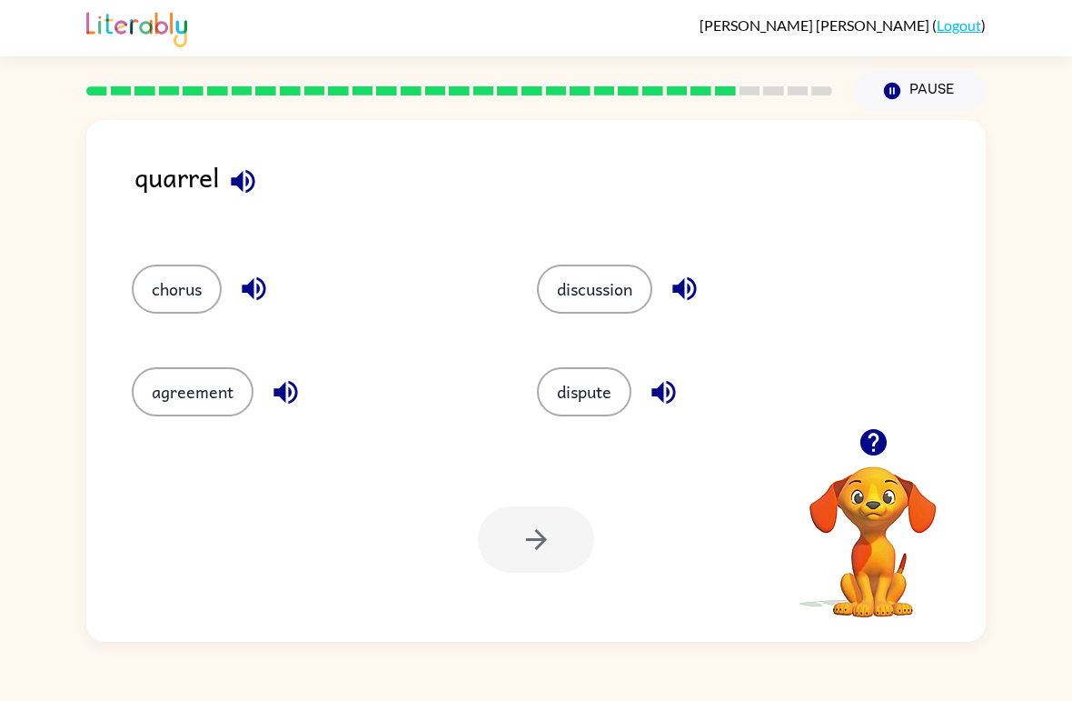
click at [185, 303] on button "chorus" at bounding box center [177, 288] width 90 height 49
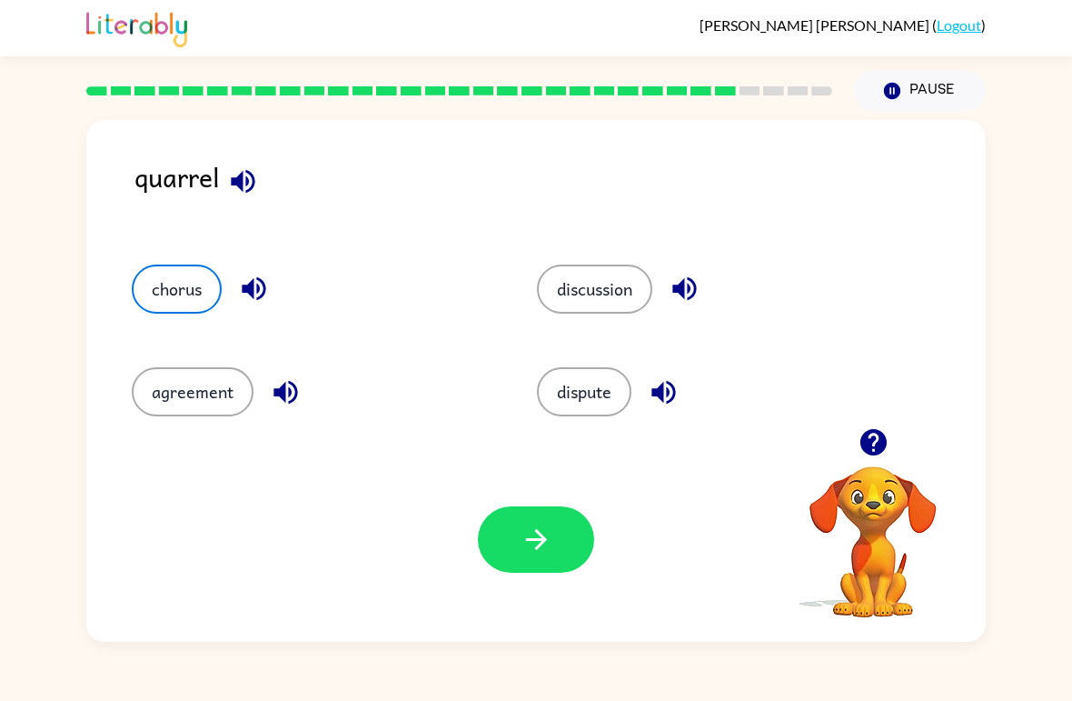
click at [543, 535] on icon "button" at bounding box center [537, 539] width 32 height 32
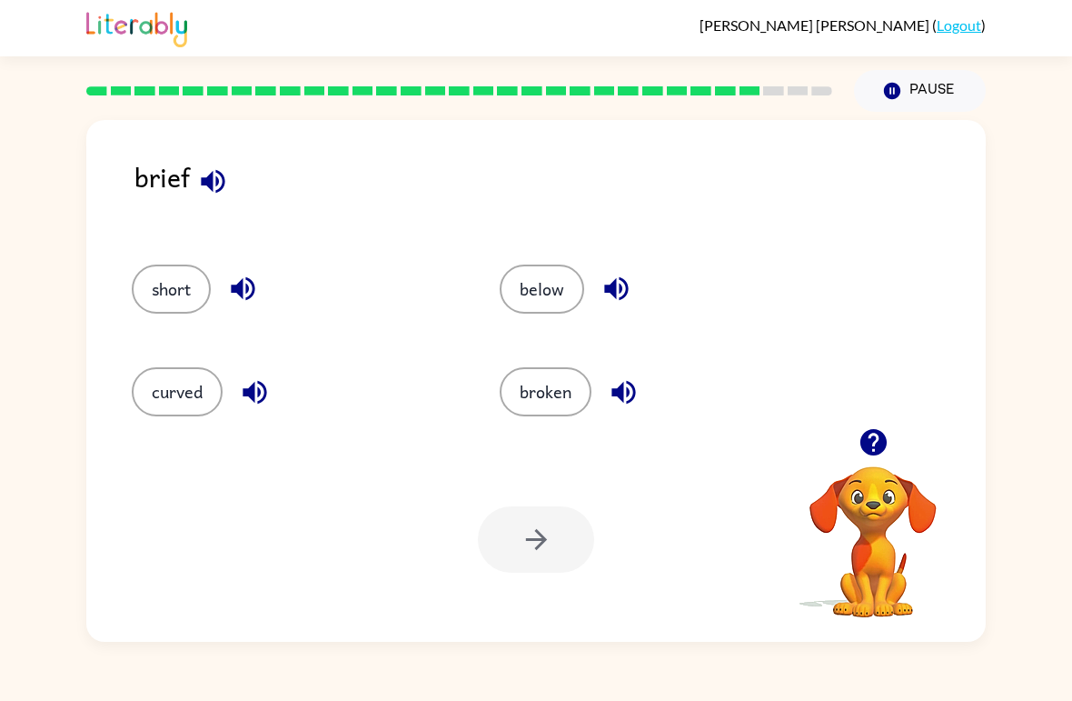
click at [528, 289] on button "below" at bounding box center [542, 288] width 85 height 49
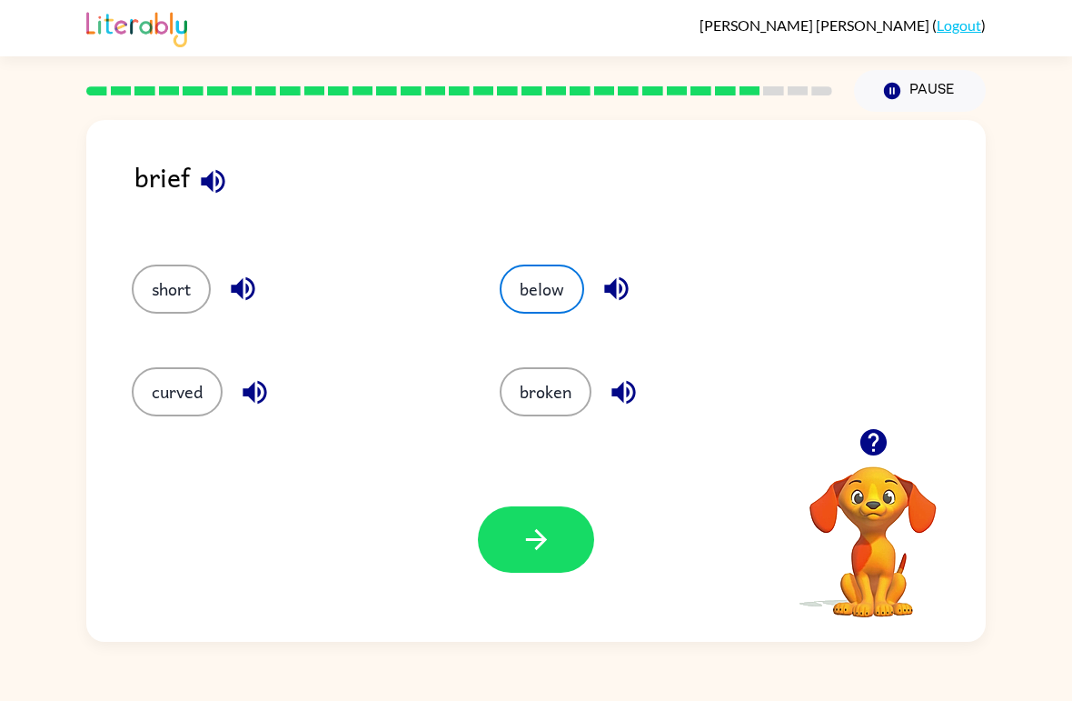
click at [563, 550] on button "button" at bounding box center [536, 539] width 116 height 66
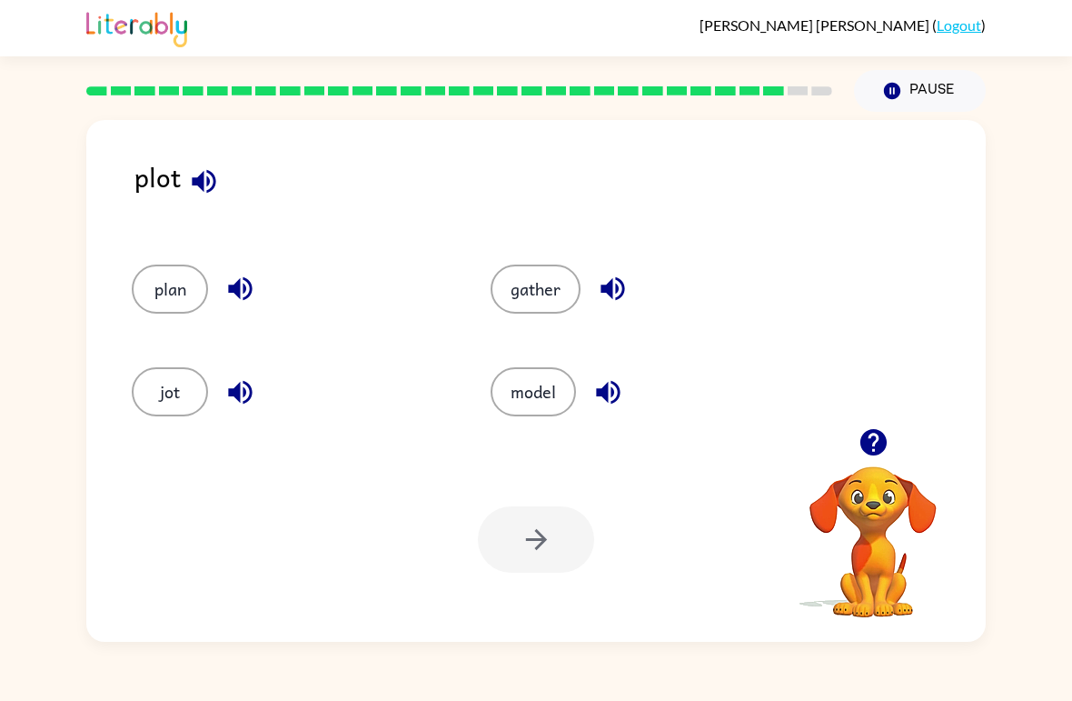
click at [163, 306] on button "plan" at bounding box center [170, 288] width 76 height 49
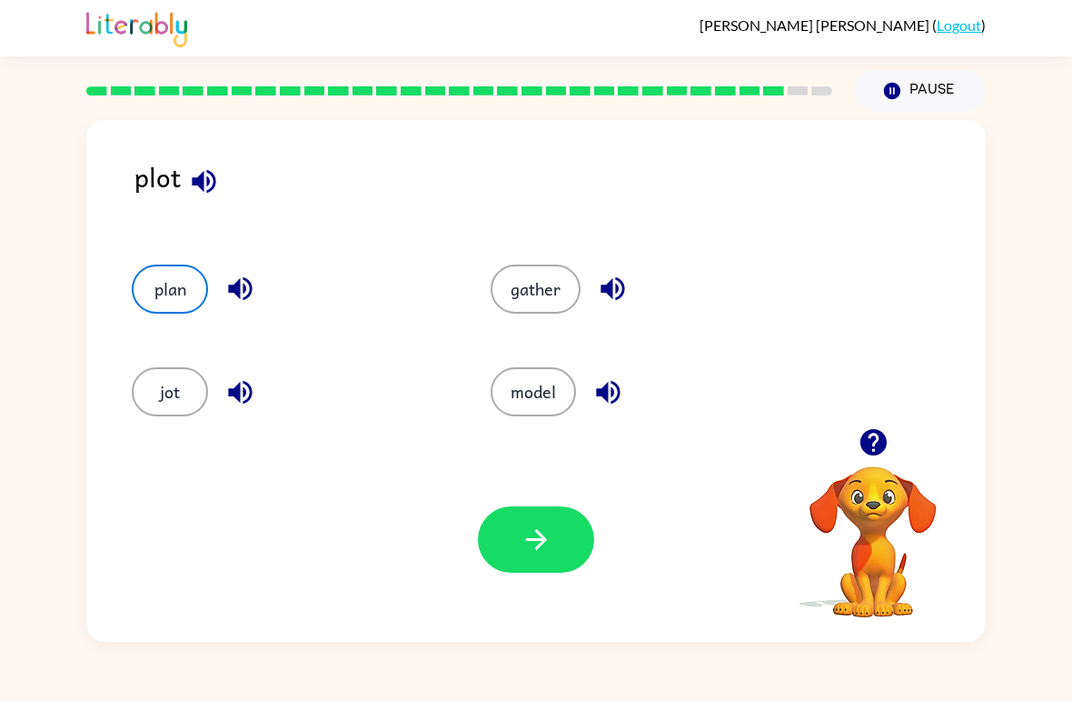
click at [558, 535] on button "button" at bounding box center [536, 539] width 116 height 66
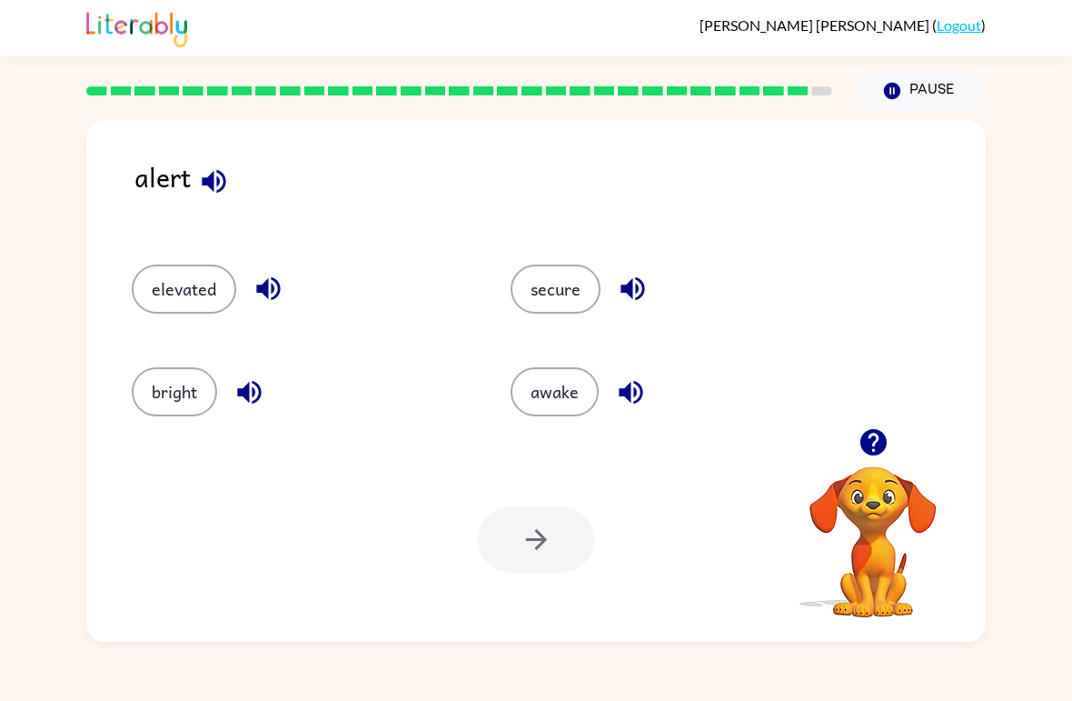
click at [553, 400] on button "awake" at bounding box center [555, 391] width 88 height 49
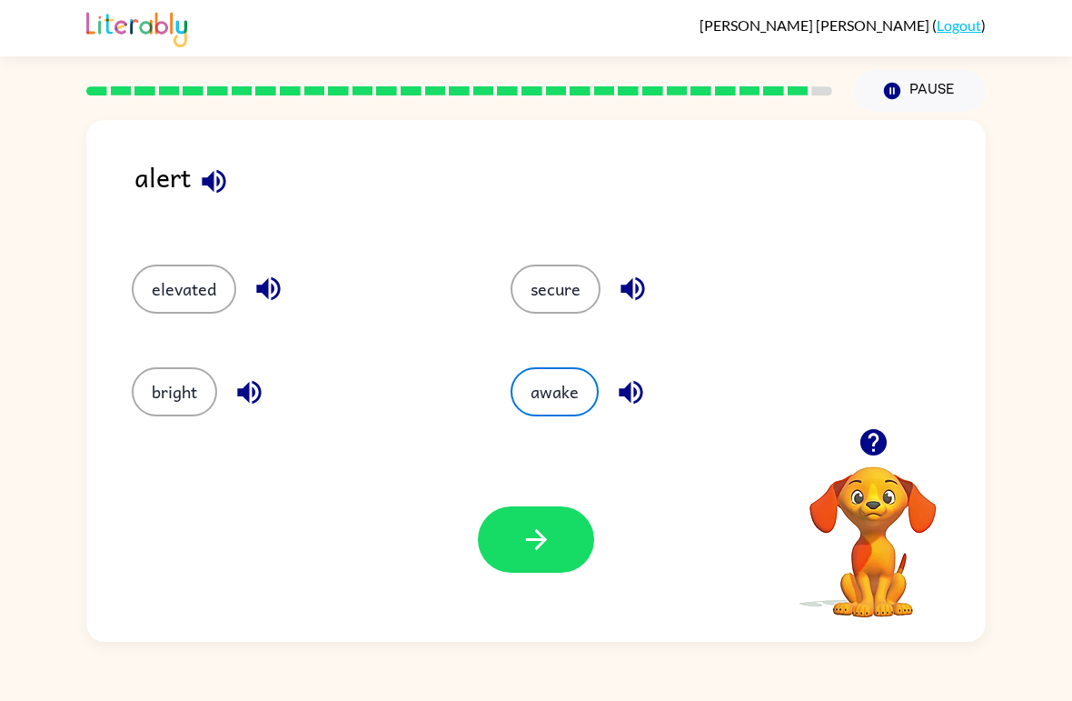
click at [506, 556] on button "button" at bounding box center [536, 539] width 116 height 66
